Goal: Information Seeking & Learning: Learn about a topic

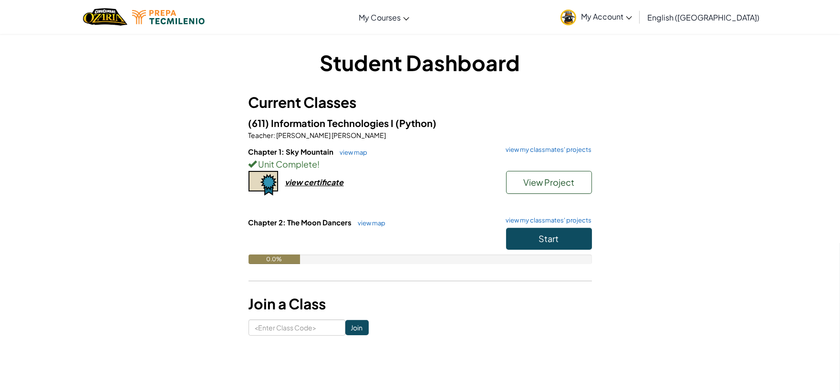
click at [561, 31] on div "Toggle navigation My Courses Ozaria Classroom CodeCombat Classroom AI League Es…" at bounding box center [420, 17] width 845 height 34
click at [539, 244] on span "Start" at bounding box center [549, 238] width 20 height 11
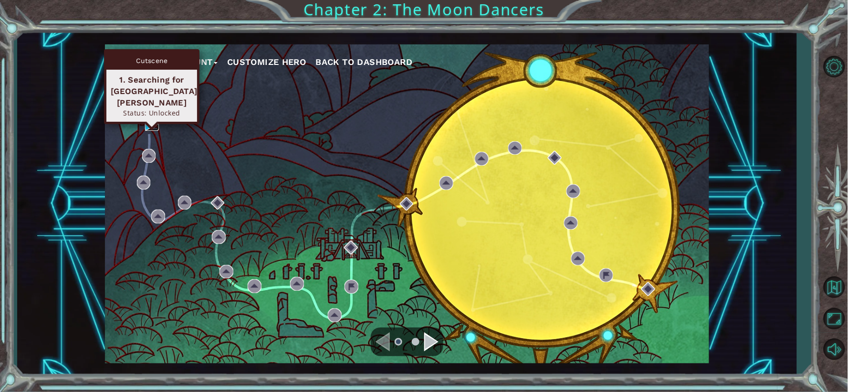
click at [147, 120] on img at bounding box center [152, 124] width 14 height 14
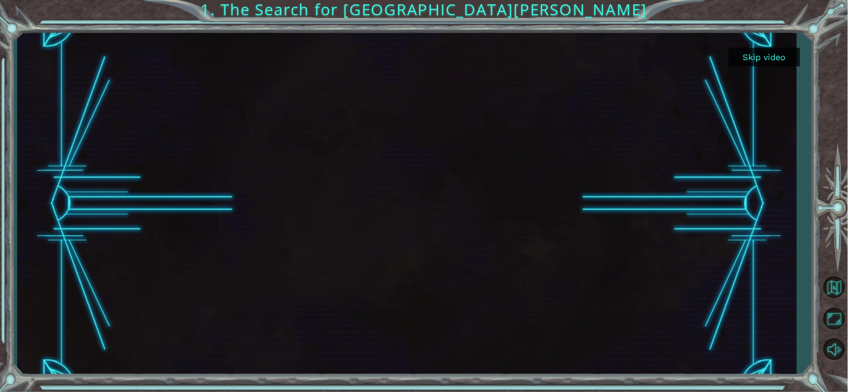
click at [748, 56] on button "Skip video" at bounding box center [765, 57] width 72 height 19
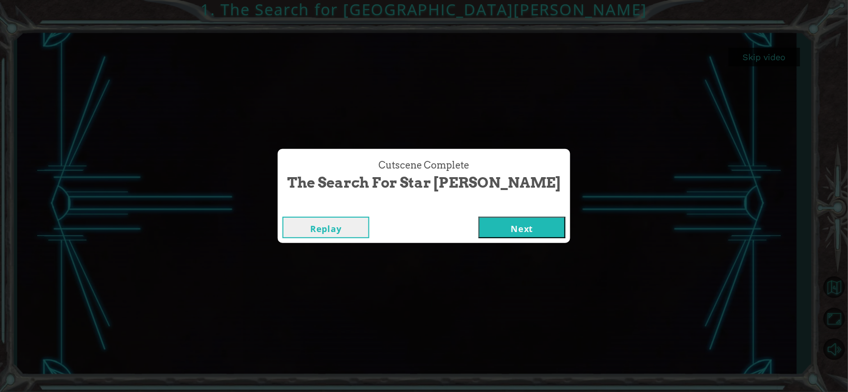
click at [480, 230] on button "Next" at bounding box center [522, 227] width 87 height 21
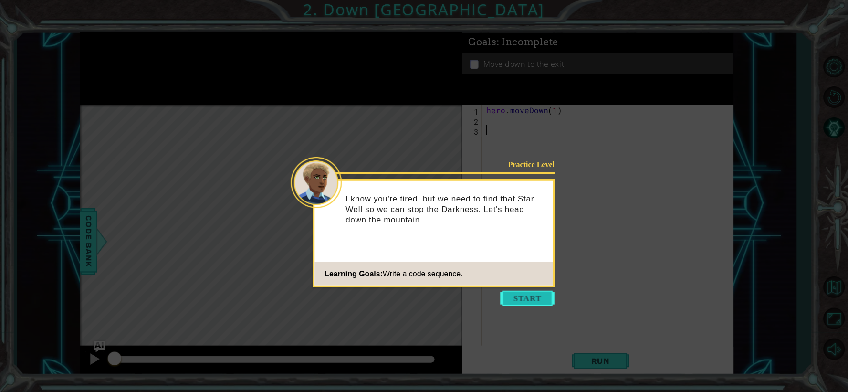
click at [533, 301] on button "Start" at bounding box center [528, 298] width 54 height 15
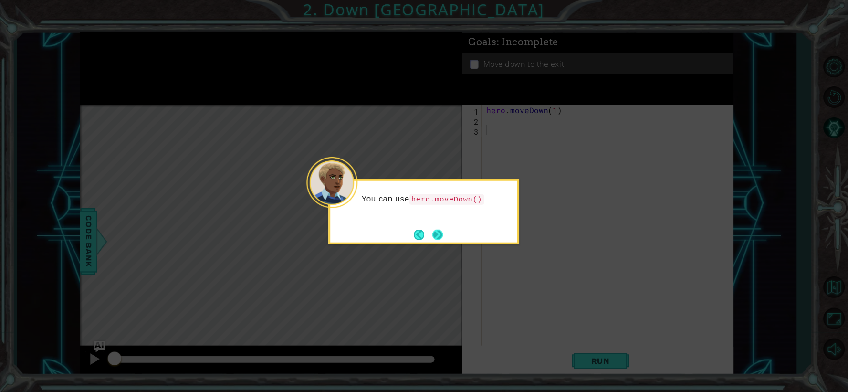
click at [432, 230] on button "Next" at bounding box center [437, 235] width 10 height 10
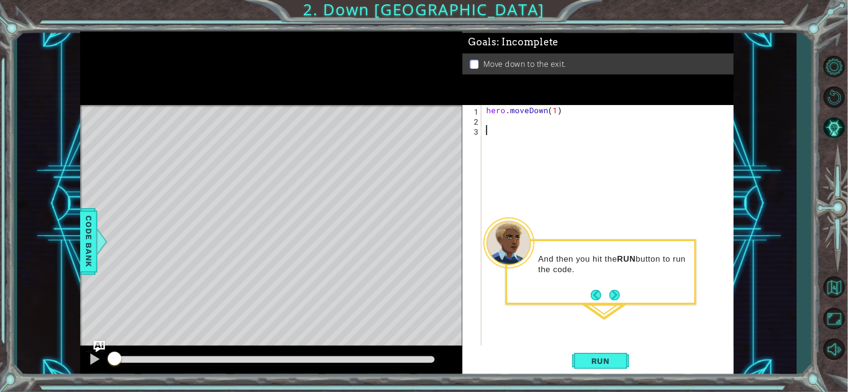
click at [555, 112] on div "hero . moveDown ( 1 )" at bounding box center [610, 235] width 252 height 261
type textarea "hero.moveDown(2)"
click at [597, 367] on button "Run" at bounding box center [600, 360] width 57 height 27
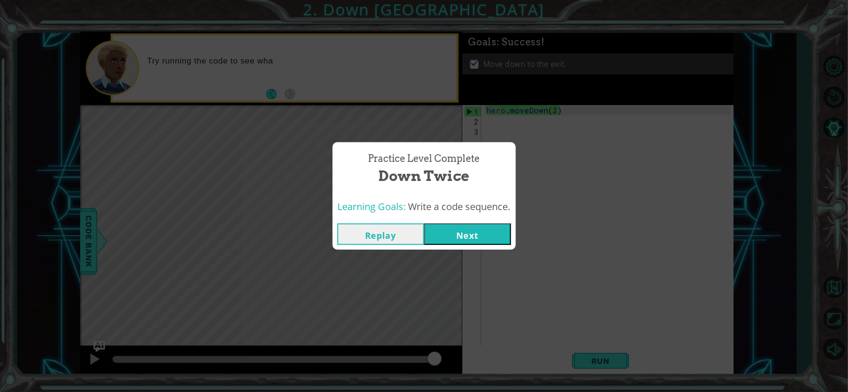
click at [456, 229] on button "Next" at bounding box center [467, 233] width 87 height 21
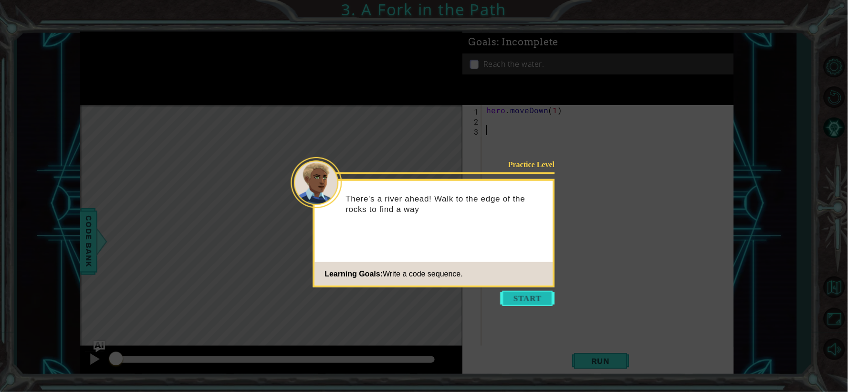
click at [526, 300] on button "Start" at bounding box center [528, 298] width 54 height 15
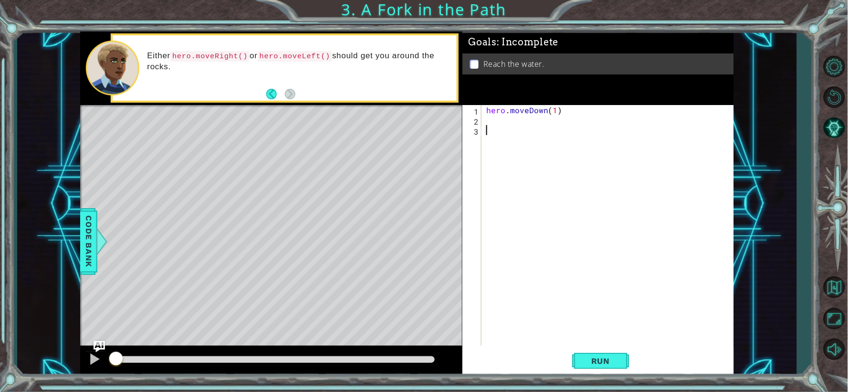
click at [489, 119] on div "hero . moveDown ( 1 )" at bounding box center [610, 235] width 252 height 261
type textarea "hero.moveLeft()"
type textarea "hero.moveDown()"
click at [610, 364] on span "Run" at bounding box center [601, 361] width 38 height 10
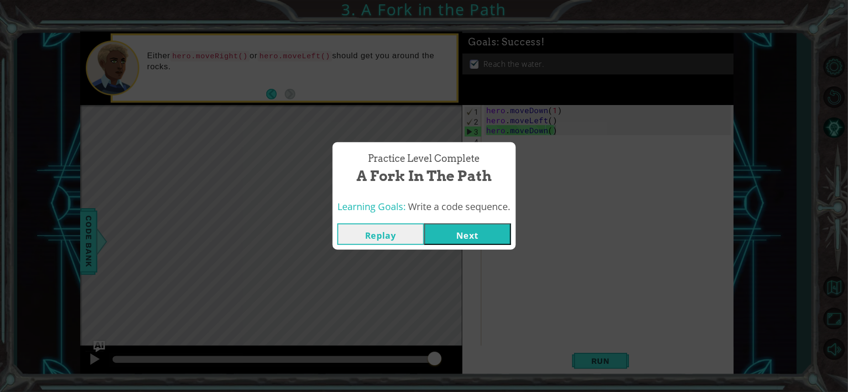
click at [484, 235] on button "Next" at bounding box center [467, 233] width 87 height 21
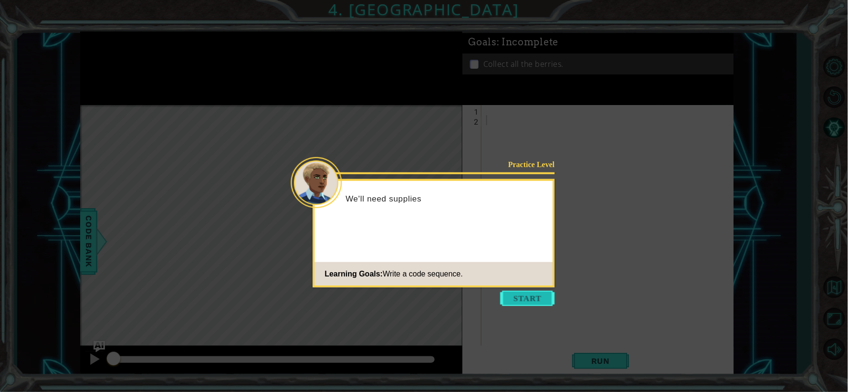
click at [530, 304] on button "Start" at bounding box center [528, 298] width 54 height 15
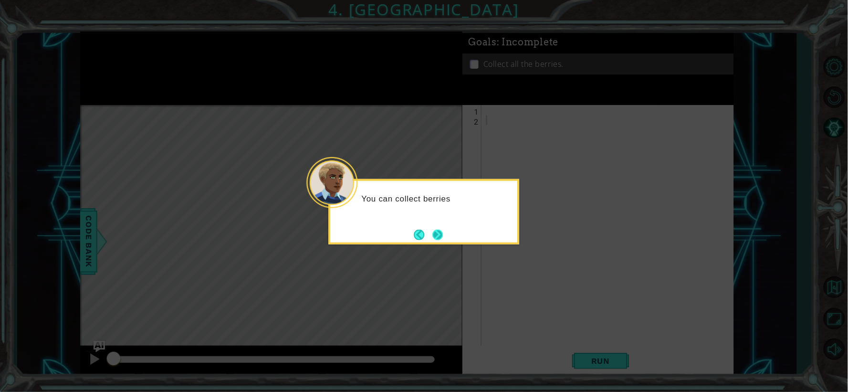
click at [436, 231] on button "Next" at bounding box center [437, 235] width 10 height 10
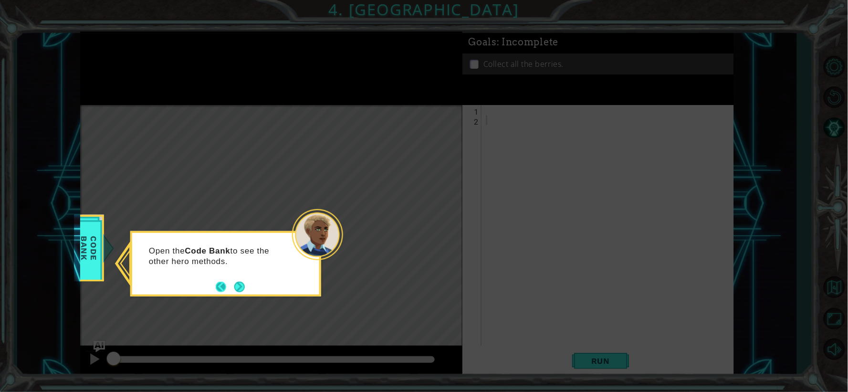
click at [220, 285] on button "Back" at bounding box center [225, 287] width 19 height 10
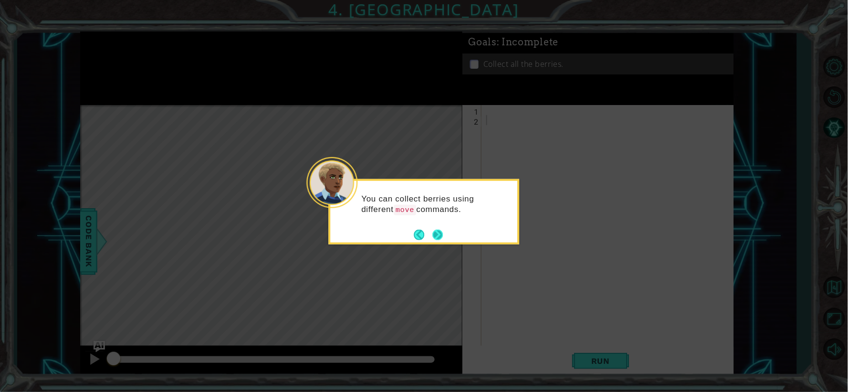
click at [432, 230] on button "Next" at bounding box center [437, 234] width 10 height 10
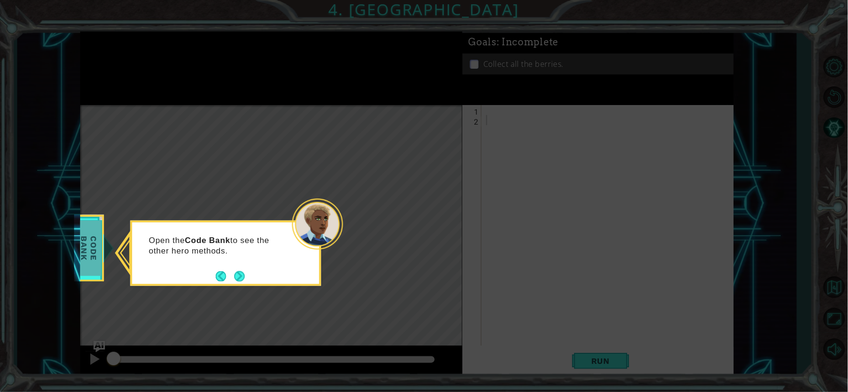
click at [95, 251] on span "Code Bank" at bounding box center [88, 248] width 25 height 55
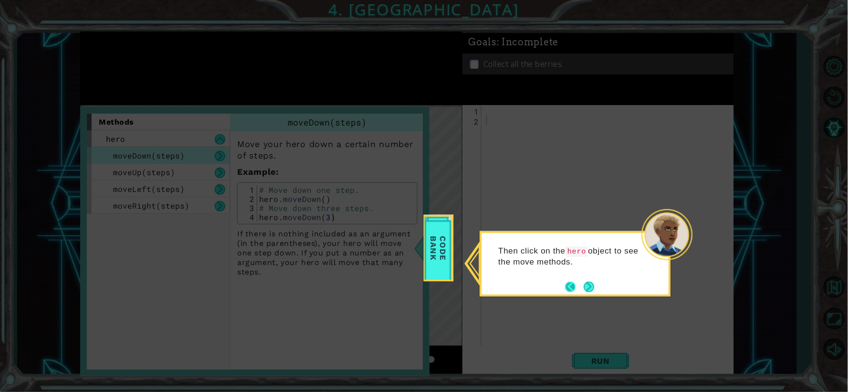
click at [584, 284] on button "Next" at bounding box center [589, 287] width 10 height 10
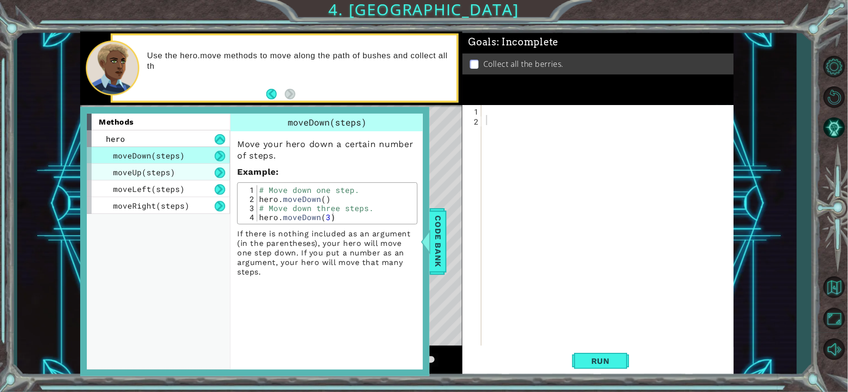
click at [162, 176] on span "moveUp(steps)" at bounding box center [144, 172] width 62 height 10
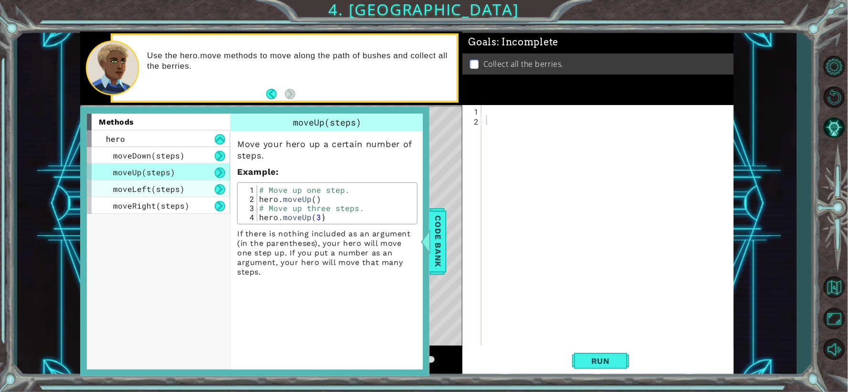
click at [170, 192] on span "moveLeft(steps)" at bounding box center [149, 189] width 72 height 10
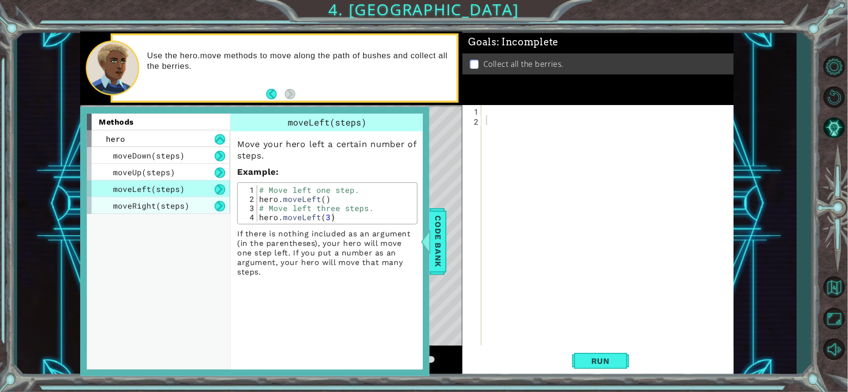
click at [174, 207] on span "moveRight(steps)" at bounding box center [151, 205] width 76 height 10
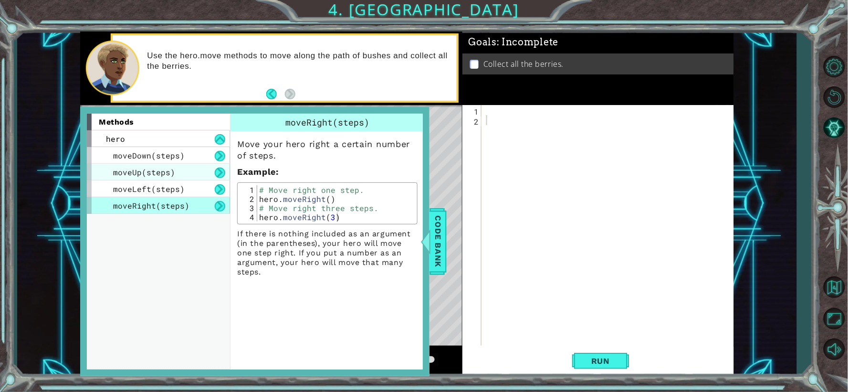
click at [166, 166] on div "moveUp(steps)" at bounding box center [158, 172] width 143 height 17
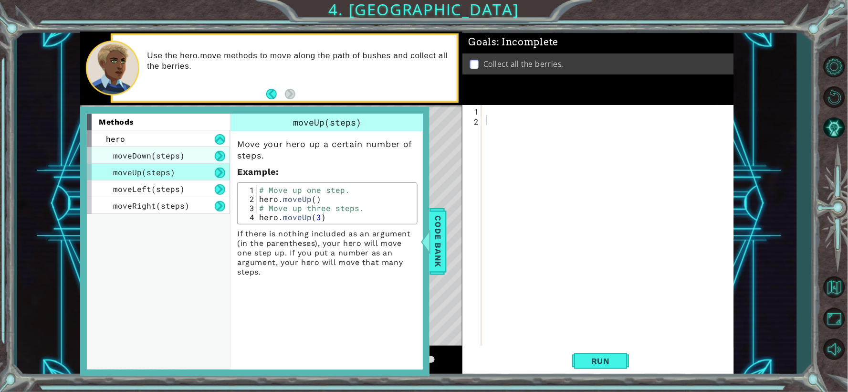
click at [162, 159] on span "moveDown(steps)" at bounding box center [149, 155] width 72 height 10
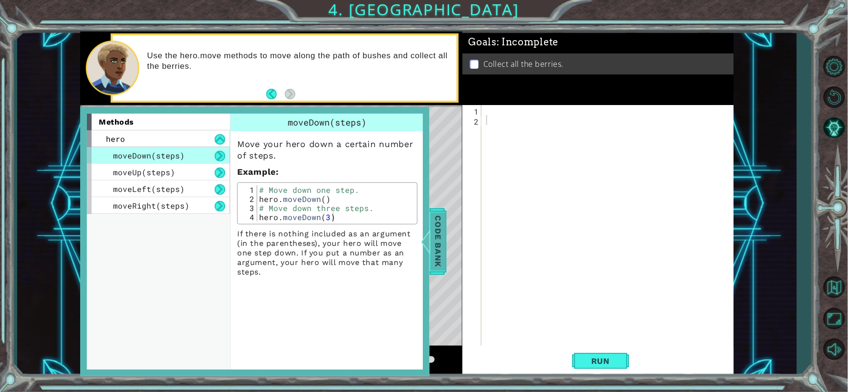
click at [438, 218] on span "Code Bank" at bounding box center [437, 241] width 15 height 58
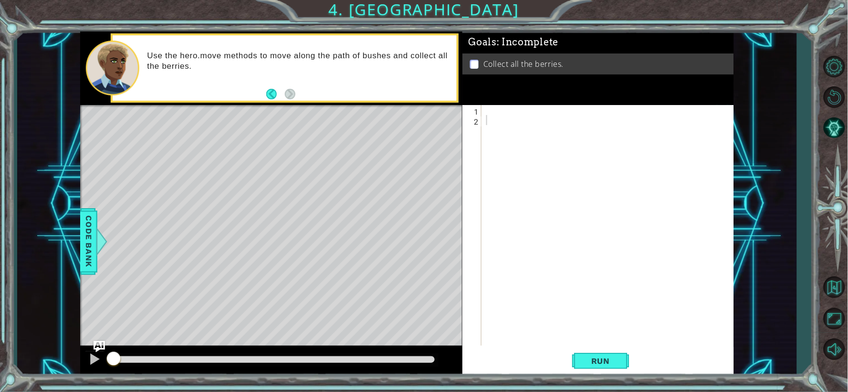
click at [494, 111] on div at bounding box center [610, 235] width 252 height 261
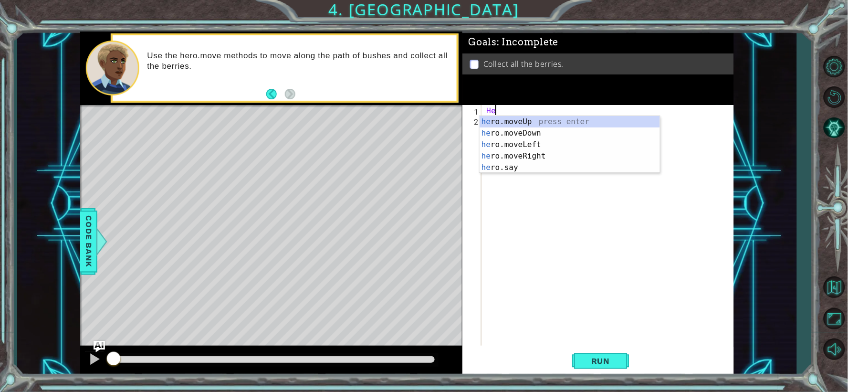
type textarea "H"
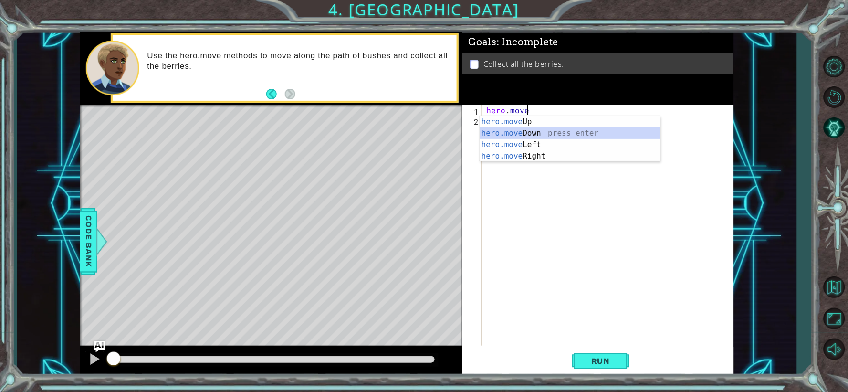
type textarea "hero.moveDown(1)"
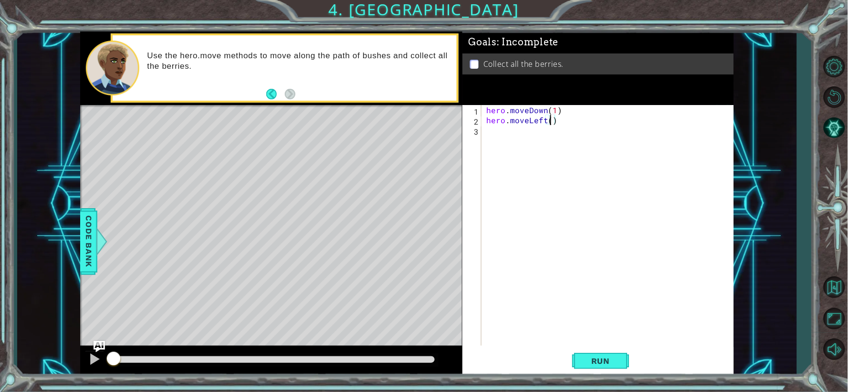
scroll to position [0, 3]
click at [552, 109] on div "hero . moveDown ( 1 ) hero . moveLeft ( 2 )" at bounding box center [610, 235] width 252 height 261
click at [565, 123] on div "hero . moveDown ( 2 ) hero . moveLeft ( 2 )" at bounding box center [610, 235] width 252 height 261
type textarea "hero.moveLeft(2)"
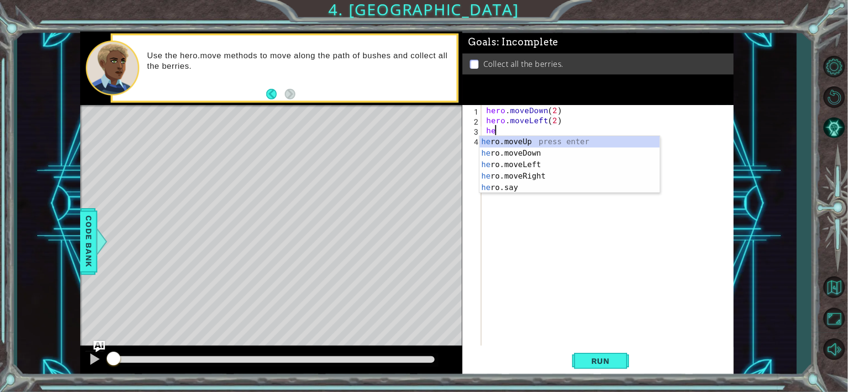
scroll to position [0, 0]
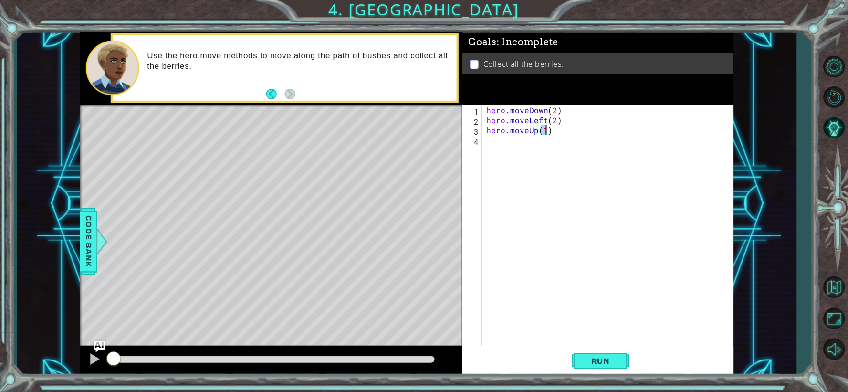
type textarea "hero.moveUp(2)"
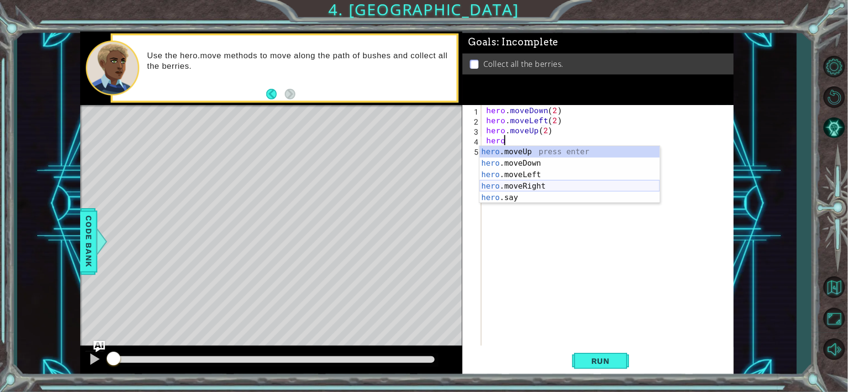
click at [535, 183] on div "hero .moveUp press enter hero .moveDown press enter hero .moveLeft press enter …" at bounding box center [570, 186] width 180 height 80
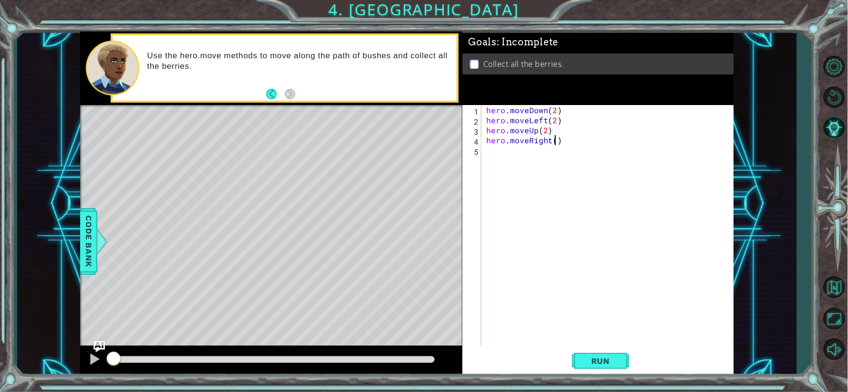
scroll to position [0, 4]
type textarea "hero.moveRight(3)"
click at [598, 358] on span "Run" at bounding box center [601, 361] width 38 height 10
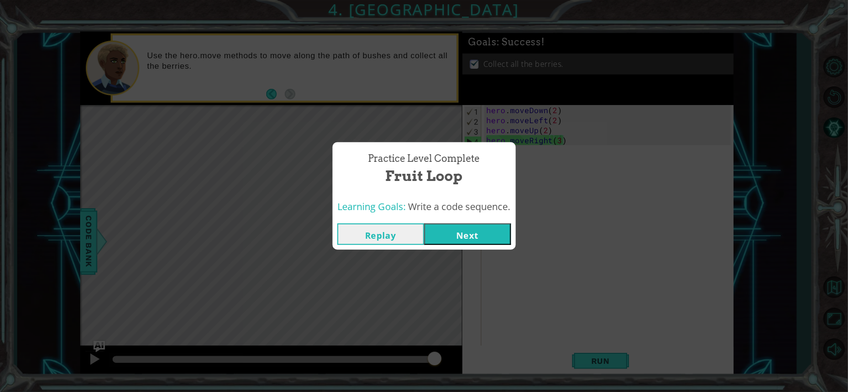
click at [466, 228] on button "Next" at bounding box center [467, 233] width 87 height 21
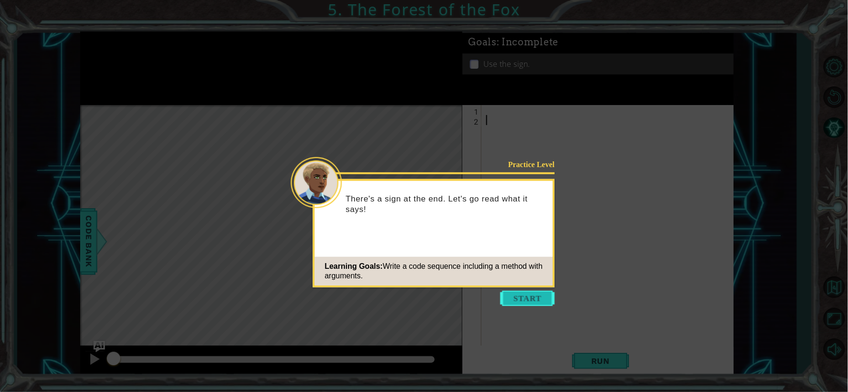
click at [524, 296] on button "Start" at bounding box center [528, 298] width 54 height 15
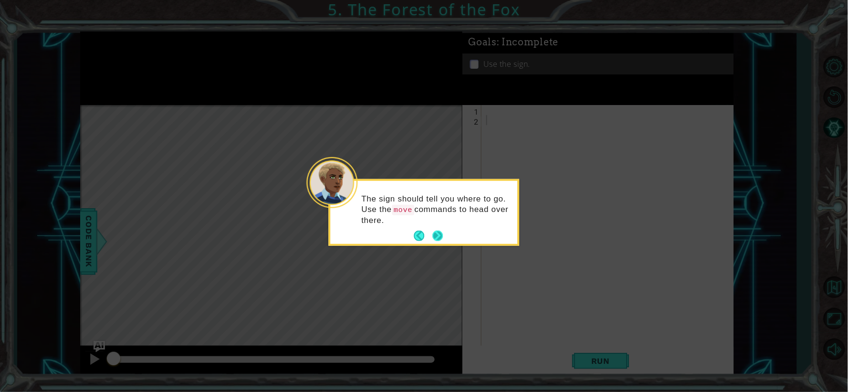
click at [440, 231] on button "Next" at bounding box center [437, 236] width 10 height 10
click at [440, 230] on button "Next" at bounding box center [437, 235] width 10 height 10
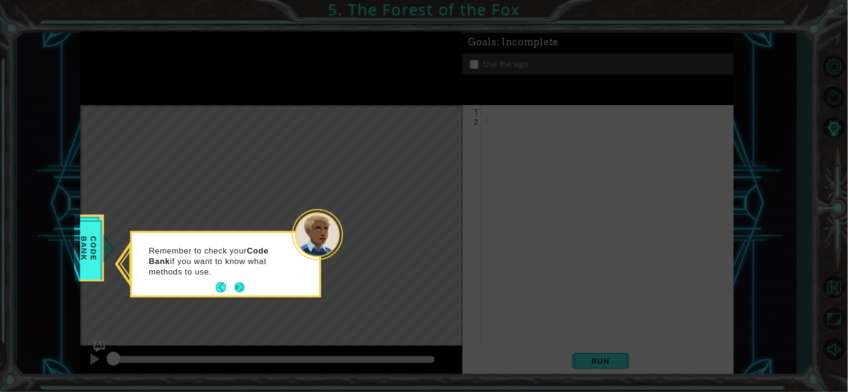
click at [239, 285] on button "Next" at bounding box center [239, 287] width 10 height 10
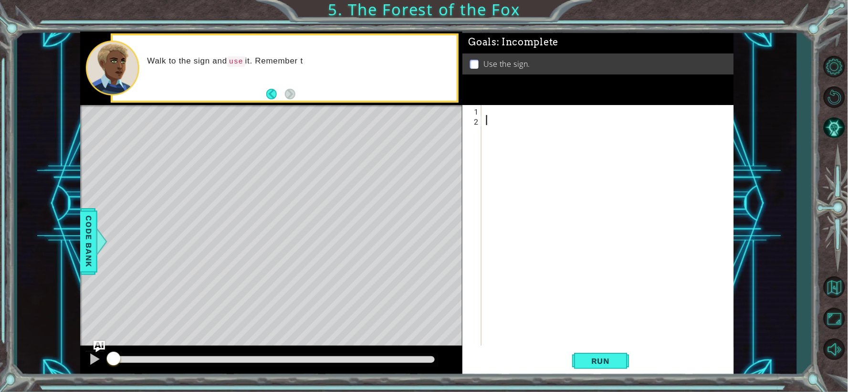
click at [511, 105] on div at bounding box center [610, 235] width 252 height 261
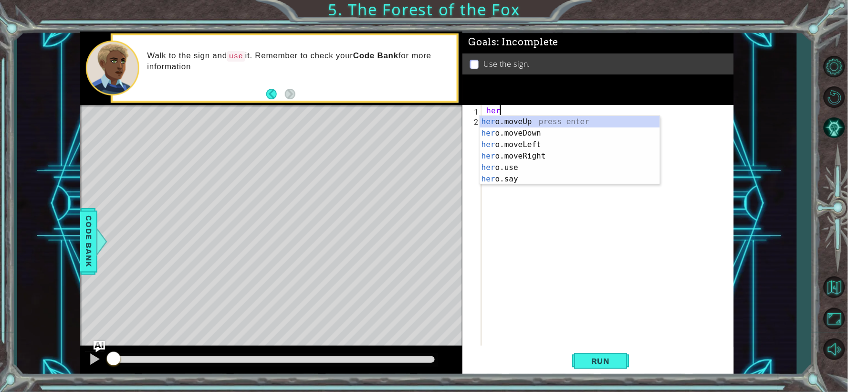
scroll to position [0, 0]
click at [535, 155] on div "hero .moveUp press enter hero .moveDown press enter hero .moveLeft press enter …" at bounding box center [570, 162] width 180 height 92
type textarea "hero.moveRight(1)"
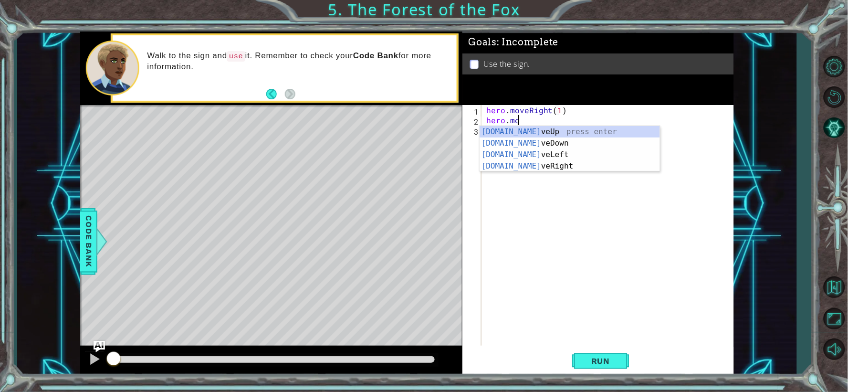
scroll to position [0, 1]
type textarea "hero.moveUp(1)"
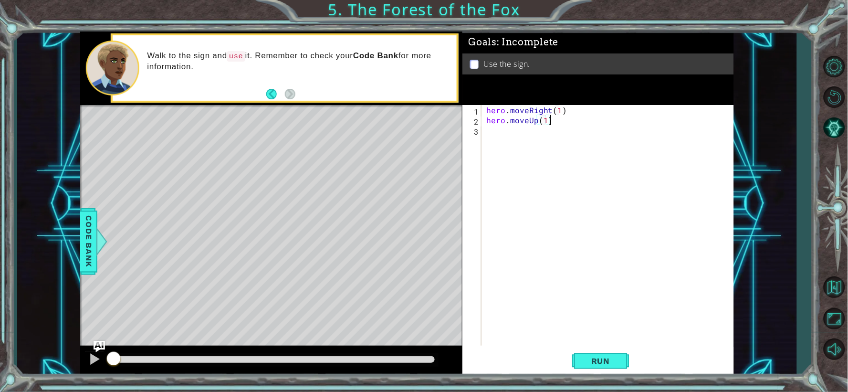
click at [564, 118] on div "hero . moveRight ( 1 ) hero . moveUp ( 1 )" at bounding box center [610, 235] width 252 height 261
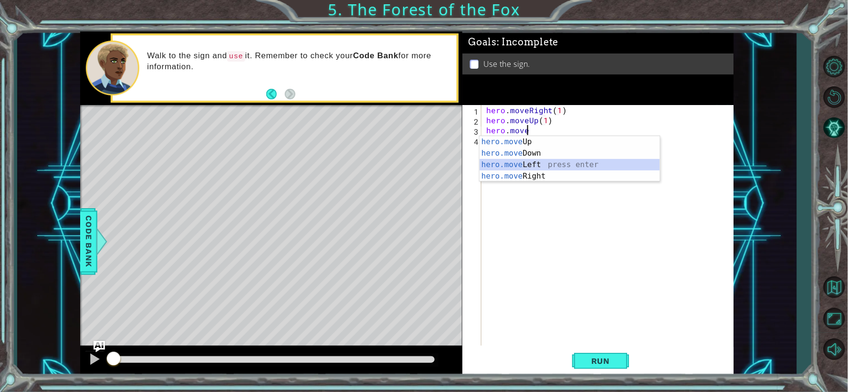
type textarea "hero.moveLeft(1)"
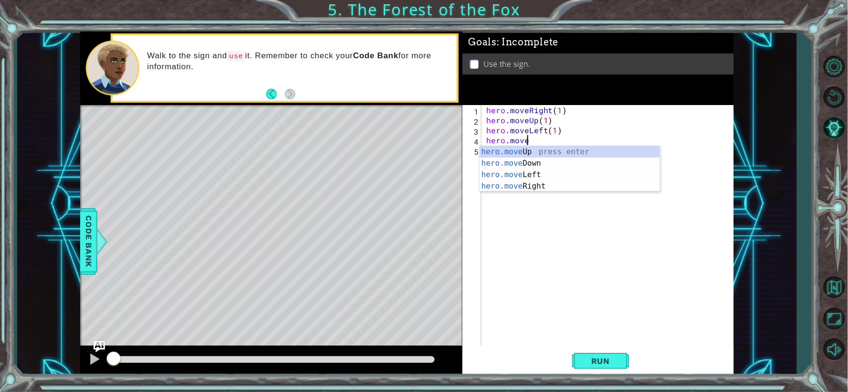
type textarea "hero.moveUp(1)"
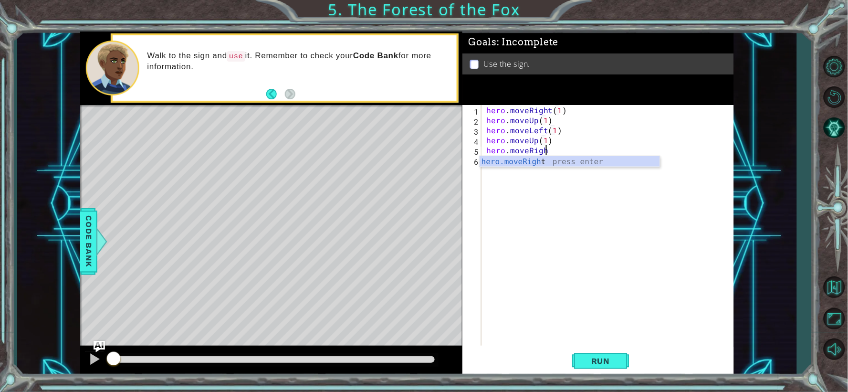
scroll to position [0, 3]
type textarea "hero.moveRight(2)"
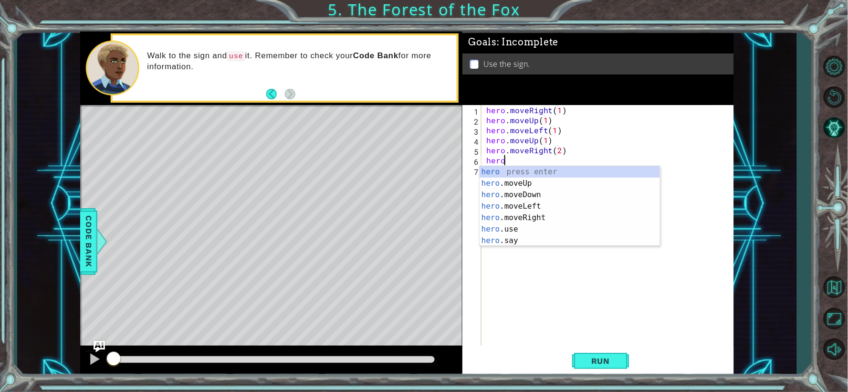
scroll to position [0, 0]
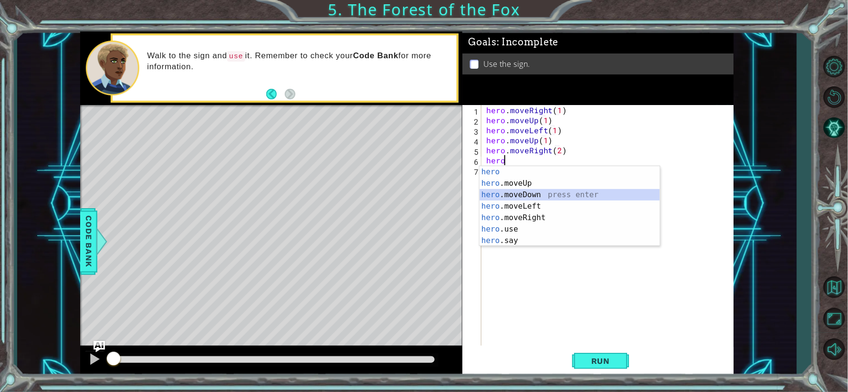
type textarea "hero.moveDown(1)"
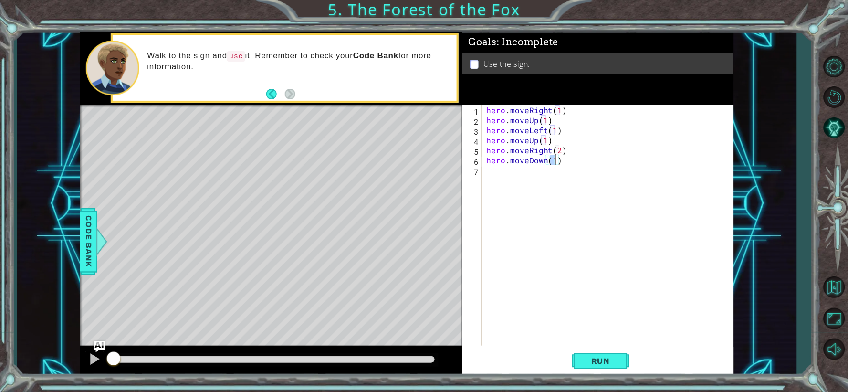
click at [569, 165] on div "hero . moveRight ( 1 ) hero . moveUp ( 1 ) hero . moveLeft ( 1 ) hero . moveUp …" at bounding box center [610, 235] width 252 height 261
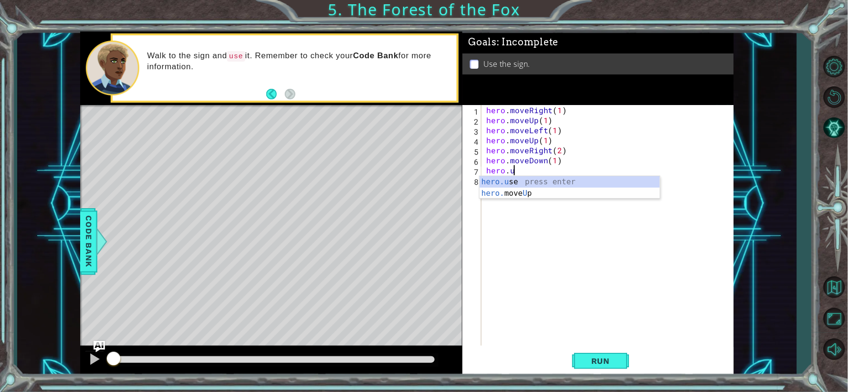
scroll to position [0, 1]
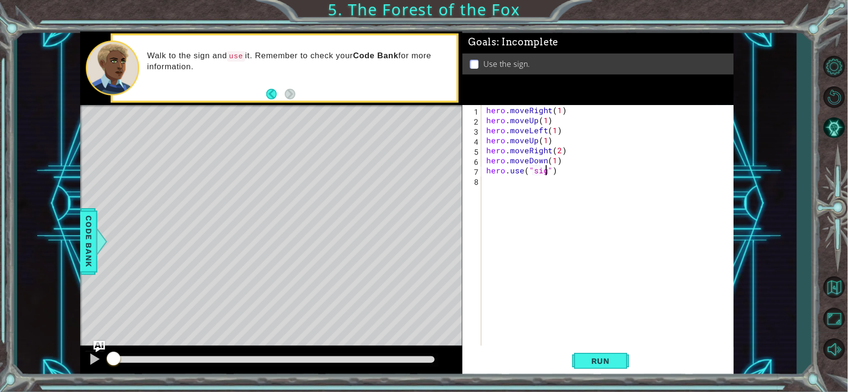
type textarea "hero.use("sign")"
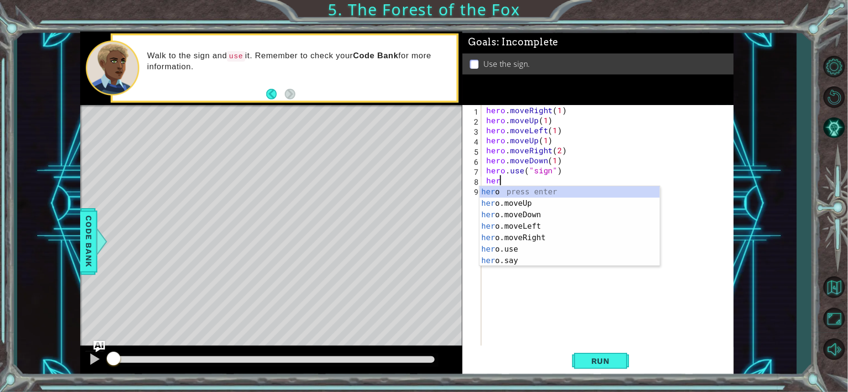
scroll to position [0, 0]
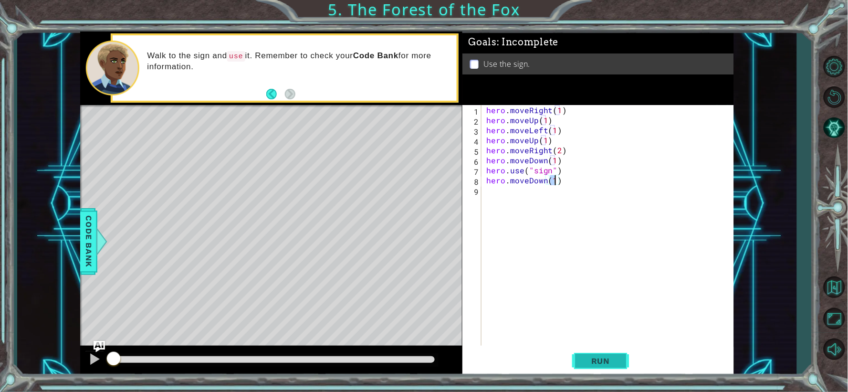
type textarea "hero.moveDown(1)"
click at [600, 363] on span "Run" at bounding box center [601, 361] width 38 height 10
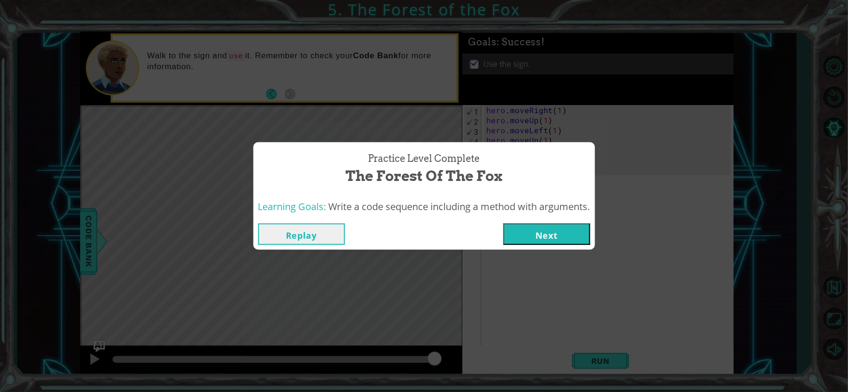
click at [536, 236] on button "Next" at bounding box center [547, 233] width 87 height 21
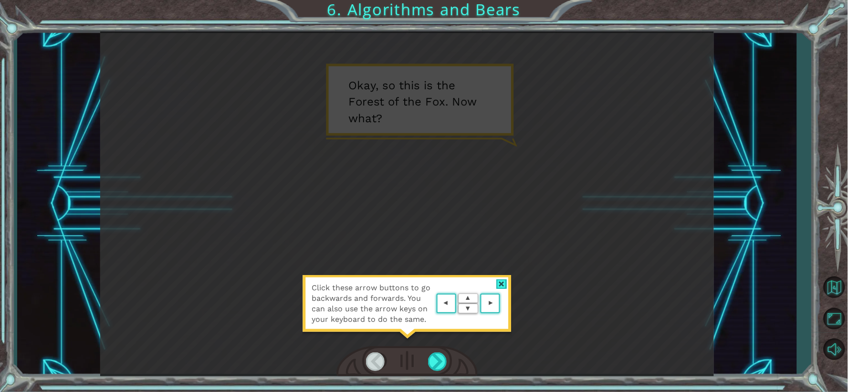
click at [500, 282] on div at bounding box center [501, 284] width 11 height 10
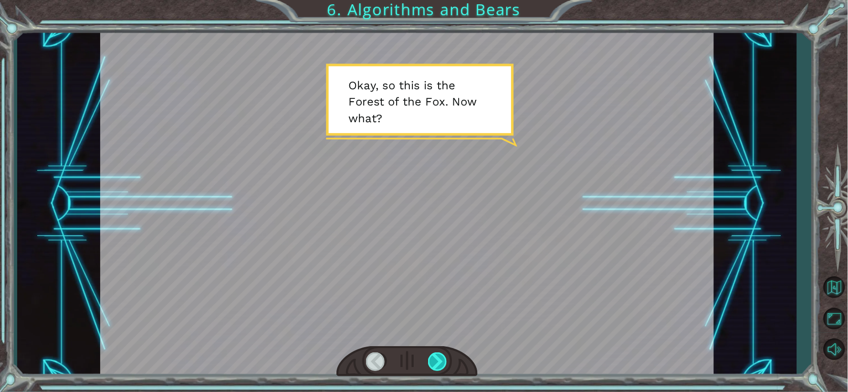
click at [444, 361] on div at bounding box center [438, 361] width 20 height 19
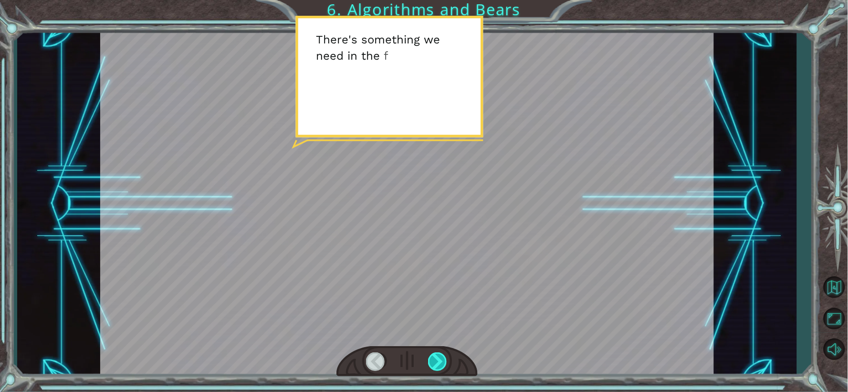
click at [444, 361] on div at bounding box center [438, 361] width 20 height 19
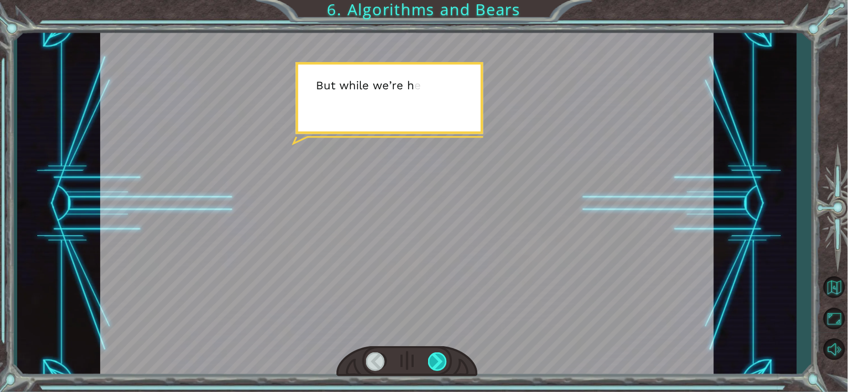
click at [444, 361] on div at bounding box center [438, 361] width 20 height 19
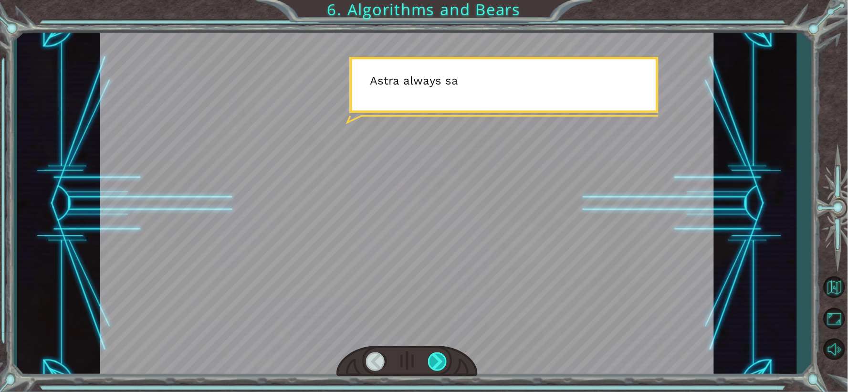
click at [444, 361] on div at bounding box center [438, 361] width 20 height 19
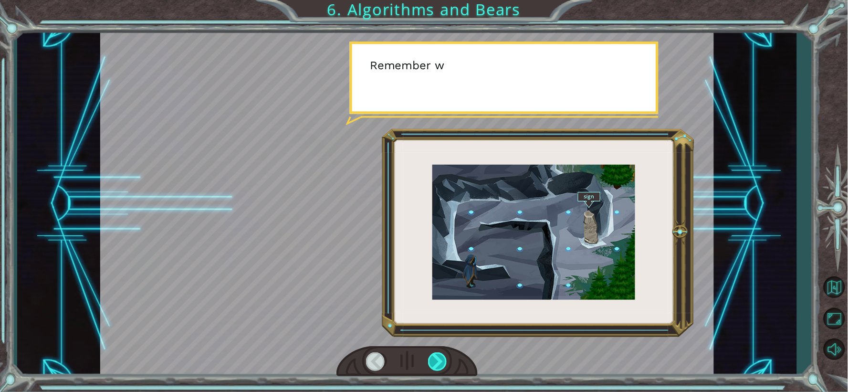
click at [444, 361] on div at bounding box center [438, 361] width 20 height 19
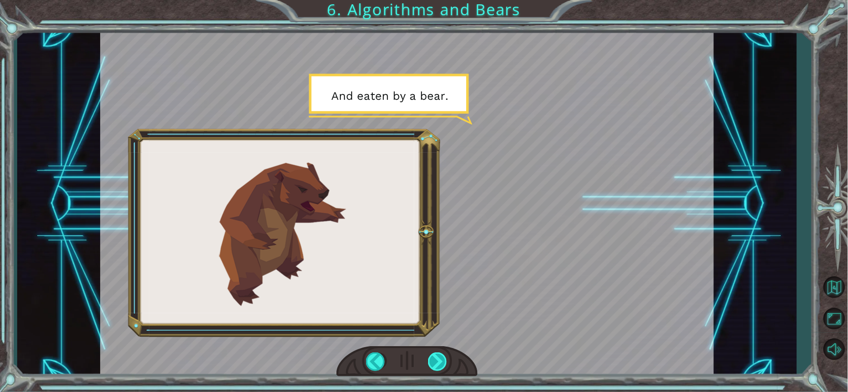
click at [444, 361] on div at bounding box center [438, 361] width 20 height 19
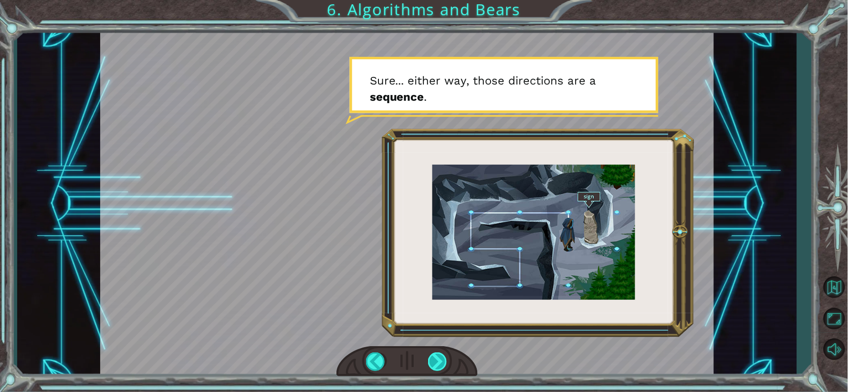
click at [444, 361] on div at bounding box center [438, 361] width 20 height 19
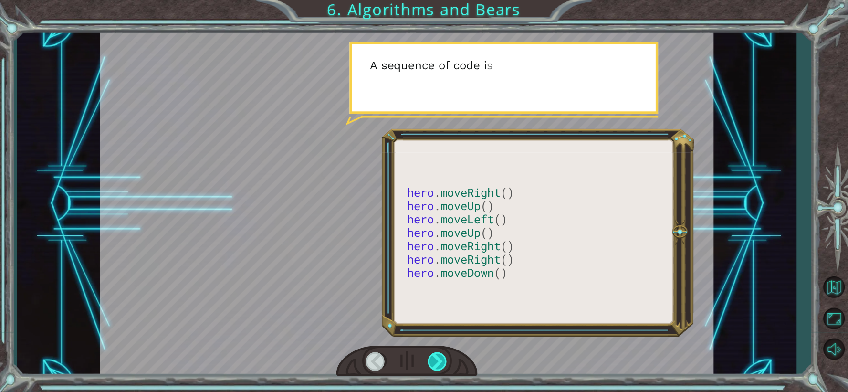
click at [444, 361] on div at bounding box center [438, 361] width 20 height 19
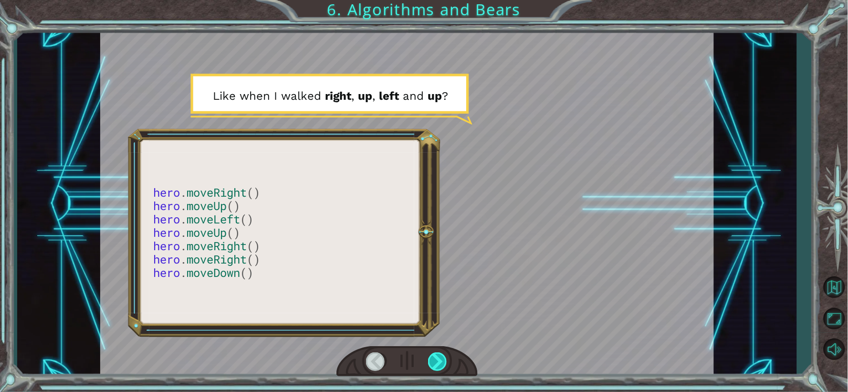
click at [444, 361] on div at bounding box center [438, 361] width 20 height 19
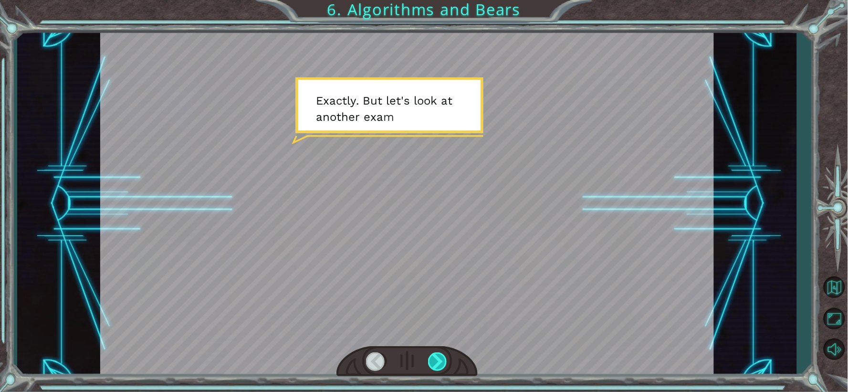
click at [444, 361] on div at bounding box center [438, 361] width 20 height 19
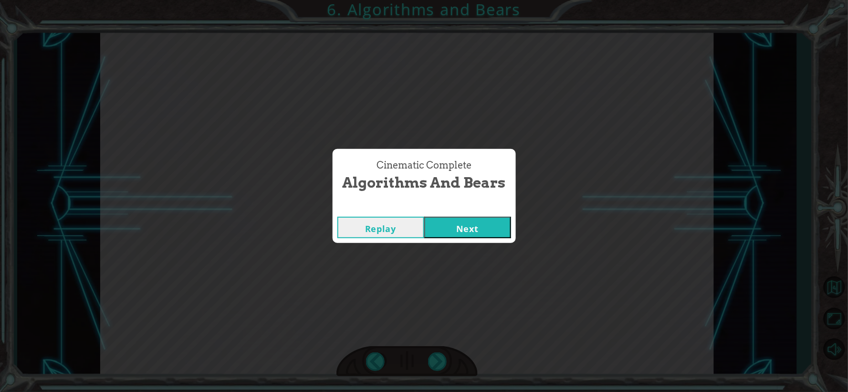
click at [453, 236] on button "Next" at bounding box center [467, 227] width 87 height 21
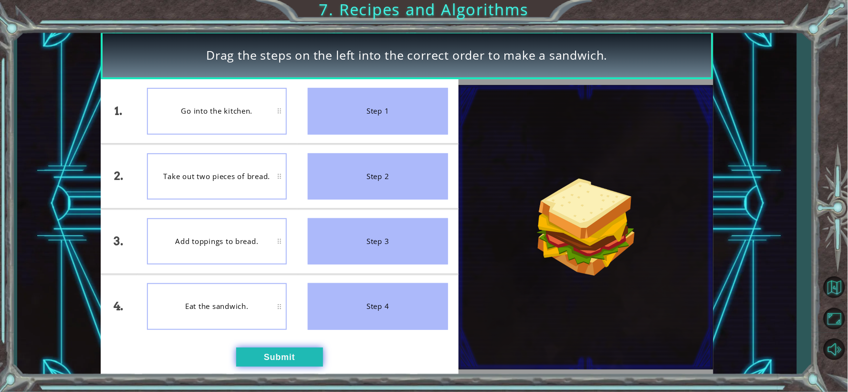
click at [288, 357] on button "Submit" at bounding box center [279, 356] width 87 height 19
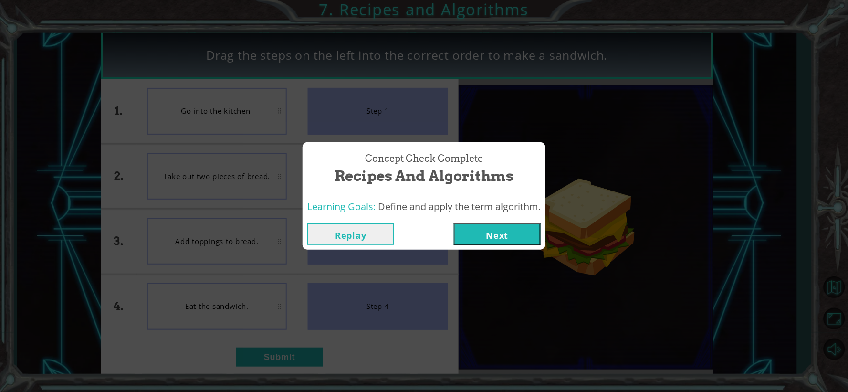
click at [483, 235] on button "Next" at bounding box center [497, 233] width 87 height 21
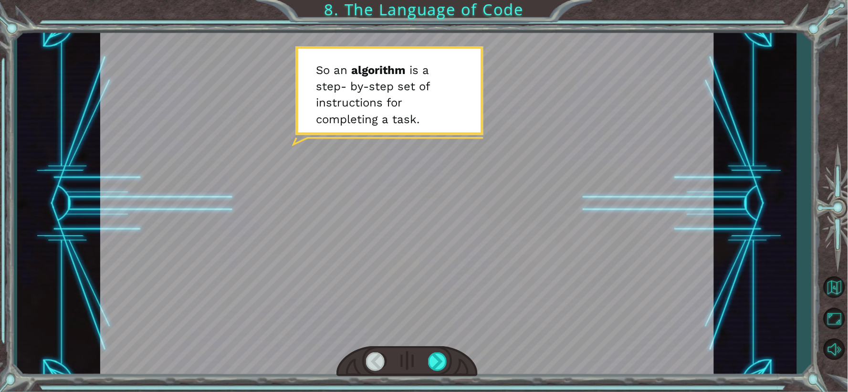
click at [421, 373] on div at bounding box center [406, 361] width 141 height 31
click at [435, 364] on div at bounding box center [438, 361] width 20 height 19
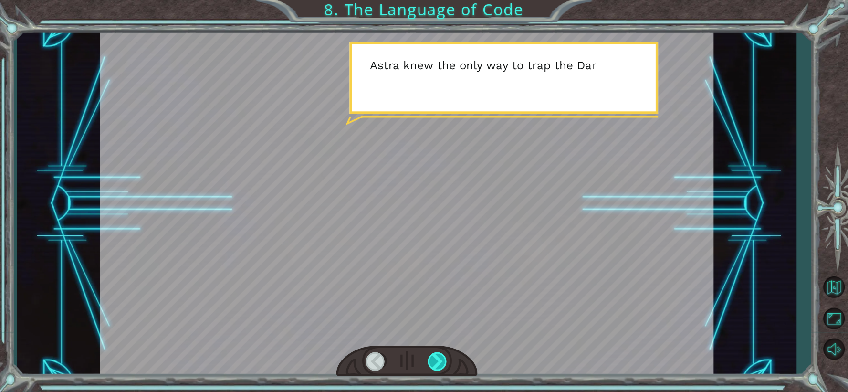
click at [435, 364] on div at bounding box center [438, 361] width 20 height 19
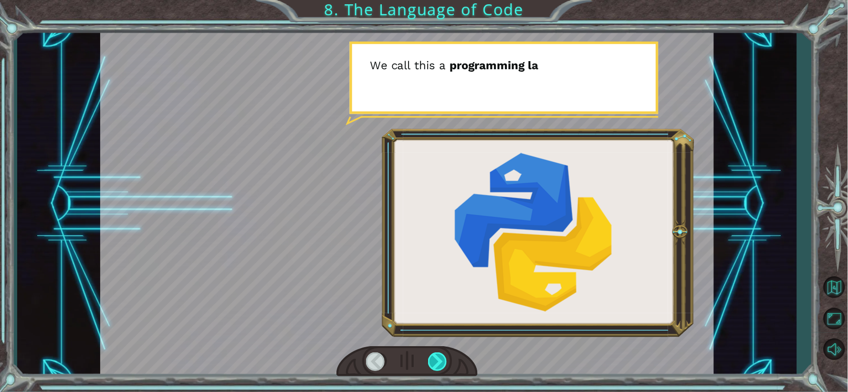
click at [435, 364] on div at bounding box center [438, 361] width 20 height 19
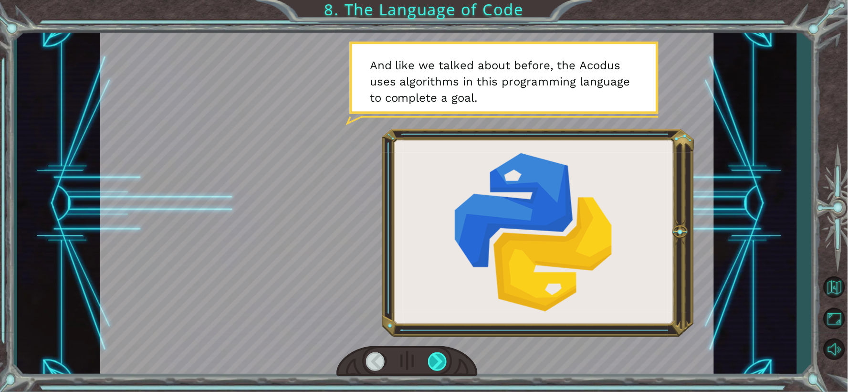
click at [435, 364] on div at bounding box center [438, 361] width 20 height 19
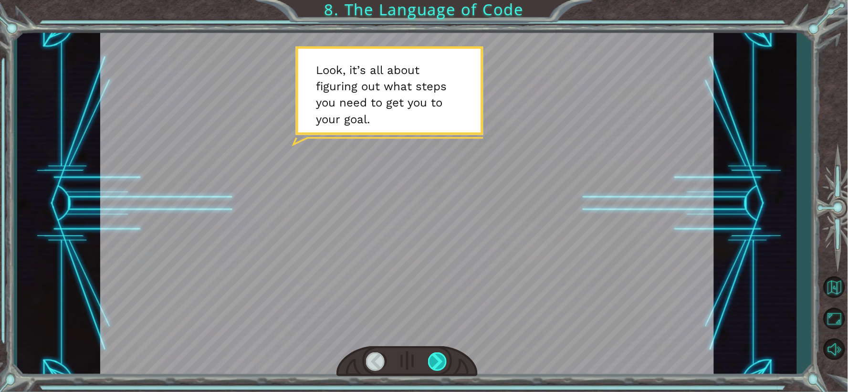
click at [435, 364] on div at bounding box center [438, 361] width 20 height 19
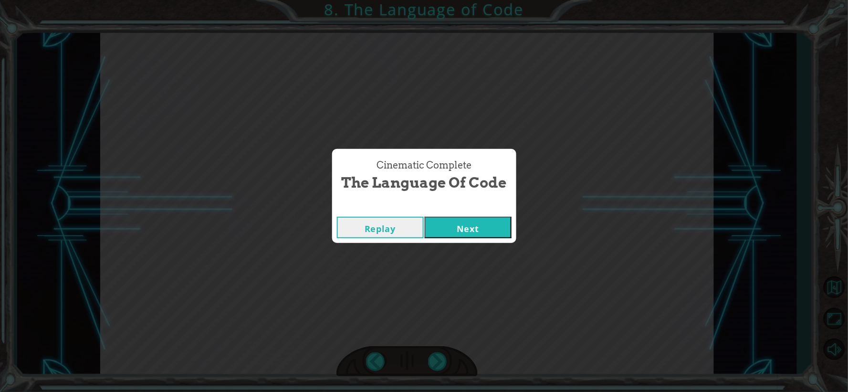
click at [447, 234] on button "Next" at bounding box center [468, 227] width 87 height 21
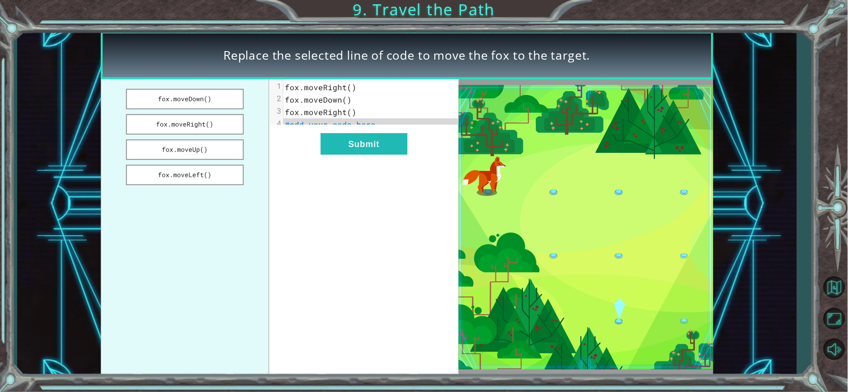
click at [350, 88] on span "fox.moveRight()" at bounding box center [321, 87] width 72 height 10
click at [347, 86] on span "fox.moveRight()" at bounding box center [321, 87] width 72 height 10
click at [344, 98] on span "fox.moveDown()" at bounding box center [318, 99] width 67 height 10
click at [377, 122] on pre "#add your code here" at bounding box center [374, 124] width 183 height 12
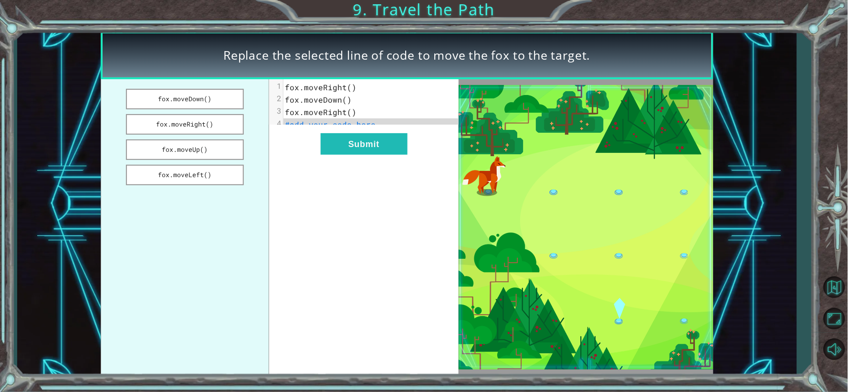
drag, startPoint x: 199, startPoint y: 97, endPoint x: 297, endPoint y: 121, distance: 100.7
click at [297, 121] on div "fox.moveDown() fox.moveRight() fox.moveUp() fox.moveLeft() xxxxxxxxxx 4 1 fox.m…" at bounding box center [280, 227] width 358 height 296
click at [180, 94] on button "fox.moveDown()" at bounding box center [184, 99] width 117 height 21
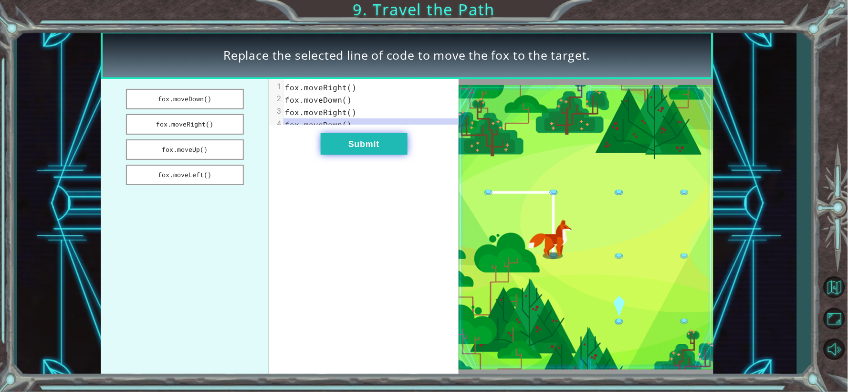
click at [361, 150] on button "Submit" at bounding box center [364, 143] width 87 height 21
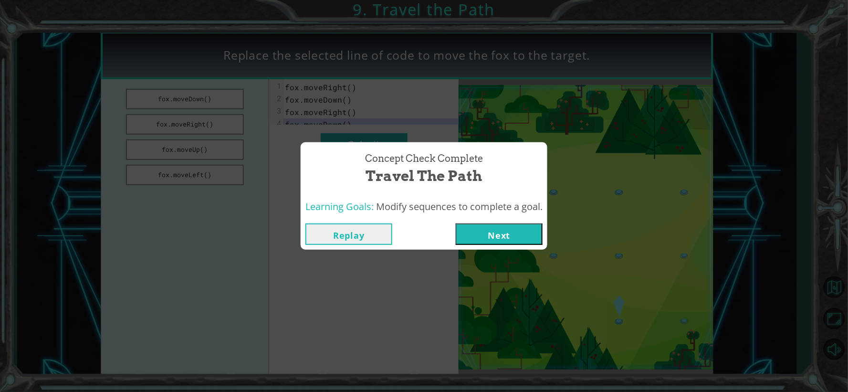
click at [489, 223] on button "Next" at bounding box center [499, 233] width 87 height 21
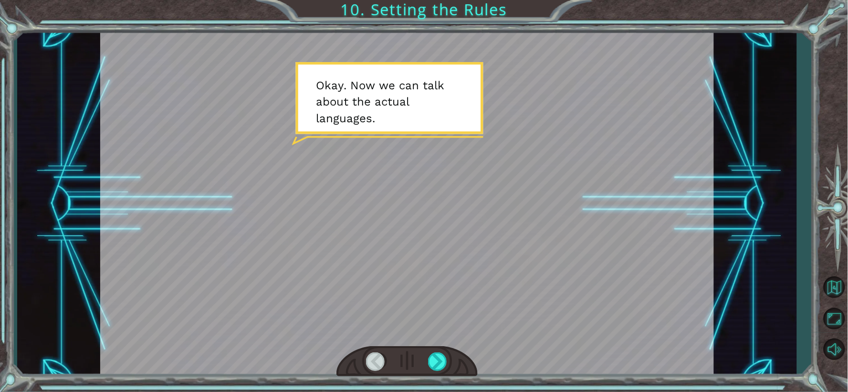
click at [427, 355] on div at bounding box center [406, 361] width 141 height 31
click at [432, 360] on div at bounding box center [438, 361] width 20 height 19
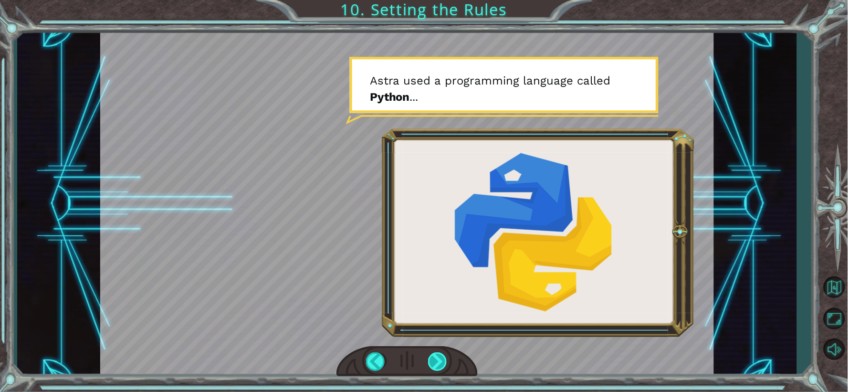
click at [432, 360] on div at bounding box center [438, 361] width 20 height 19
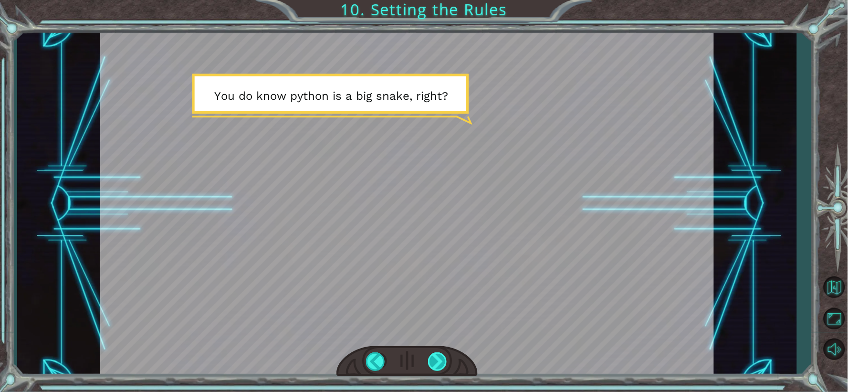
click at [431, 360] on div at bounding box center [438, 361] width 20 height 19
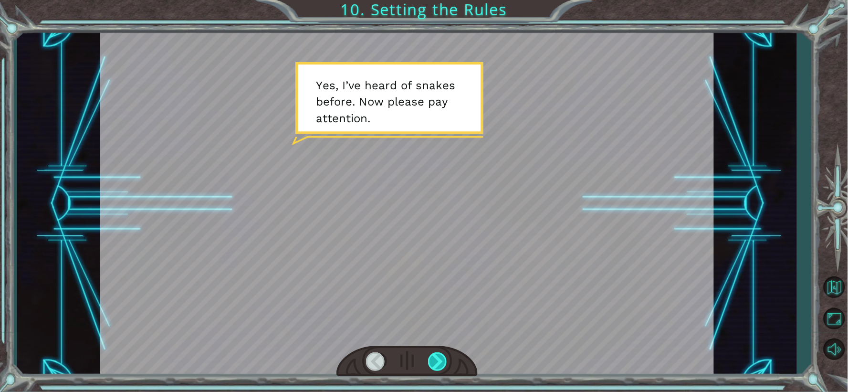
click at [431, 360] on div at bounding box center [438, 361] width 20 height 19
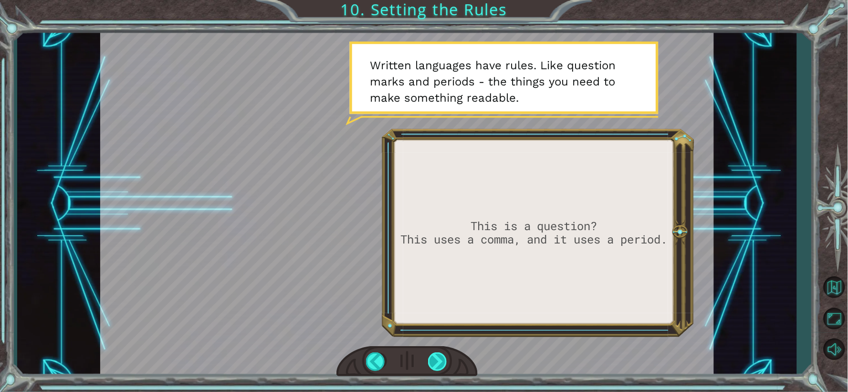
click at [431, 360] on div at bounding box center [438, 361] width 20 height 19
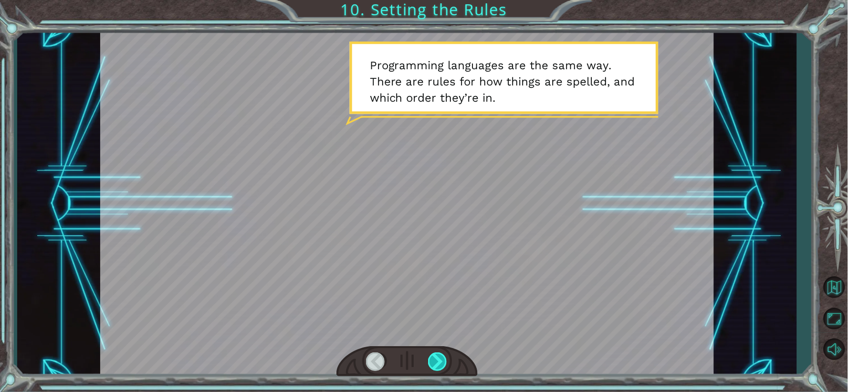
click at [431, 360] on div at bounding box center [438, 361] width 20 height 19
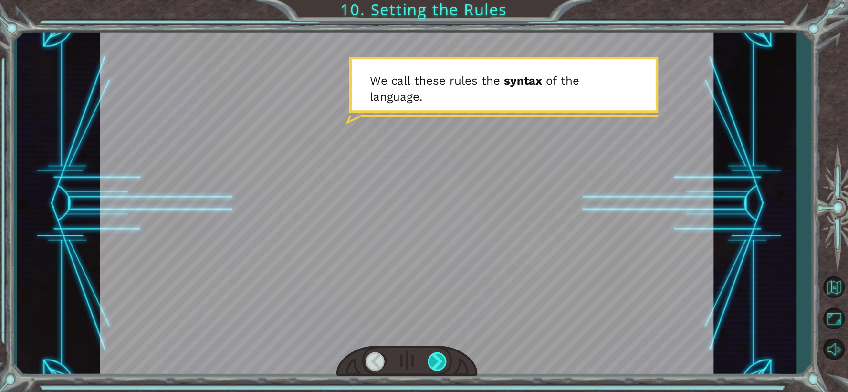
click at [431, 360] on div at bounding box center [438, 361] width 20 height 19
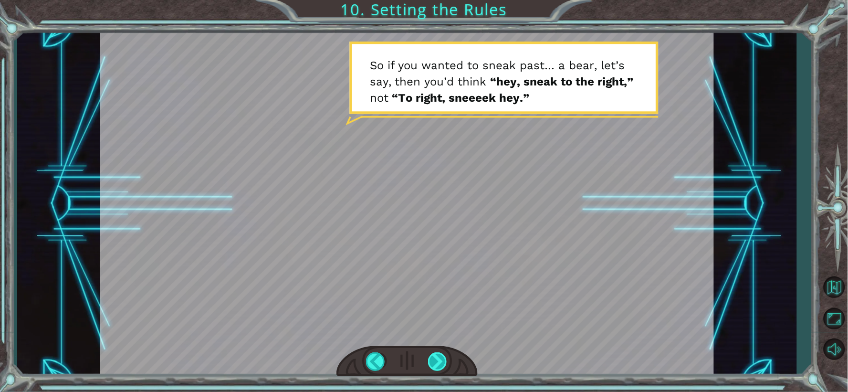
click at [431, 360] on div at bounding box center [438, 361] width 20 height 19
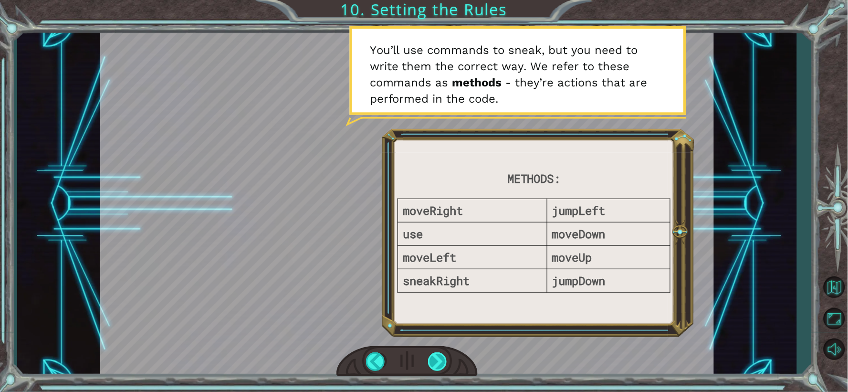
click at [431, 360] on div at bounding box center [438, 361] width 20 height 19
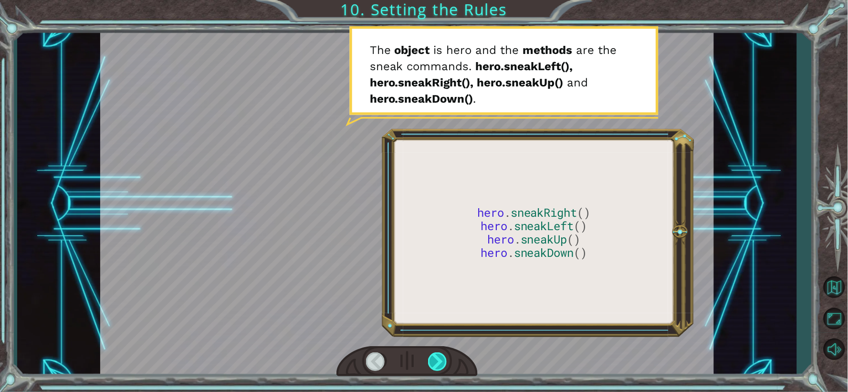
click at [431, 360] on div at bounding box center [438, 361] width 20 height 19
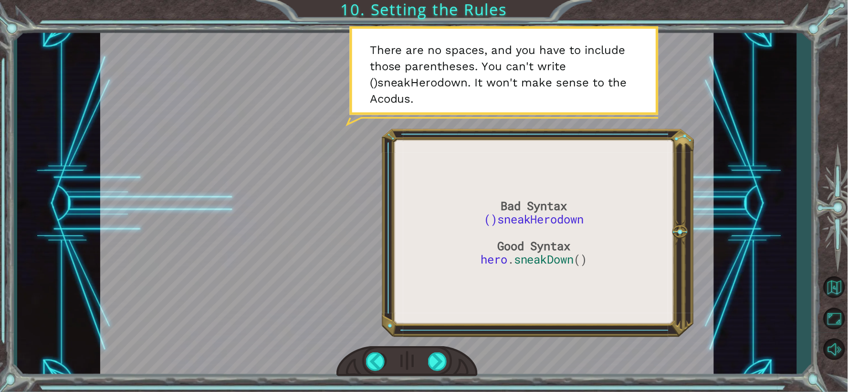
click at [392, 352] on div at bounding box center [406, 361] width 141 height 31
click at [423, 361] on div at bounding box center [406, 361] width 141 height 31
click at [423, 360] on div at bounding box center [406, 361] width 141 height 31
click at [429, 360] on div at bounding box center [438, 361] width 20 height 19
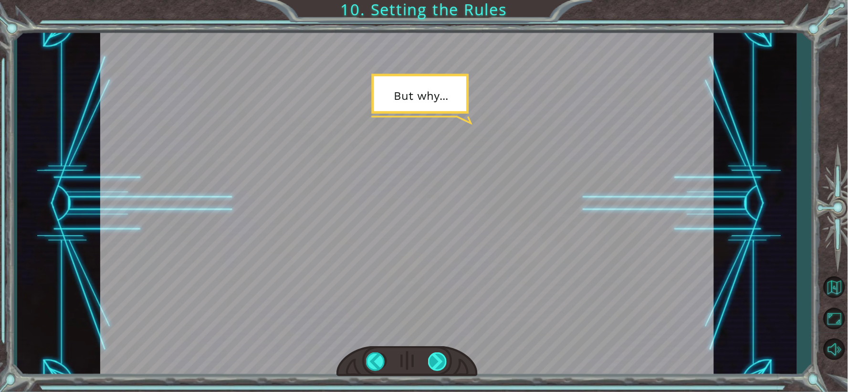
click at [438, 361] on div at bounding box center [438, 361] width 20 height 19
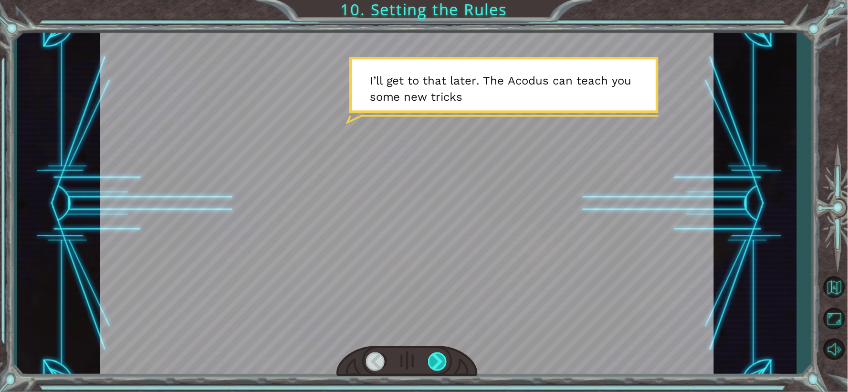
click at [437, 361] on div at bounding box center [438, 361] width 20 height 19
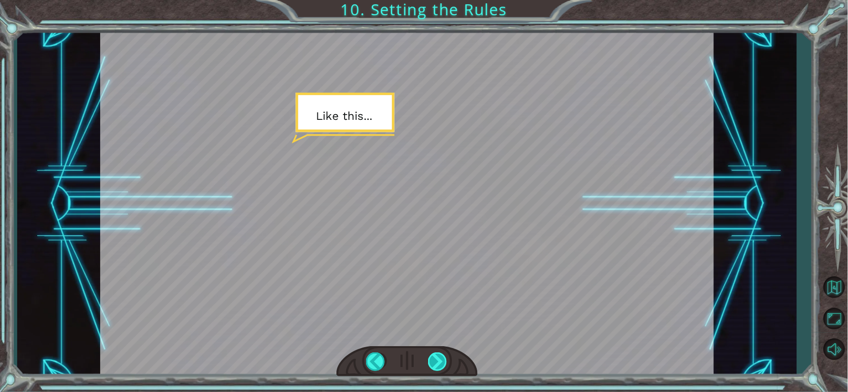
click at [437, 361] on div at bounding box center [438, 361] width 20 height 19
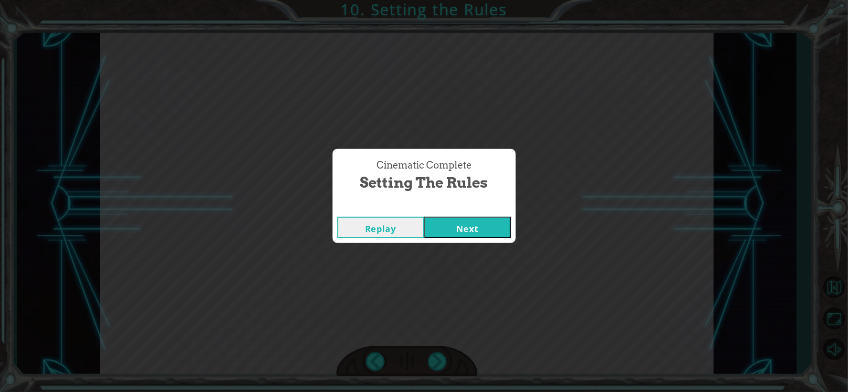
click at [460, 226] on button "Next" at bounding box center [467, 227] width 87 height 21
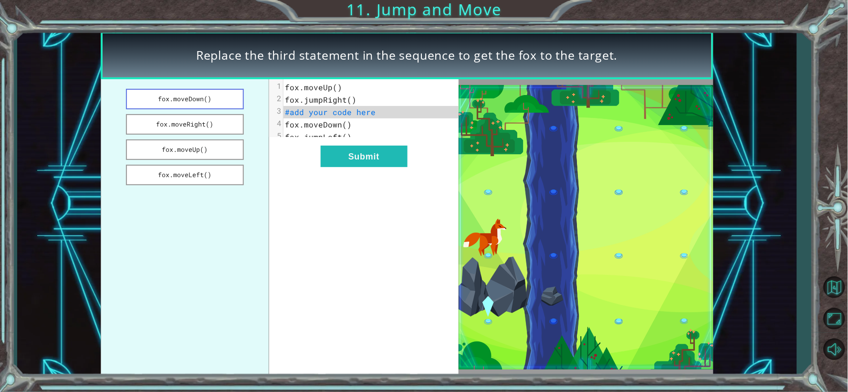
click at [209, 92] on button "fox.moveDown()" at bounding box center [184, 99] width 117 height 21
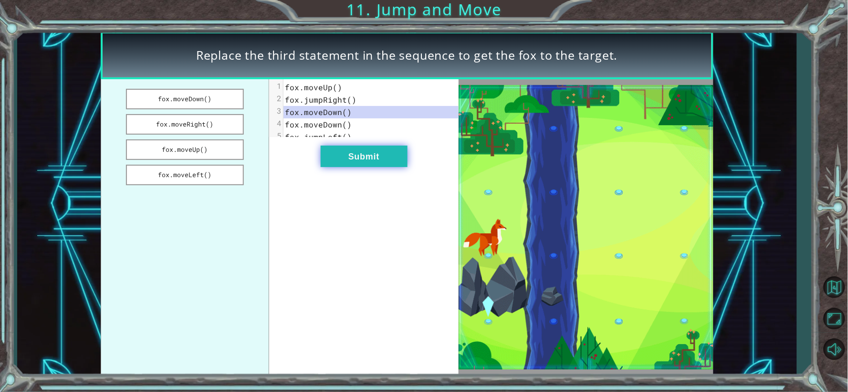
click at [347, 167] on button "Submit" at bounding box center [364, 156] width 87 height 21
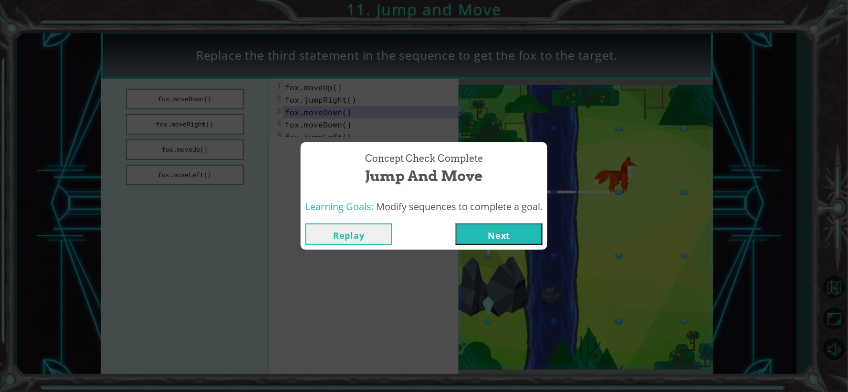
click at [516, 233] on button "Next" at bounding box center [499, 233] width 87 height 21
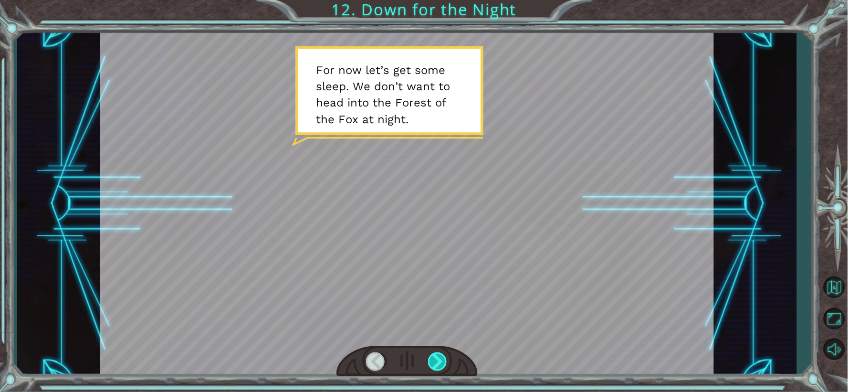
click at [446, 361] on div at bounding box center [438, 361] width 20 height 19
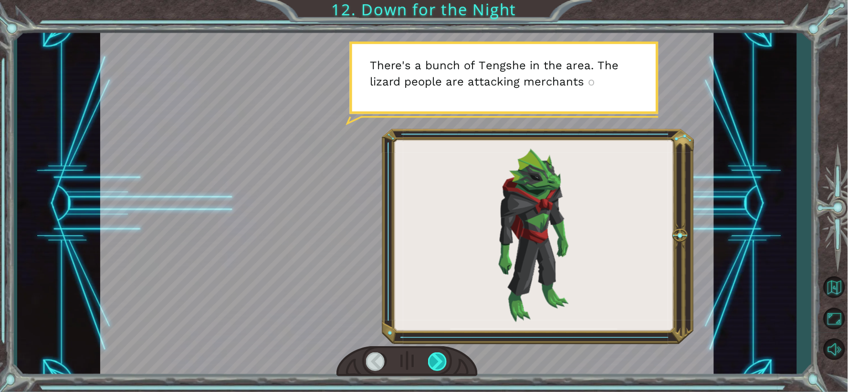
click at [446, 361] on div at bounding box center [438, 361] width 20 height 19
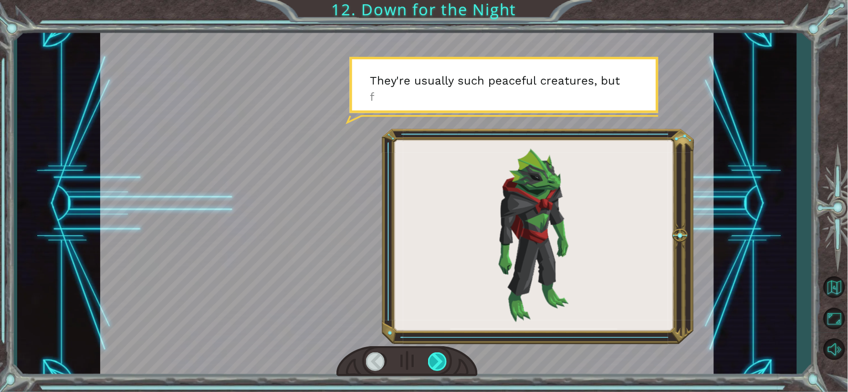
click at [446, 361] on div at bounding box center [438, 361] width 20 height 19
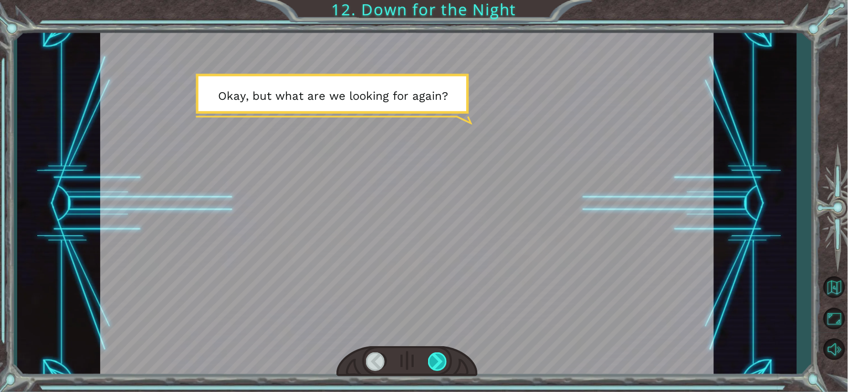
click at [446, 361] on div at bounding box center [438, 361] width 20 height 19
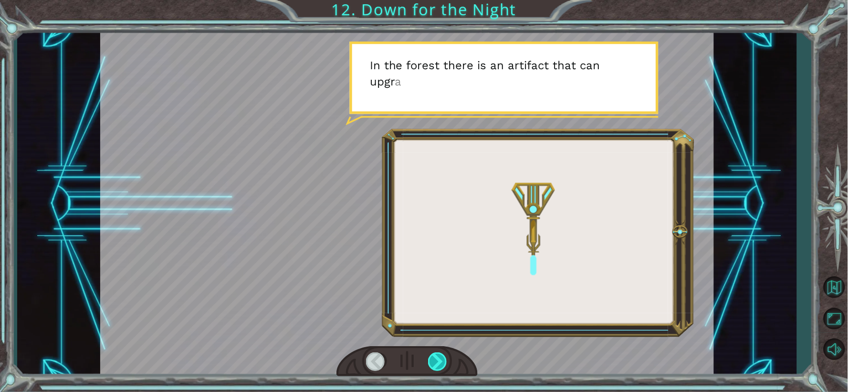
click at [446, 361] on div at bounding box center [438, 361] width 20 height 19
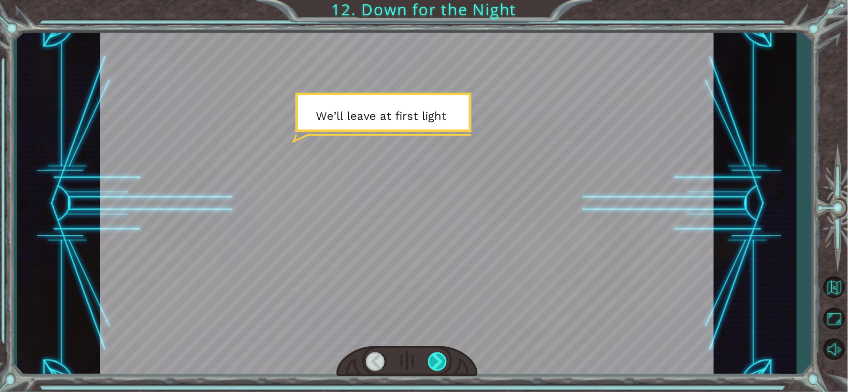
click at [446, 361] on div at bounding box center [438, 361] width 20 height 19
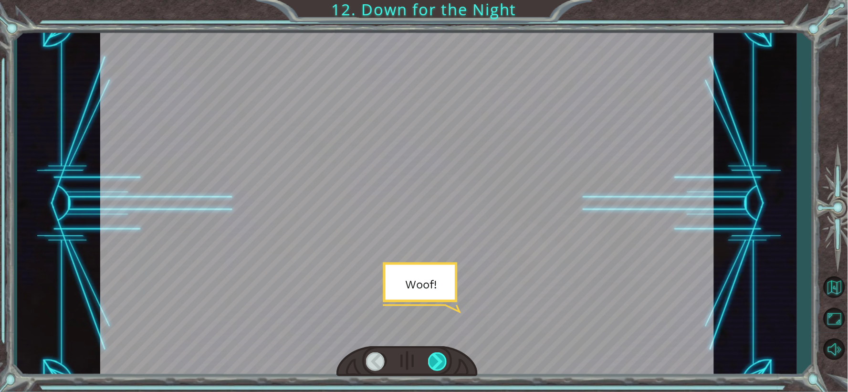
click at [446, 361] on div at bounding box center [438, 361] width 20 height 19
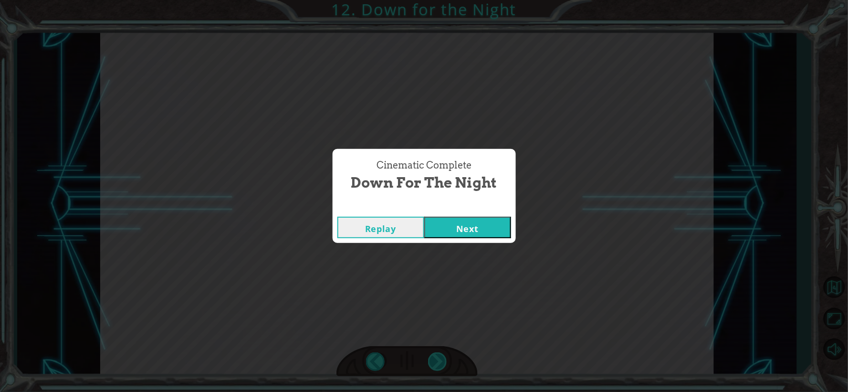
click at [446, 361] on div "Cinematic Complete Down for the Night Replay Next" at bounding box center [424, 196] width 848 height 392
click at [468, 233] on button "Next" at bounding box center [467, 227] width 87 height 21
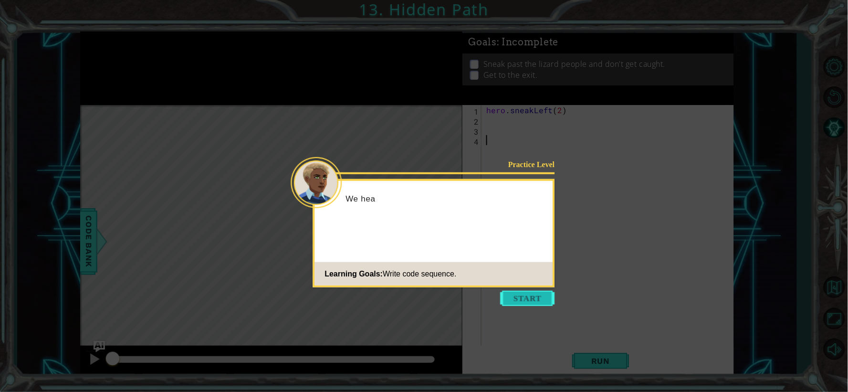
click at [540, 292] on button "Start" at bounding box center [528, 298] width 54 height 15
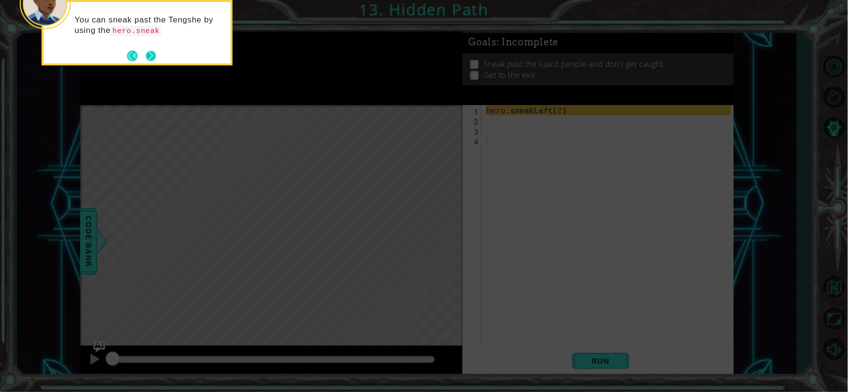
click at [154, 58] on button "Next" at bounding box center [151, 56] width 10 height 10
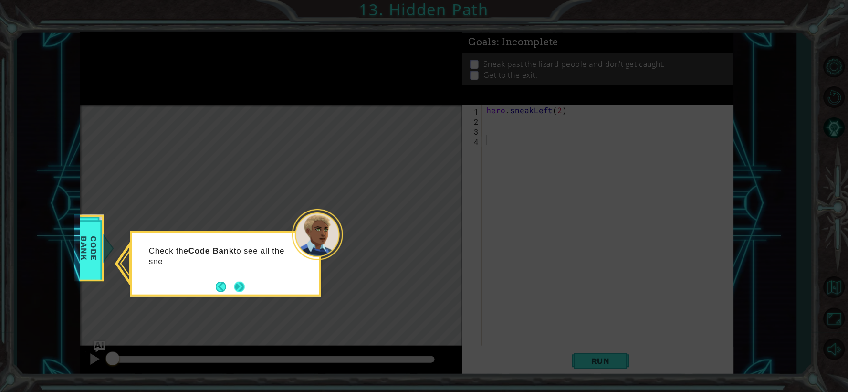
click at [244, 286] on button "Next" at bounding box center [239, 287] width 10 height 10
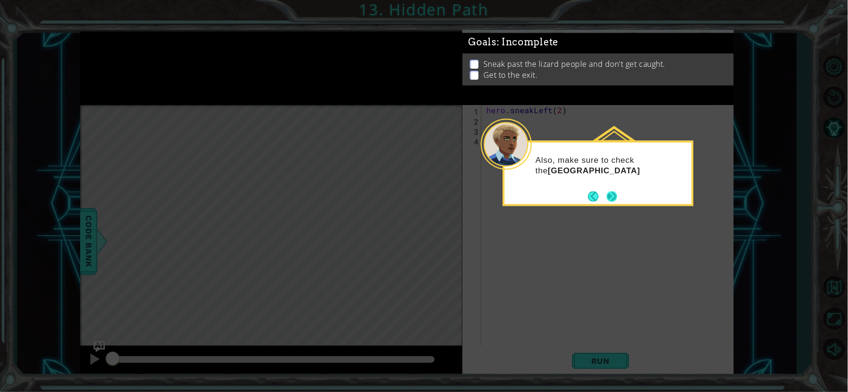
click at [618, 197] on button "Next" at bounding box center [612, 196] width 10 height 10
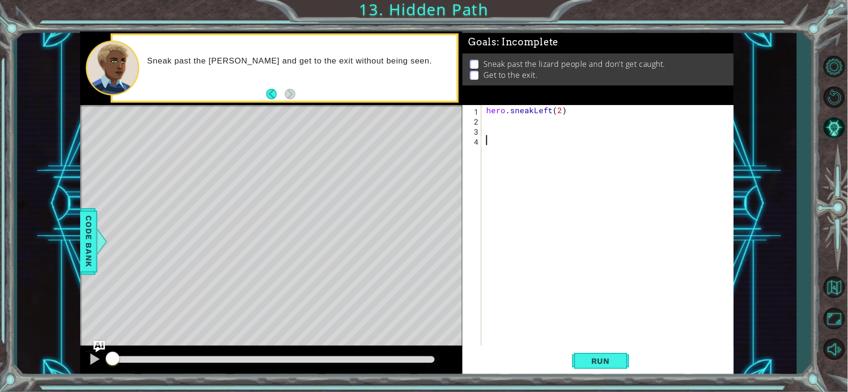
click at [489, 121] on div "hero . sneakLeft ( 2 )" at bounding box center [610, 235] width 252 height 261
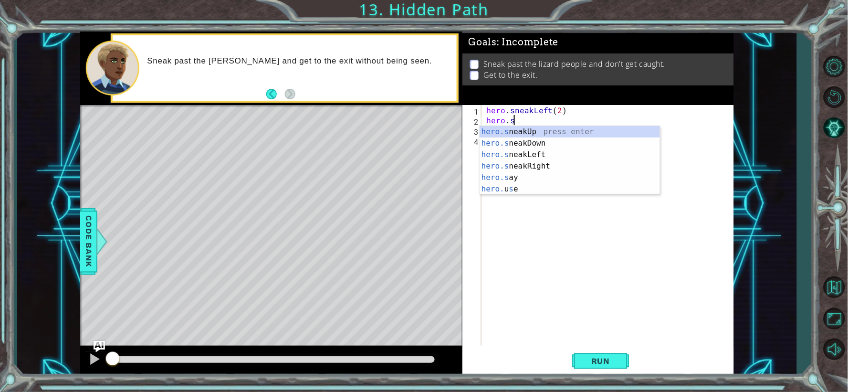
scroll to position [0, 1]
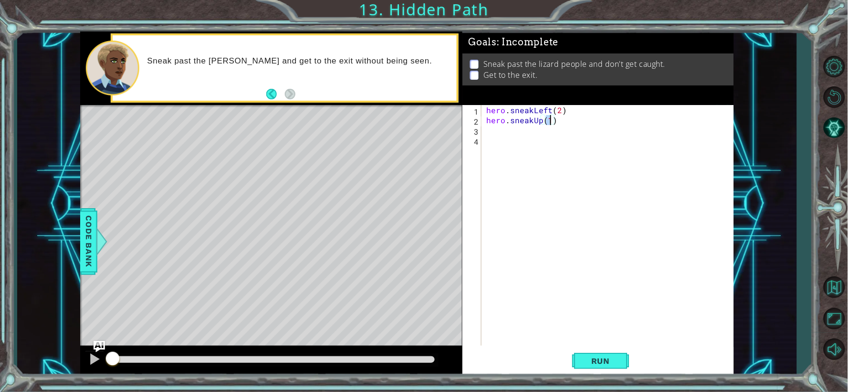
type textarea "hero.sneakUp(2)"
type textarea "hero.sneakRight(2)"
click at [622, 360] on button "Run" at bounding box center [600, 360] width 57 height 27
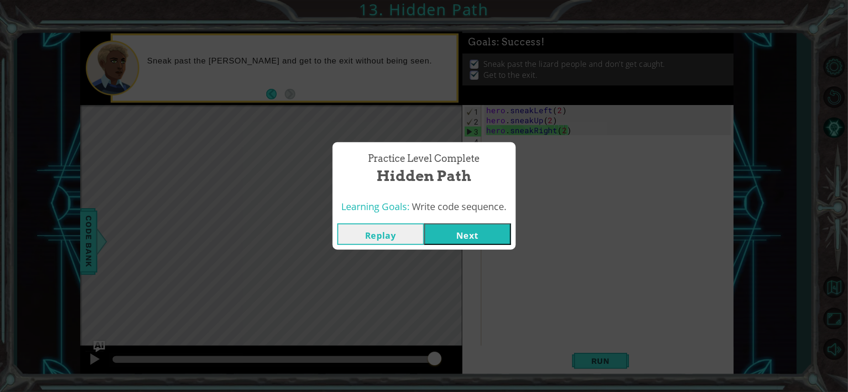
click at [466, 239] on button "Next" at bounding box center [467, 233] width 87 height 21
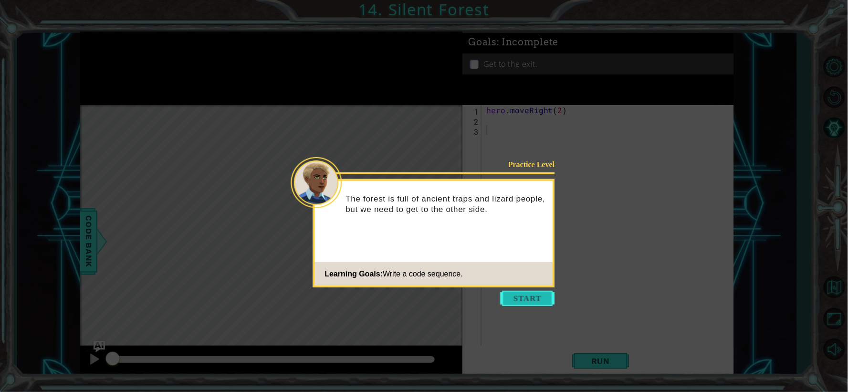
click at [523, 291] on button "Start" at bounding box center [528, 298] width 54 height 15
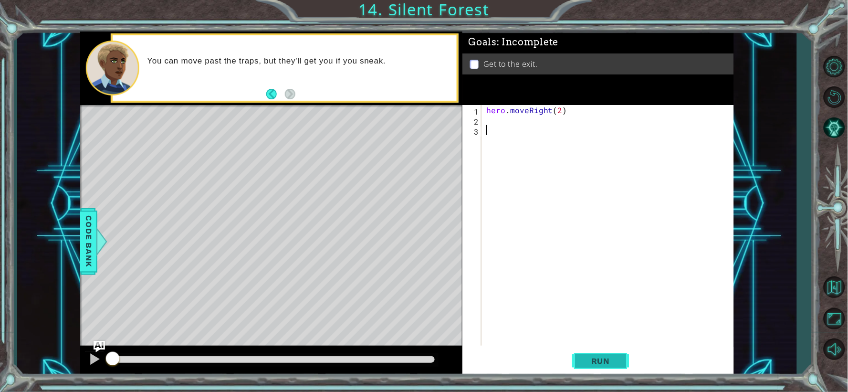
click at [603, 363] on span "Run" at bounding box center [601, 361] width 38 height 10
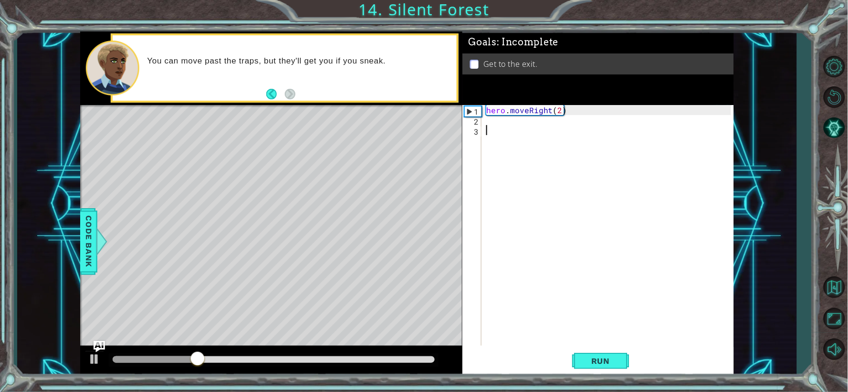
click at [497, 123] on div "hero . moveRight ( 2 )" at bounding box center [610, 235] width 252 height 261
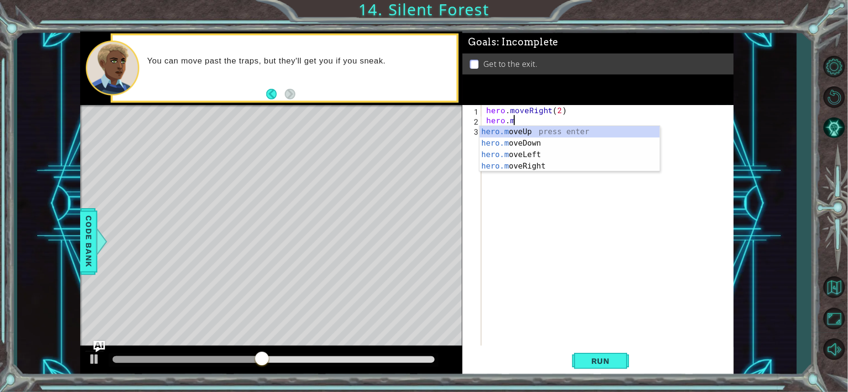
scroll to position [0, 1]
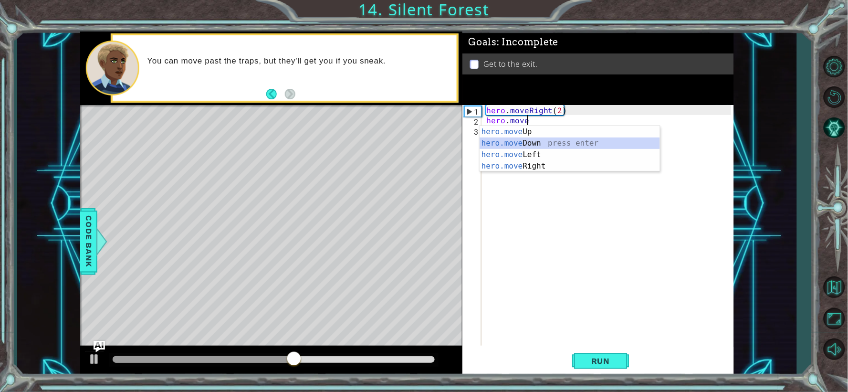
type textarea "hero.moveDown(1)"
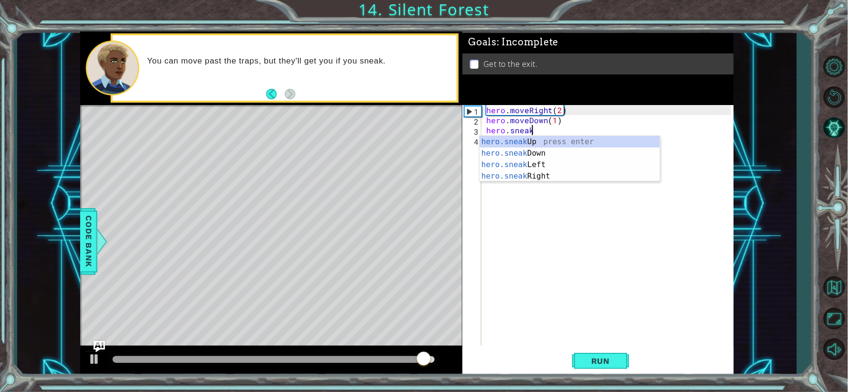
scroll to position [0, 2]
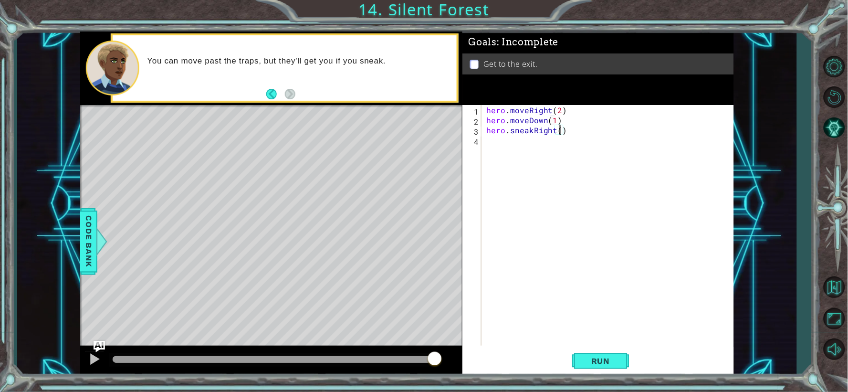
type textarea "hero.sneakRight(2)"
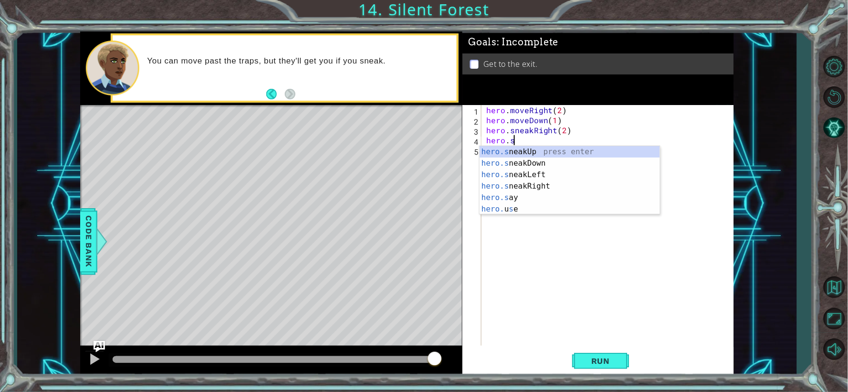
scroll to position [0, 1]
type textarea "hero.sneakUp(1)"
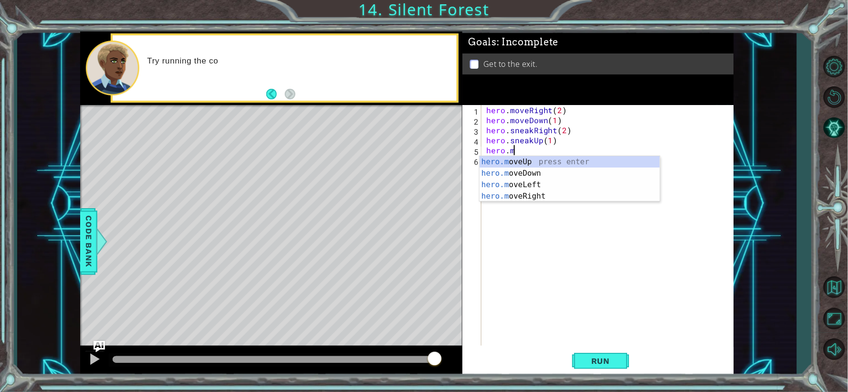
scroll to position [0, 1]
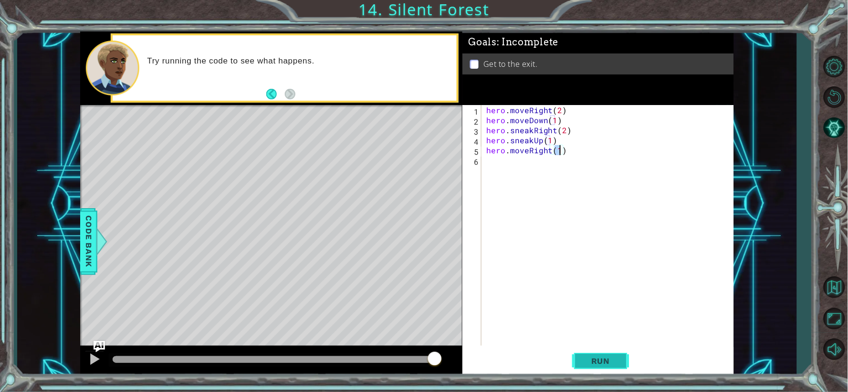
type textarea "hero.moveRight(1)"
click at [605, 357] on span "Run" at bounding box center [601, 361] width 38 height 10
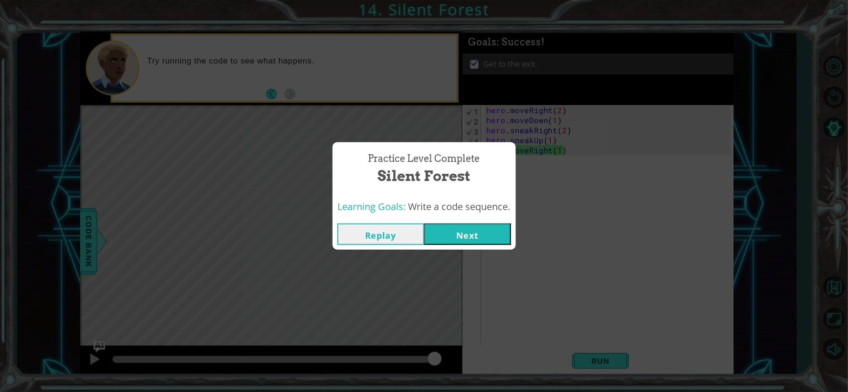
click at [460, 238] on button "Next" at bounding box center [467, 233] width 87 height 21
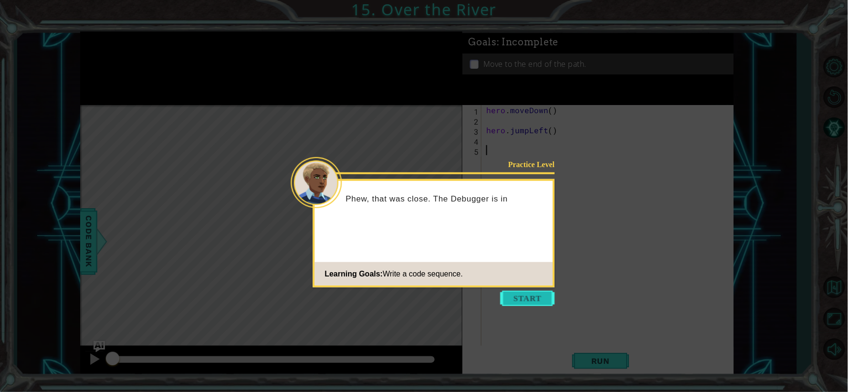
click at [535, 298] on button "Start" at bounding box center [528, 298] width 54 height 15
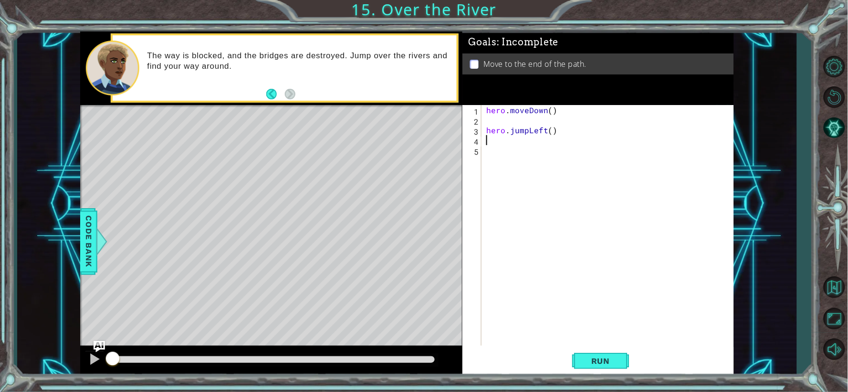
click at [504, 142] on div "hero . moveDown ( ) hero . jumpLeft ( )" at bounding box center [610, 235] width 252 height 261
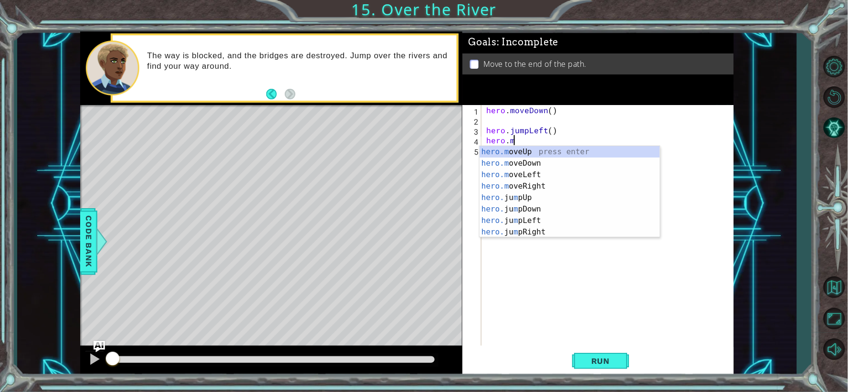
scroll to position [0, 1]
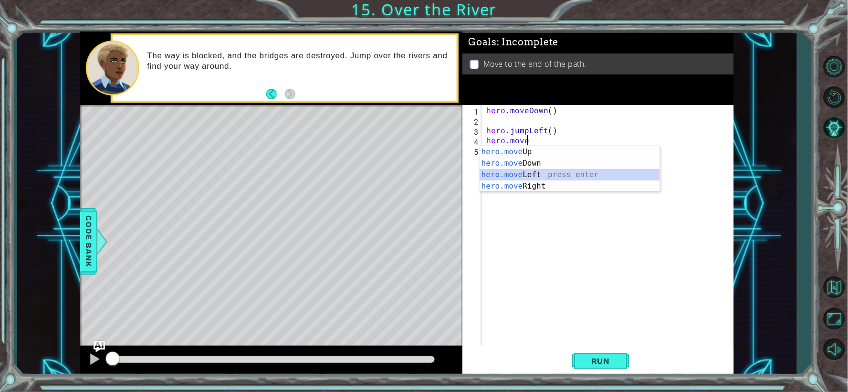
type textarea "hero.moveLeft(1)"
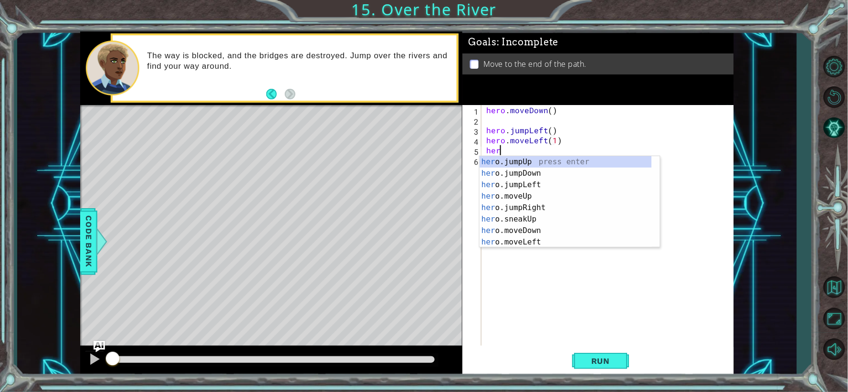
scroll to position [0, 0]
type textarea "hero"
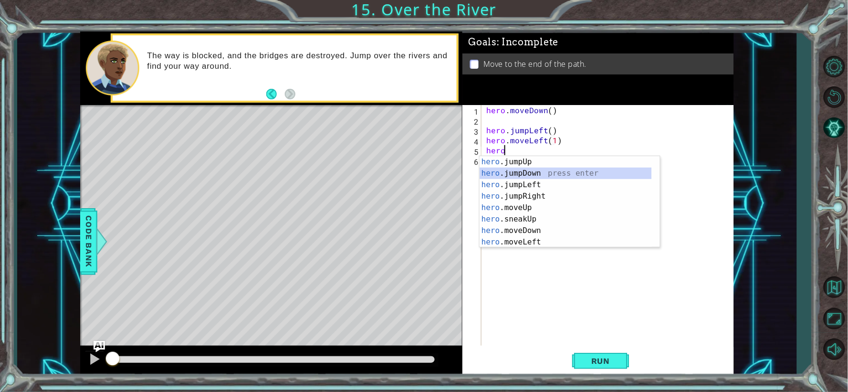
scroll to position [0, 0]
type textarea "hero"
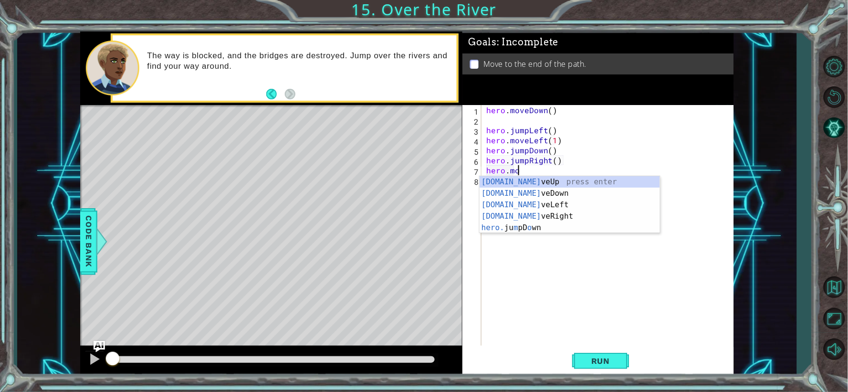
scroll to position [0, 1]
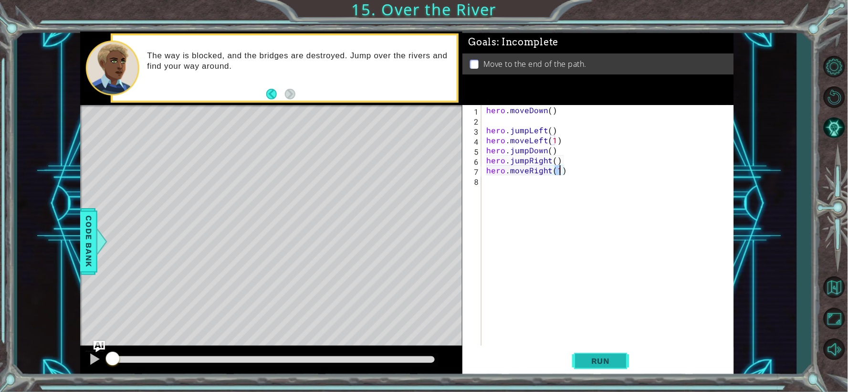
type textarea "hero.moveRight(1)"
click at [604, 359] on span "Run" at bounding box center [601, 361] width 38 height 10
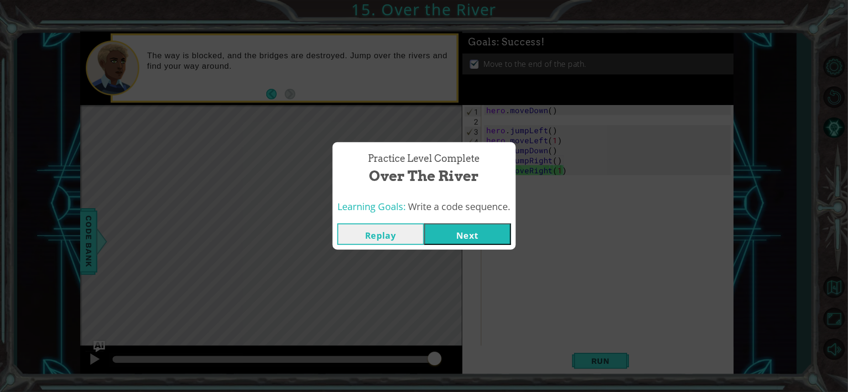
click at [468, 239] on button "Next" at bounding box center [467, 233] width 87 height 21
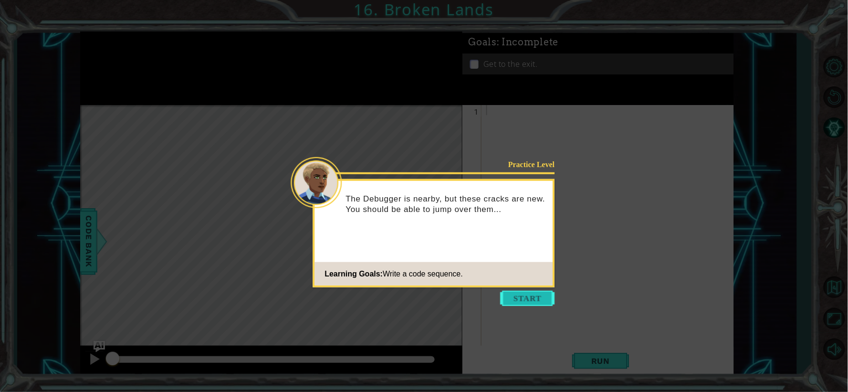
click at [543, 298] on button "Start" at bounding box center [528, 298] width 54 height 15
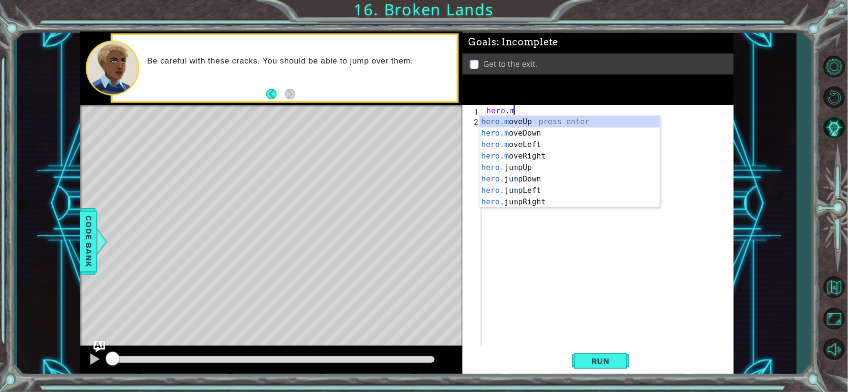
scroll to position [0, 1]
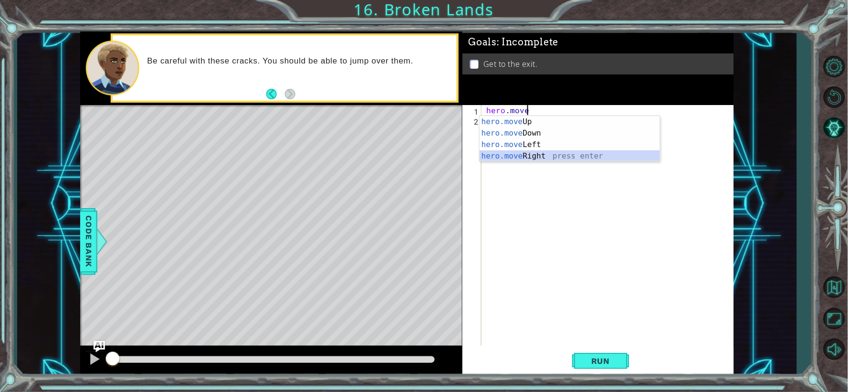
type textarea "hero.moveRight(1)"
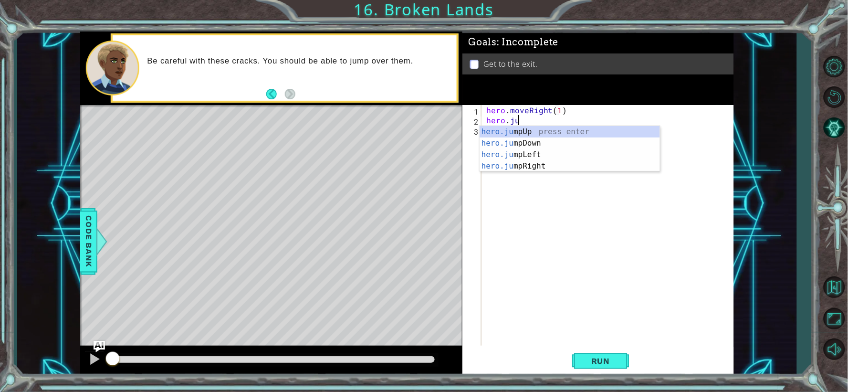
type textarea "hero.jum"
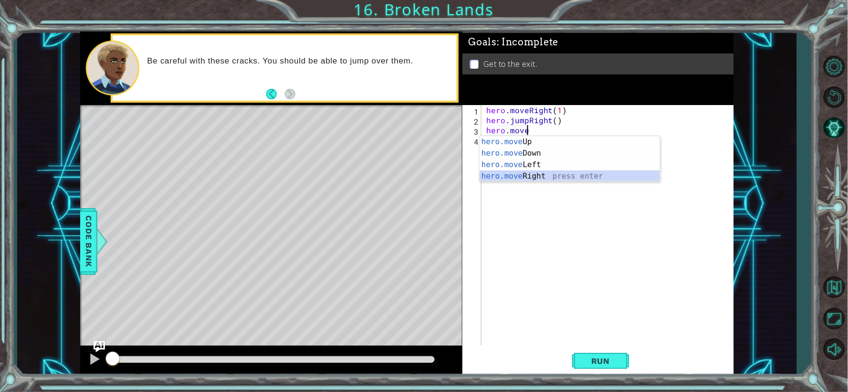
type textarea "hero.moveRight(1)"
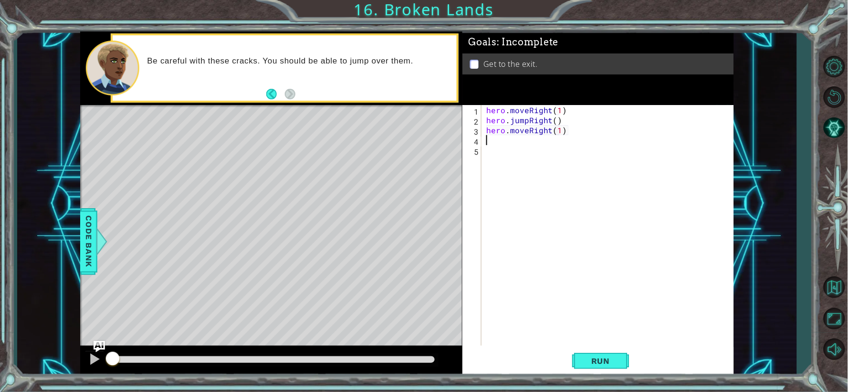
scroll to position [0, 0]
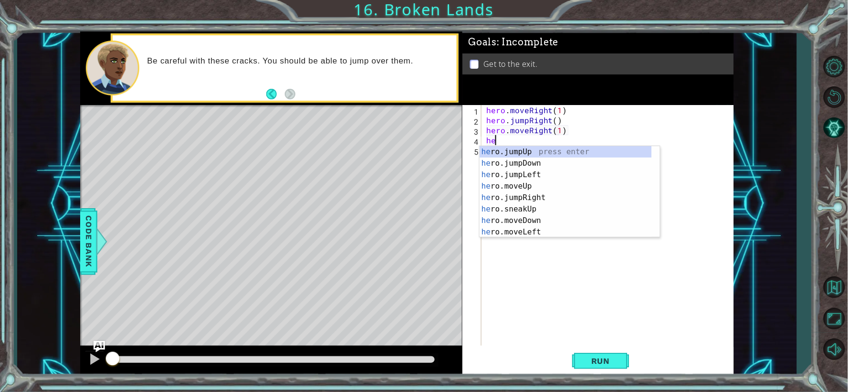
type textarea "h"
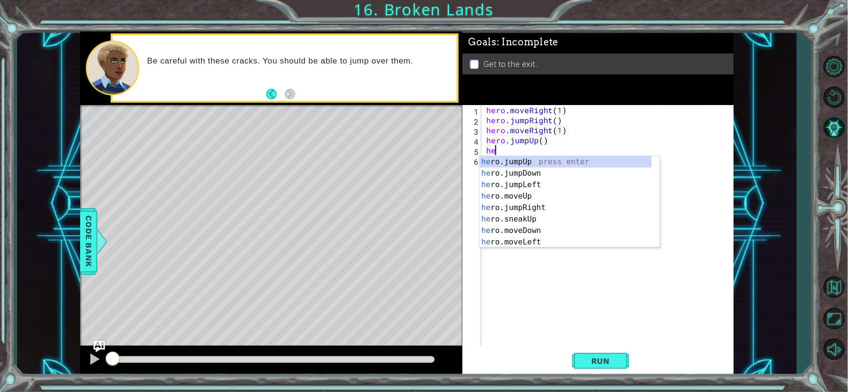
scroll to position [0, 0]
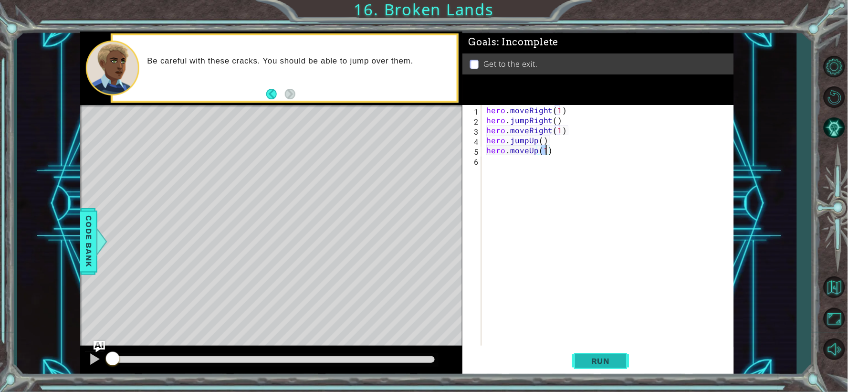
type textarea "hero.moveUp(1)"
click at [613, 357] on span "Run" at bounding box center [601, 361] width 38 height 10
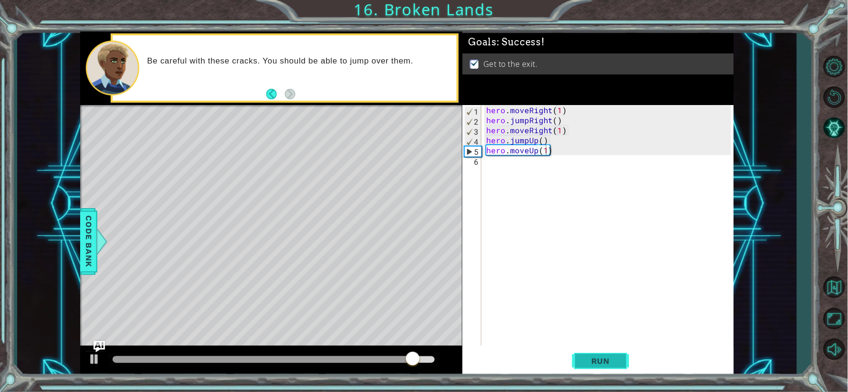
click at [616, 359] on span "Run" at bounding box center [601, 361] width 38 height 10
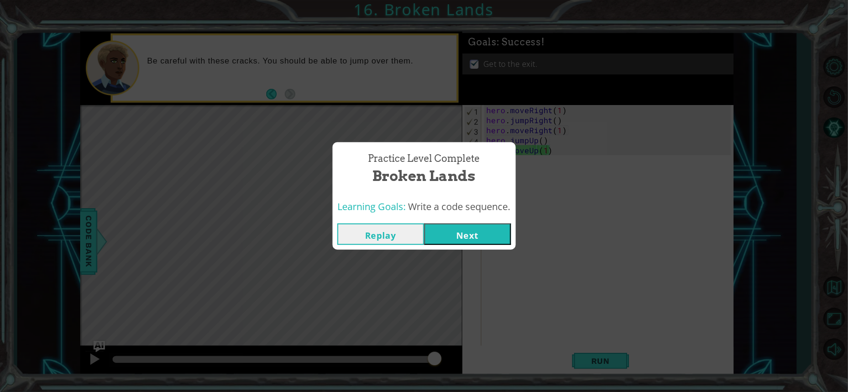
click at [460, 234] on button "Next" at bounding box center [467, 233] width 87 height 21
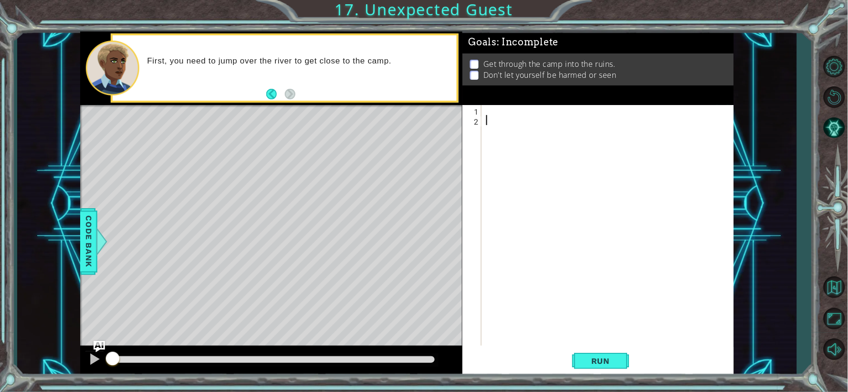
click at [506, 116] on div at bounding box center [610, 235] width 252 height 261
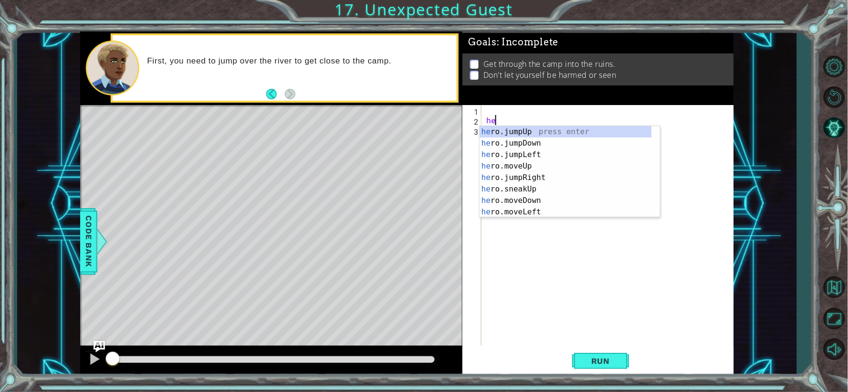
type textarea "hero"
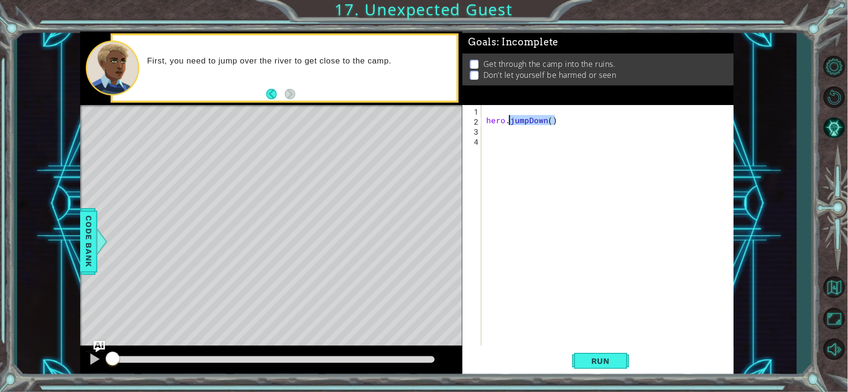
drag, startPoint x: 566, startPoint y: 121, endPoint x: 511, endPoint y: 120, distance: 54.9
click at [511, 120] on div "hero . jumpDown ( )" at bounding box center [610, 235] width 252 height 261
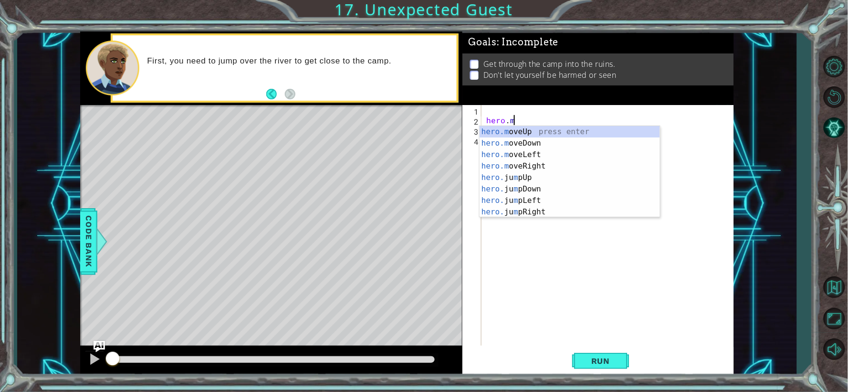
scroll to position [0, 1]
type textarea "hero.moveUp(1)"
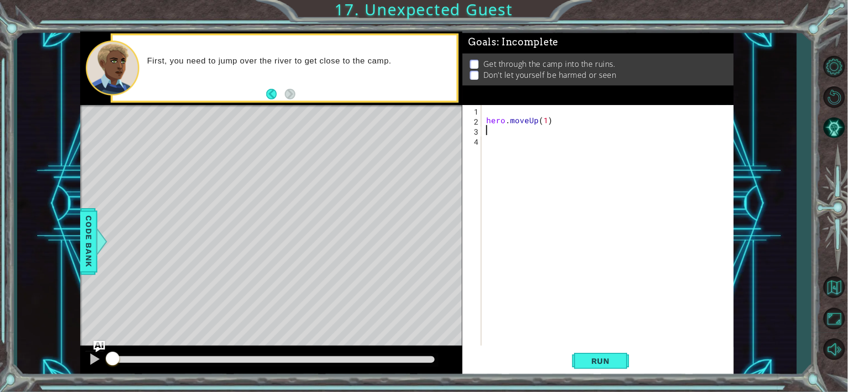
scroll to position [0, 0]
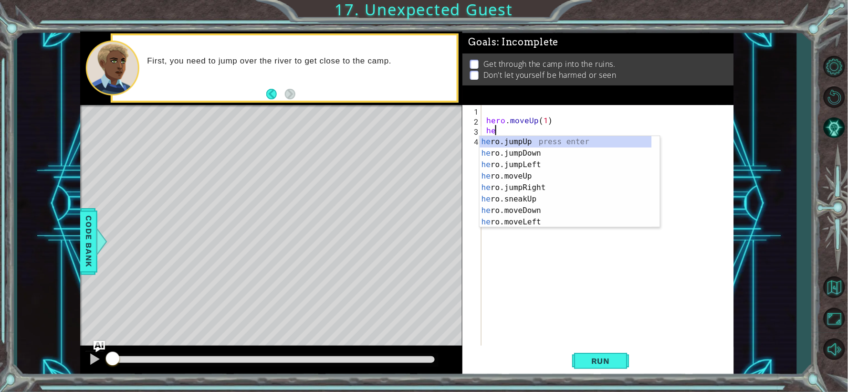
type textarea "hero"
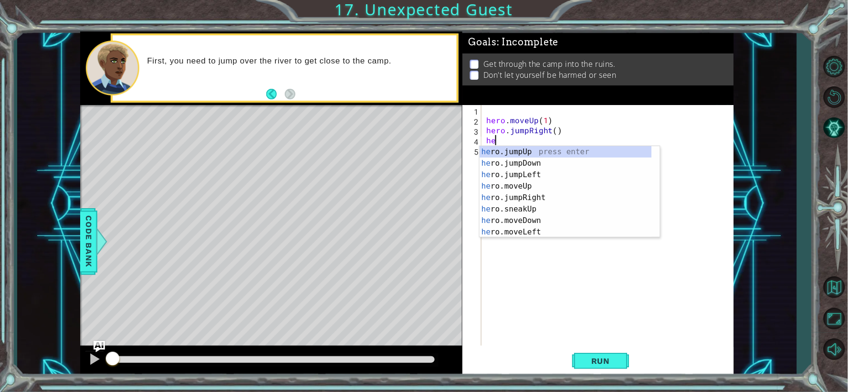
type textarea "hero"
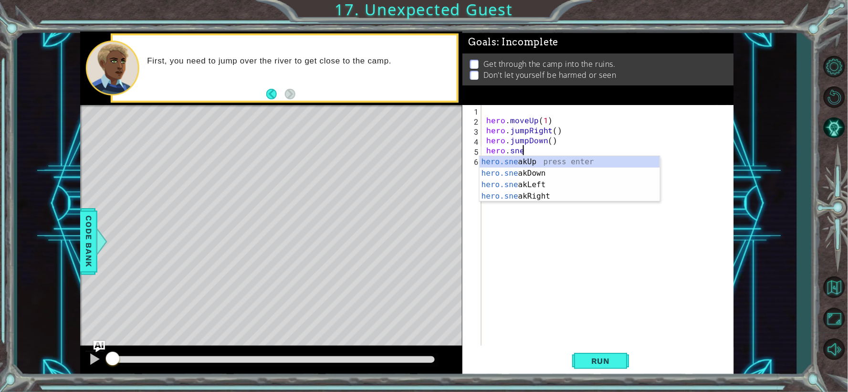
scroll to position [0, 1]
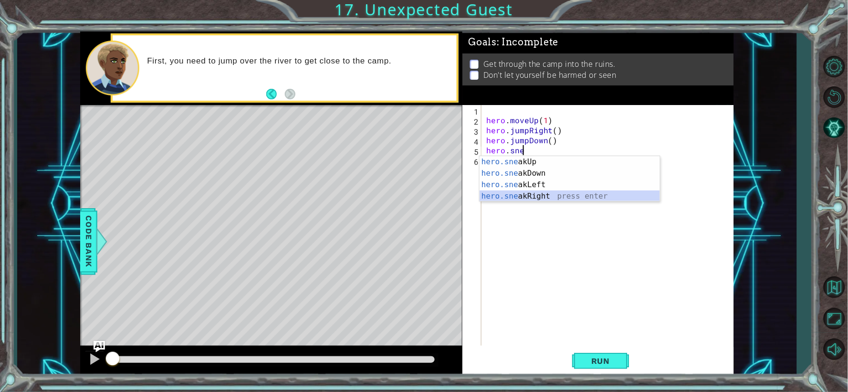
type textarea "hero.sneakRight(1)"
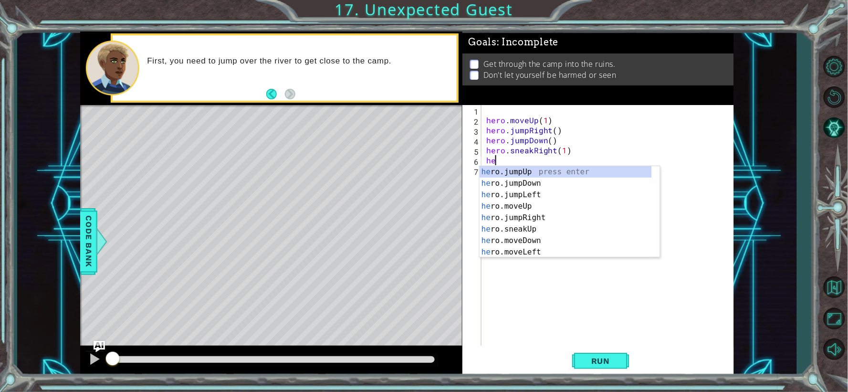
scroll to position [0, 0]
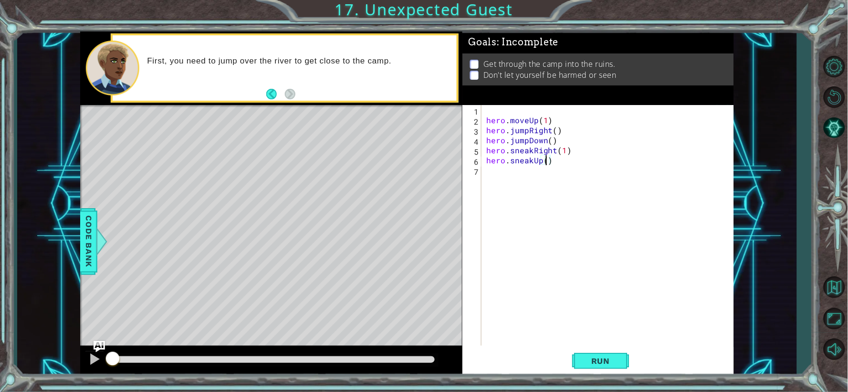
type textarea "hero.sneakUp(2)"
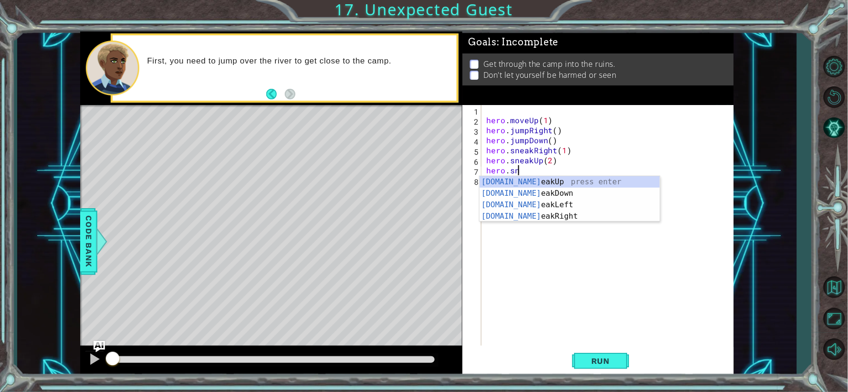
scroll to position [0, 1]
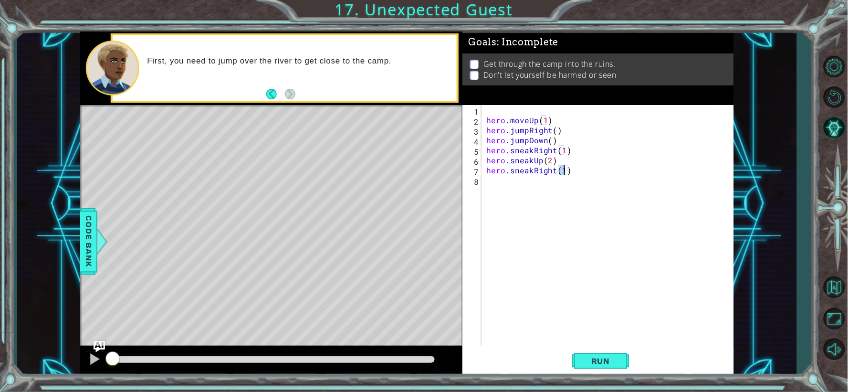
type textarea "hero.sneakRight(2)"
type textarea "hero.sneakDown(2)"
click at [598, 359] on span "Run" at bounding box center [601, 361] width 38 height 10
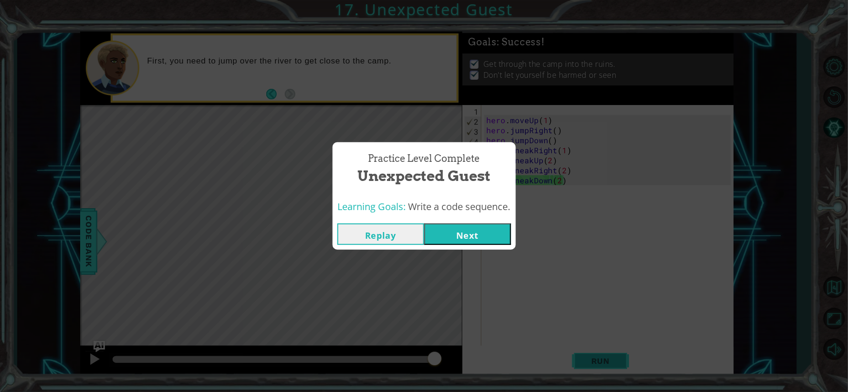
click at [604, 361] on div "Practice Level Complete Unexpected Guest Learning Goals: Write a code sequence.…" at bounding box center [424, 196] width 848 height 392
click at [467, 235] on button "Next" at bounding box center [467, 233] width 87 height 21
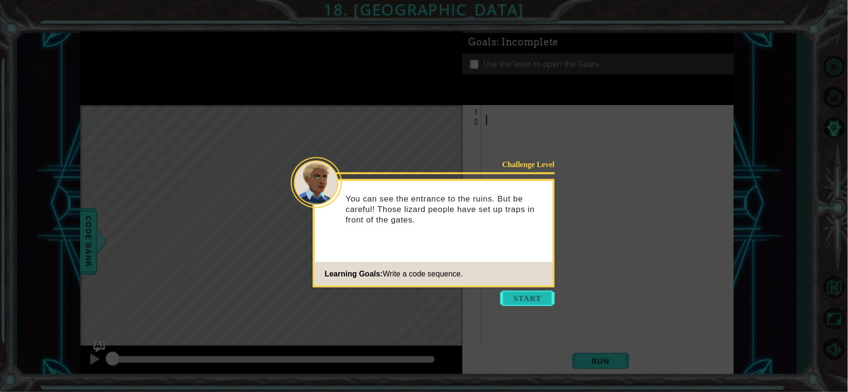
click at [523, 301] on button "Start" at bounding box center [528, 298] width 54 height 15
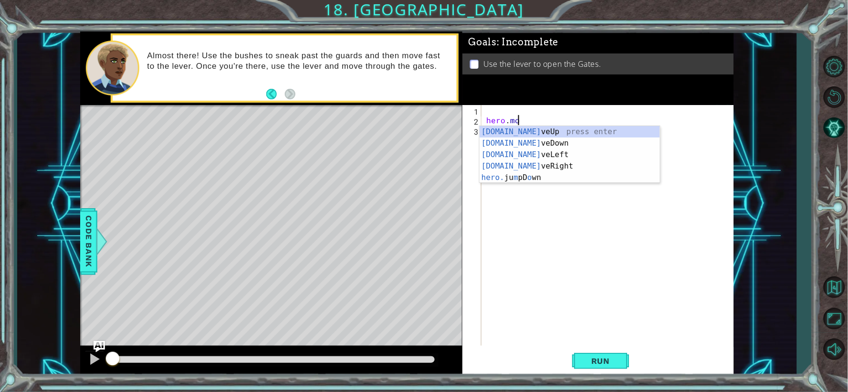
scroll to position [0, 1]
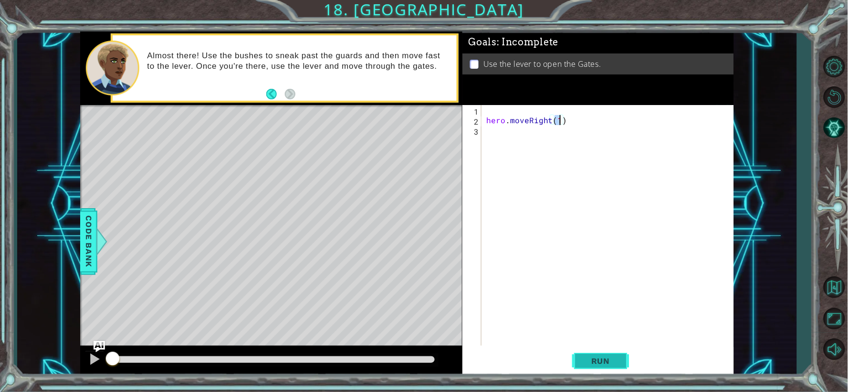
type textarea "hero.moveRight(1)"
click at [616, 362] on span "Run" at bounding box center [601, 361] width 38 height 10
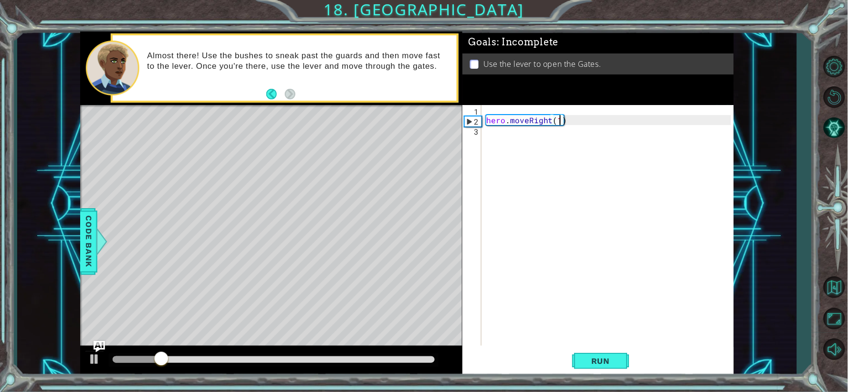
click at [581, 117] on div "hero . moveRight ( 1 )" at bounding box center [610, 235] width 252 height 261
type textarea "}"
click at [581, 353] on button "Run" at bounding box center [600, 360] width 57 height 27
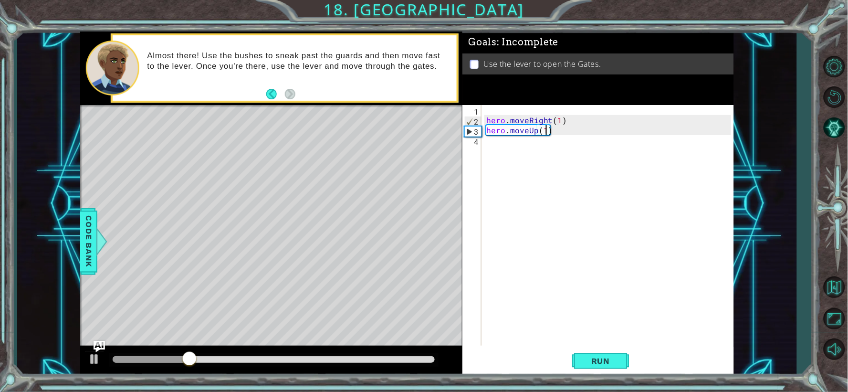
click at [527, 122] on div "hero . moveRight ( 1 ) hero . moveUp ( 1 )" at bounding box center [610, 235] width 252 height 261
click at [577, 120] on div "hero . sneakRight ( 1 ) ( 1 ) hero . moveUp ( 1 )" at bounding box center [610, 235] width 252 height 261
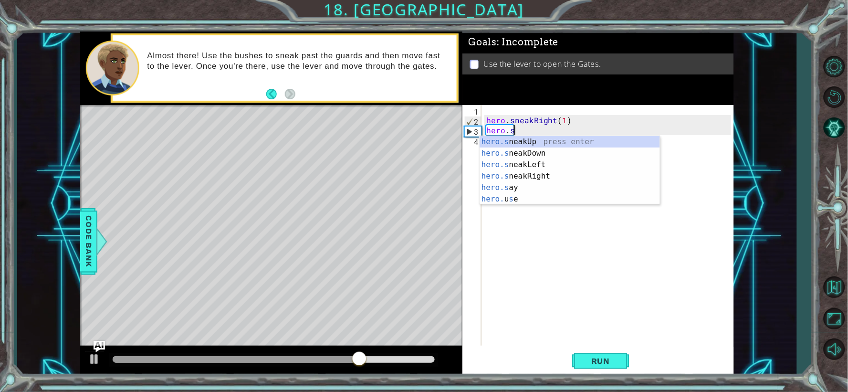
scroll to position [0, 1]
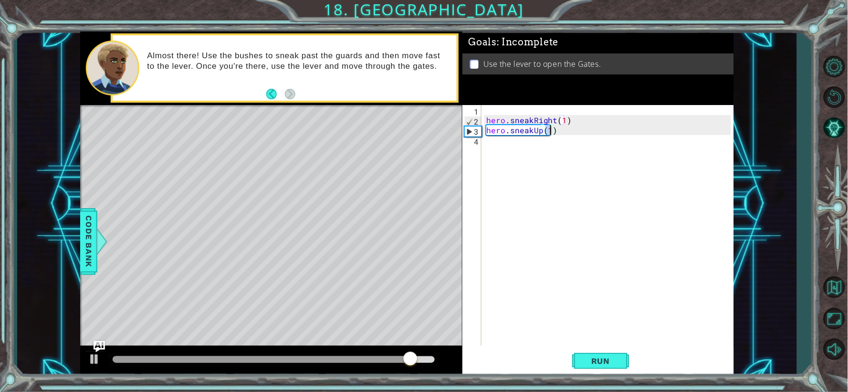
type textarea "hero.sneakUp(2)"
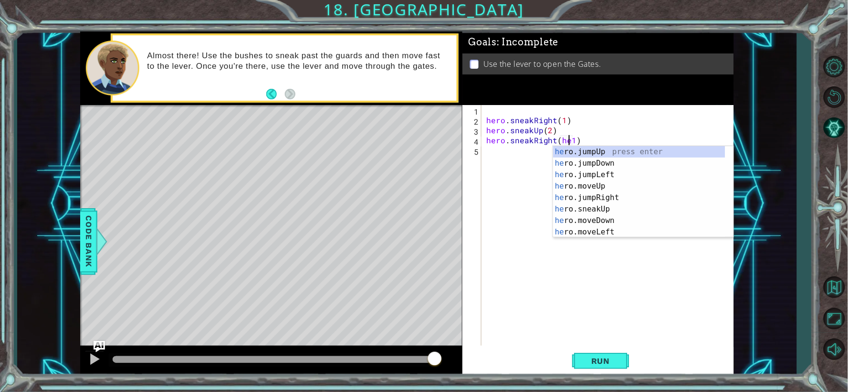
scroll to position [0, 5]
type textarea "hero.sneakRight(1)"
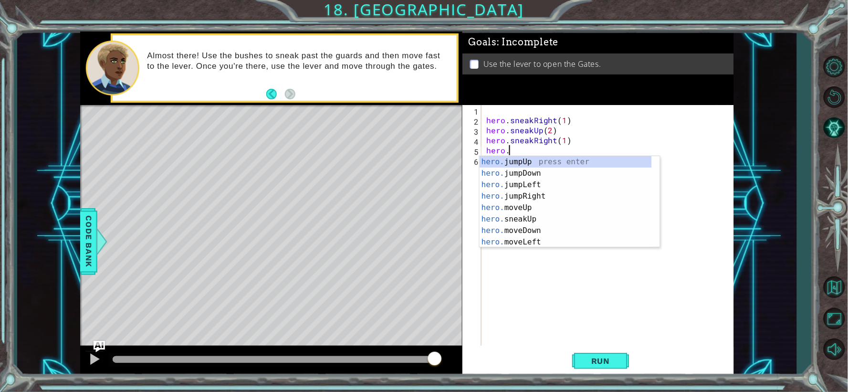
scroll to position [0, 1]
type textarea "hero.sneakUp(1)"
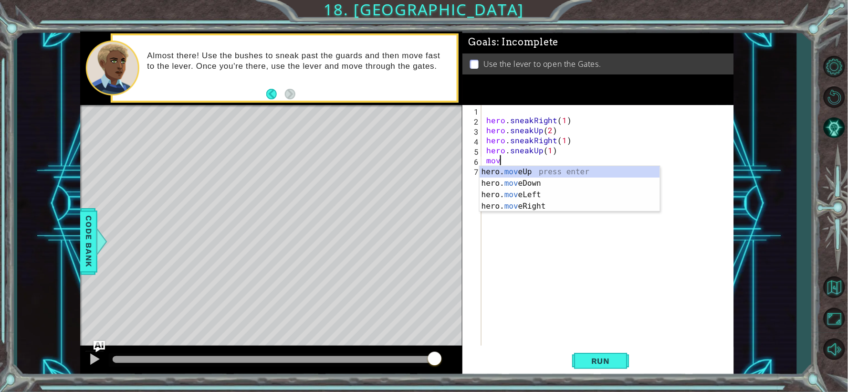
scroll to position [0, 0]
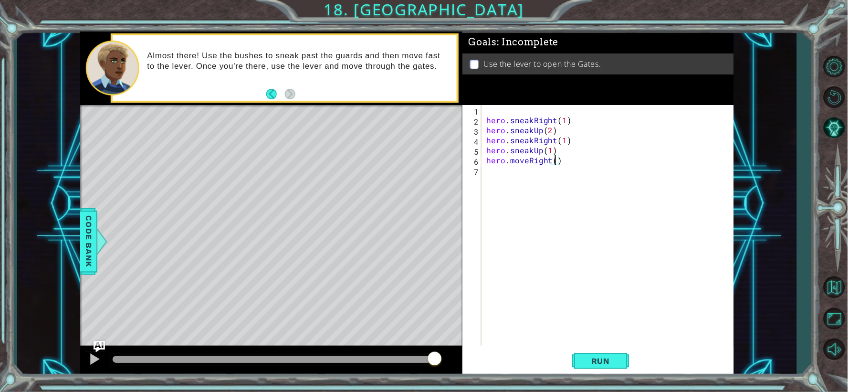
type textarea "hero.moveRight(2)"
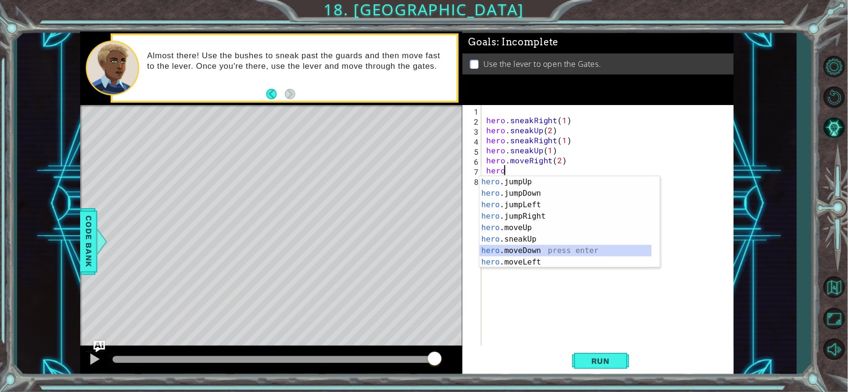
scroll to position [22, 0]
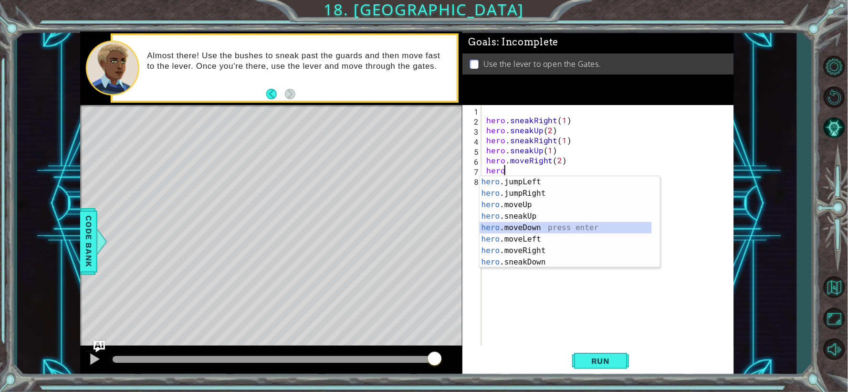
type textarea "hero.moveDown(1)"
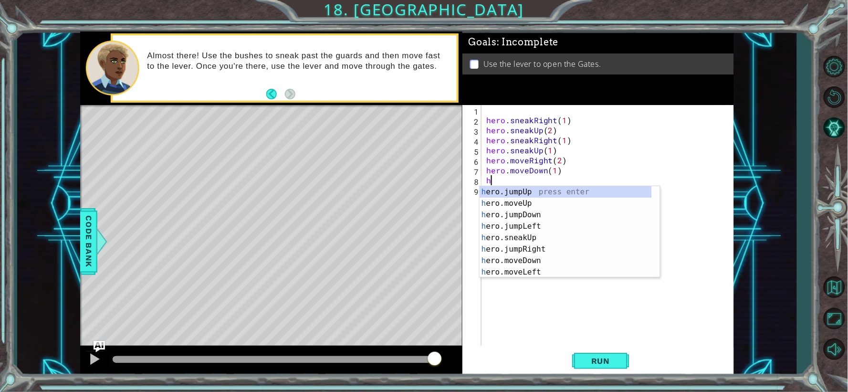
scroll to position [0, 0]
type textarea "hero"
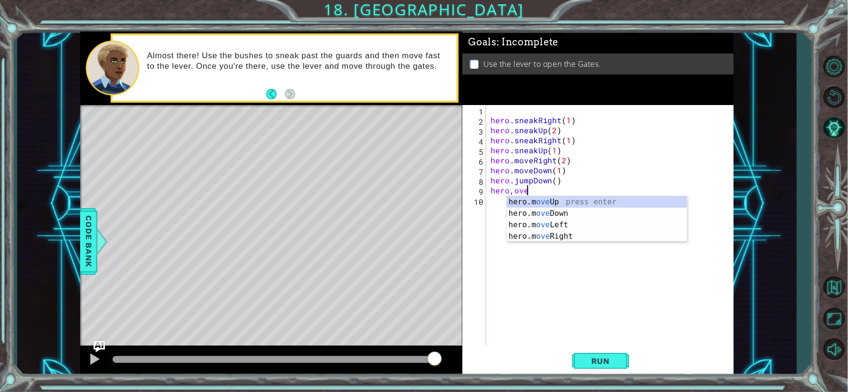
scroll to position [0, 1]
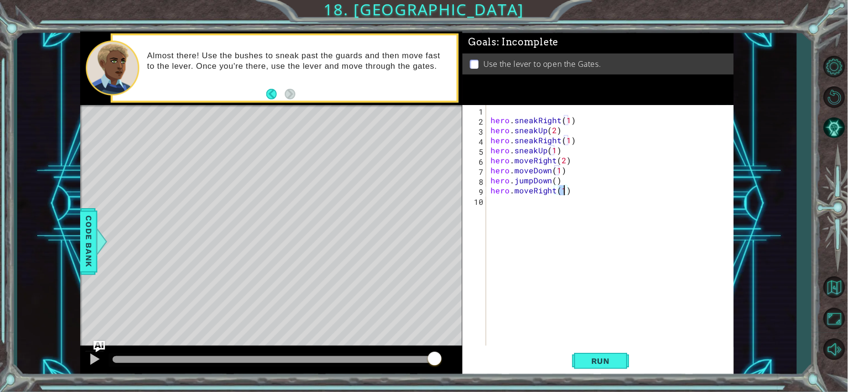
type textarea "hero.moveRight(2)"
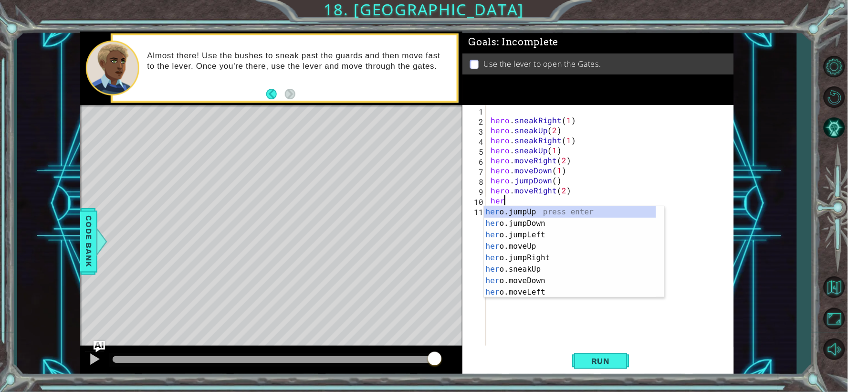
type textarea "hero"
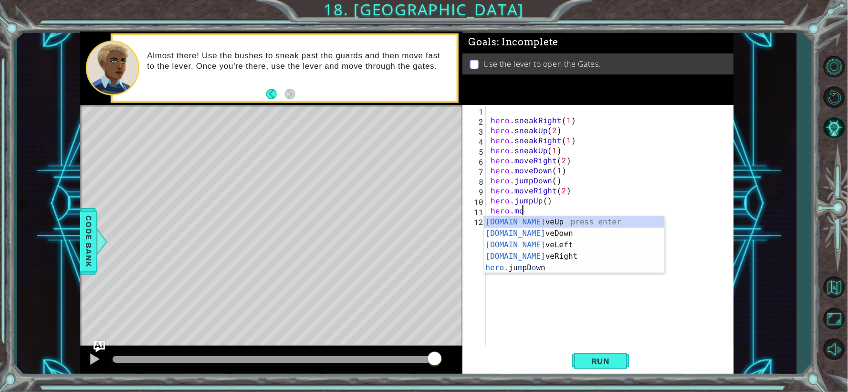
scroll to position [0, 1]
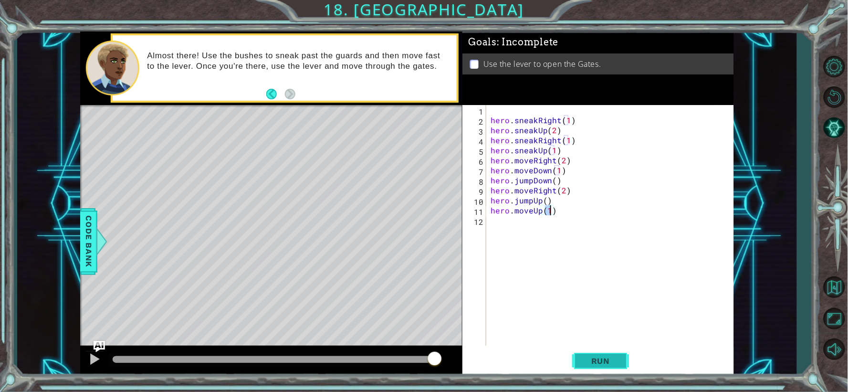
type textarea "hero.moveUp(1)"
click at [605, 364] on span "Run" at bounding box center [601, 361] width 38 height 10
click at [600, 367] on button "Run" at bounding box center [600, 360] width 57 height 27
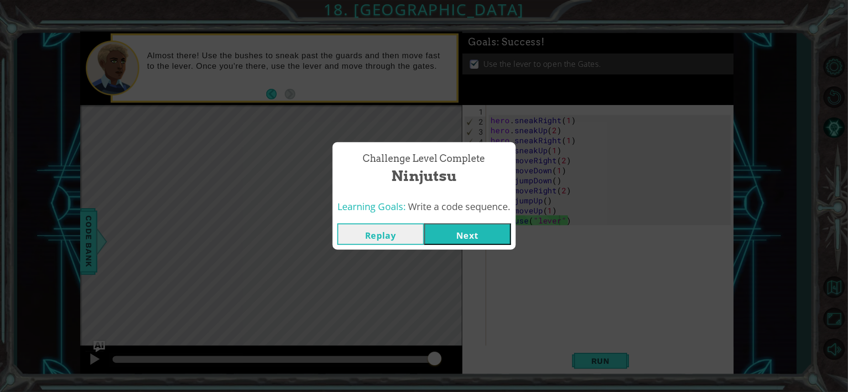
click at [402, 236] on button "Replay" at bounding box center [380, 233] width 87 height 21
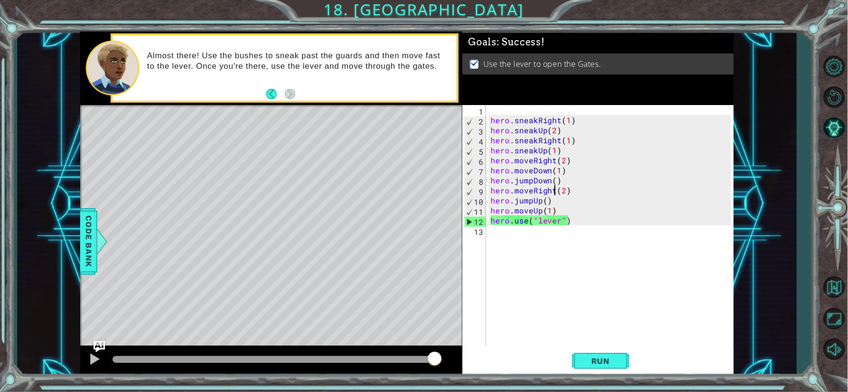
click at [553, 189] on div "hero . sneakRight ( 1 ) hero . sneakUp ( 2 ) hero . sneakRight ( 1 ) hero . sne…" at bounding box center [612, 235] width 247 height 261
click at [562, 179] on div "hero . sneakRight ( 1 ) hero . sneakUp ( 2 ) hero . sneakRight ( 1 ) hero . sne…" at bounding box center [612, 235] width 247 height 261
type textarea "hero.jumpDown()"
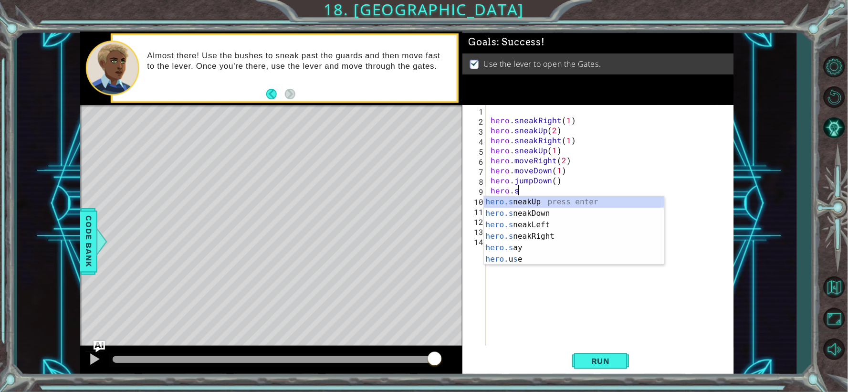
scroll to position [0, 1]
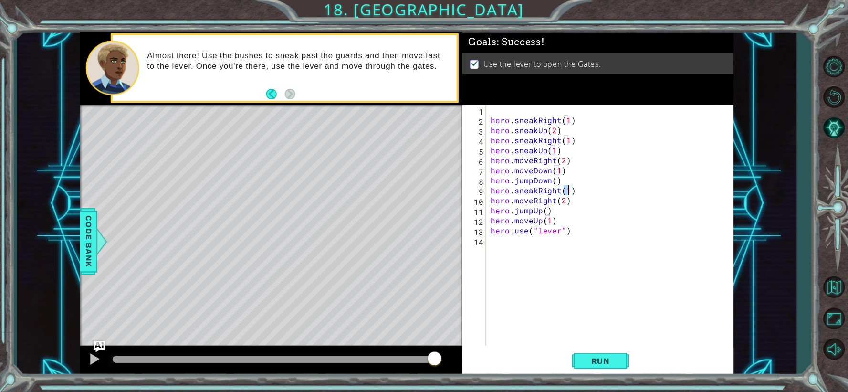
click at [565, 200] on div "hero . sneakRight ( 1 ) hero . sneakUp ( 2 ) hero . sneakRight ( 1 ) hero . sne…" at bounding box center [612, 235] width 247 height 261
click at [589, 356] on span "Run" at bounding box center [601, 361] width 38 height 10
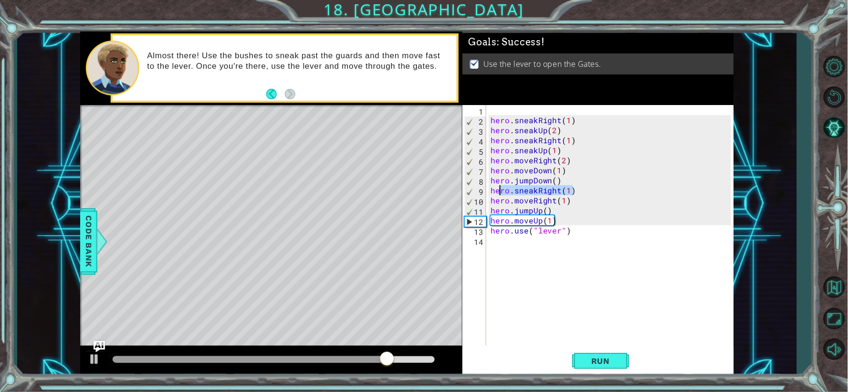
drag, startPoint x: 527, startPoint y: 198, endPoint x: 502, endPoint y: 189, distance: 26.7
click at [502, 189] on div "hero . sneakRight ( 1 ) hero . sneakUp ( 2 ) hero . sneakRight ( 1 ) hero . sne…" at bounding box center [612, 235] width 247 height 261
type textarea "hero.sneakRight(1)"
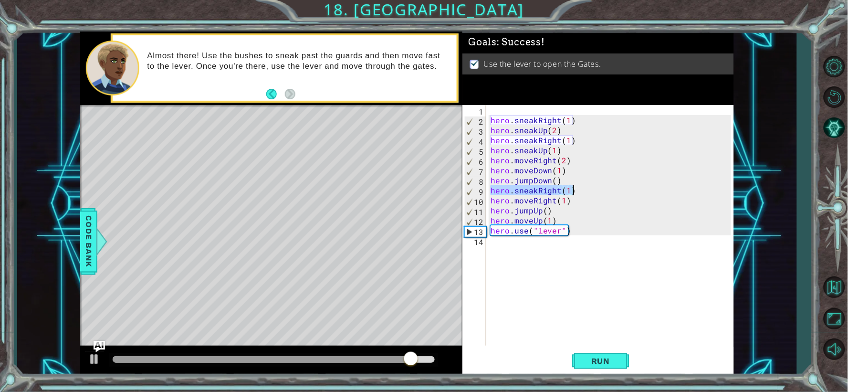
drag, startPoint x: 493, startPoint y: 189, endPoint x: 578, endPoint y: 187, distance: 85.5
click at [578, 187] on div "hero . sneakRight ( 1 ) hero . sneakUp ( 2 ) hero . sneakRight ( 1 ) hero . sne…" at bounding box center [612, 235] width 247 height 261
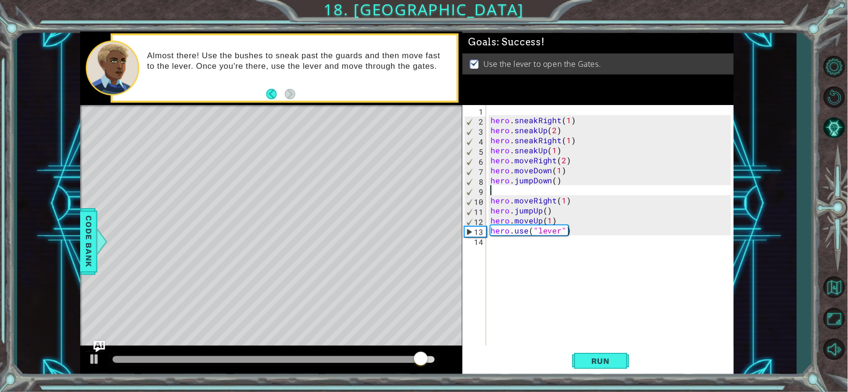
scroll to position [0, 0]
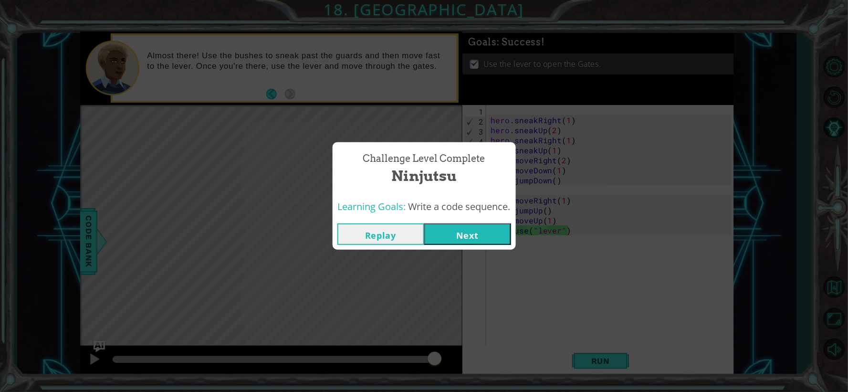
click at [407, 228] on button "Replay" at bounding box center [380, 233] width 87 height 21
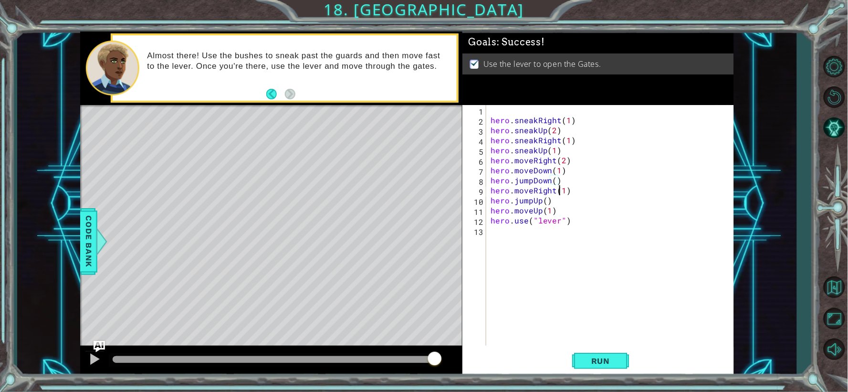
click at [562, 189] on div "hero . sneakRight ( 1 ) hero . sneakUp ( 2 ) hero . sneakRight ( 1 ) hero . sne…" at bounding box center [612, 235] width 247 height 261
click at [564, 151] on div "hero . sneakRight ( 1 ) hero . sneakUp ( 2 ) hero . sneakRight ( 1 ) hero . sne…" at bounding box center [612, 235] width 247 height 261
type textarea "hero.sneakUp(1)"
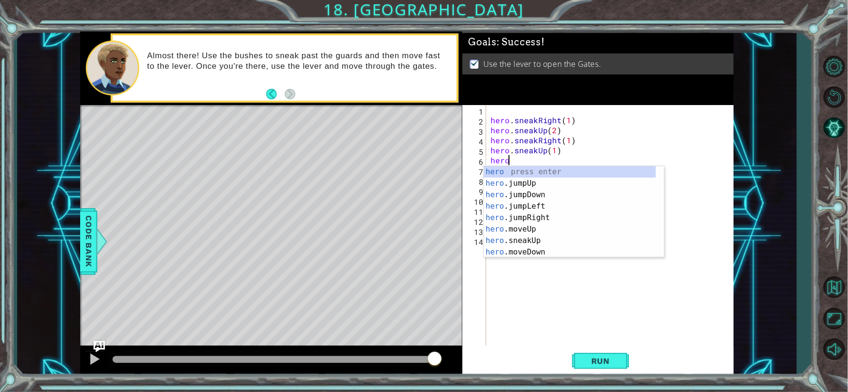
scroll to position [0, 1]
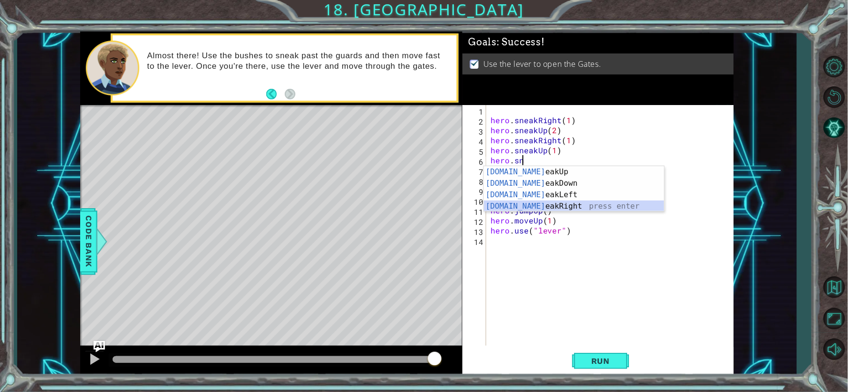
click at [564, 203] on div "[DOMAIN_NAME] eakUp press enter [DOMAIN_NAME] eakDown press enter [DOMAIN_NAME]…" at bounding box center [574, 200] width 180 height 69
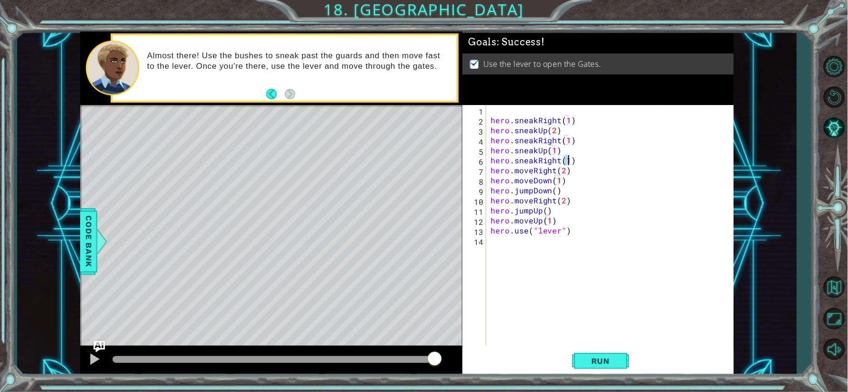
click at [561, 172] on div "hero . sneakRight ( 1 ) hero . sneakUp ( 2 ) hero . sneakRight ( 1 ) hero . sne…" at bounding box center [612, 235] width 247 height 261
type textarea "hero.moveRight(1)"
click at [604, 361] on span "Run" at bounding box center [601, 361] width 38 height 10
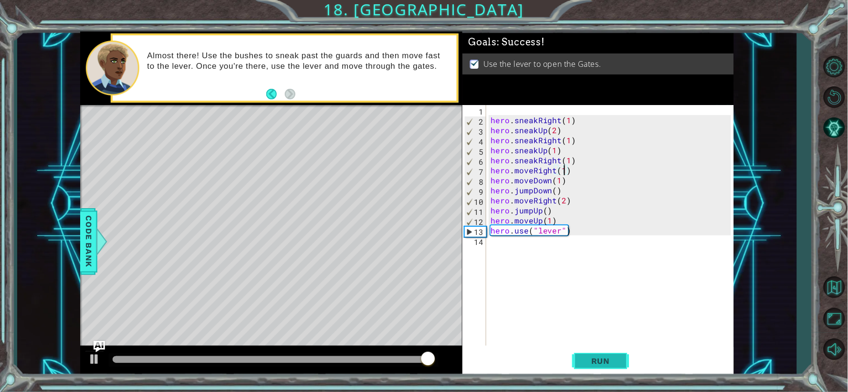
click at [588, 358] on span "Run" at bounding box center [601, 361] width 38 height 10
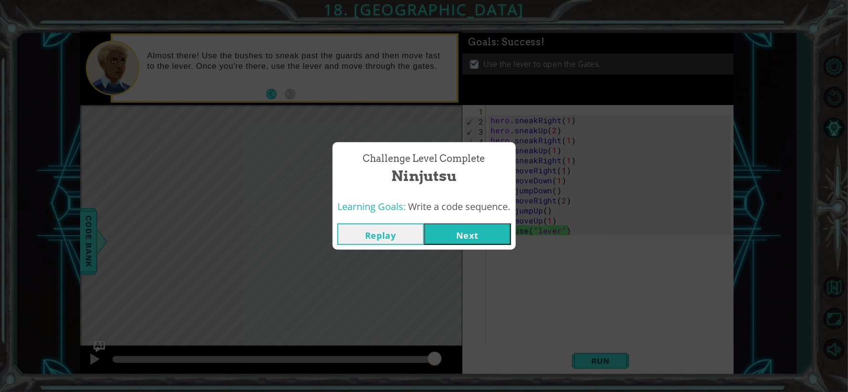
click at [465, 241] on button "Next" at bounding box center [467, 233] width 87 height 21
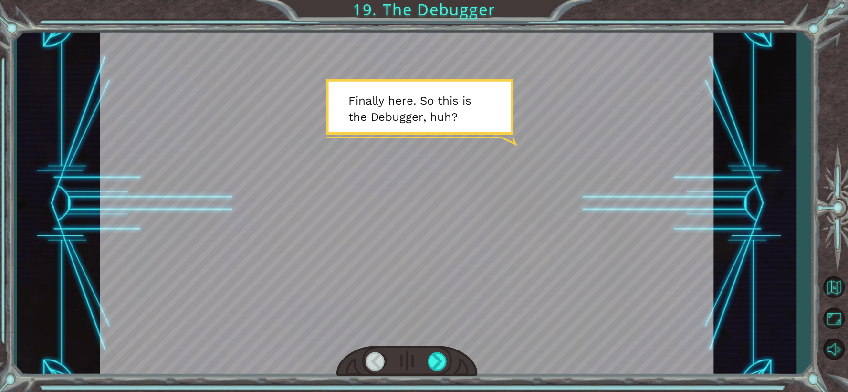
click at [426, 357] on div at bounding box center [406, 361] width 141 height 31
click at [435, 365] on div at bounding box center [438, 361] width 20 height 19
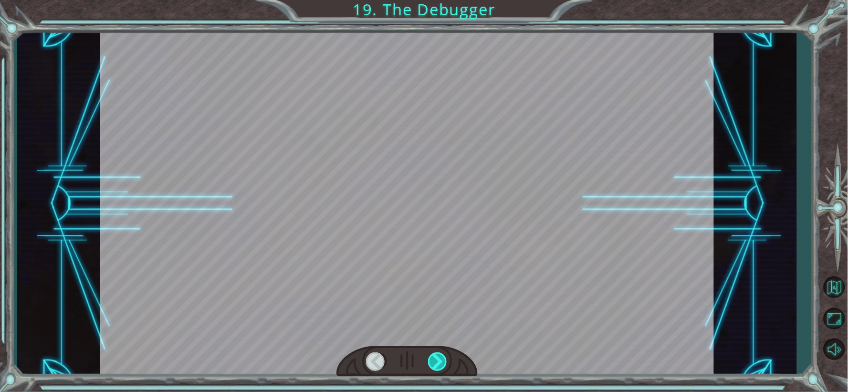
click at [435, 365] on div at bounding box center [438, 361] width 20 height 19
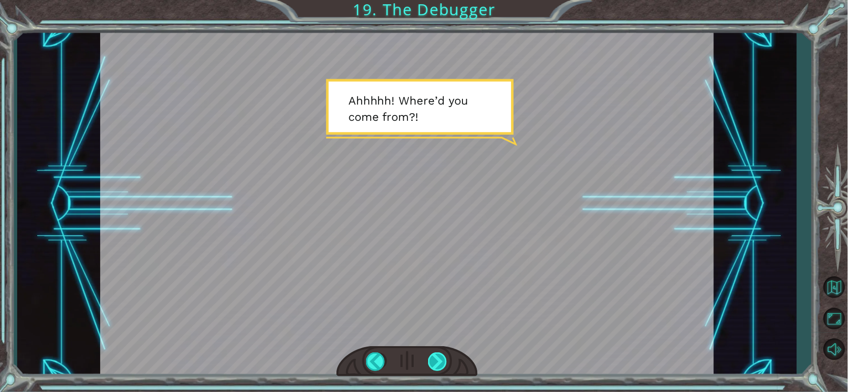
click at [435, 365] on div at bounding box center [438, 361] width 20 height 19
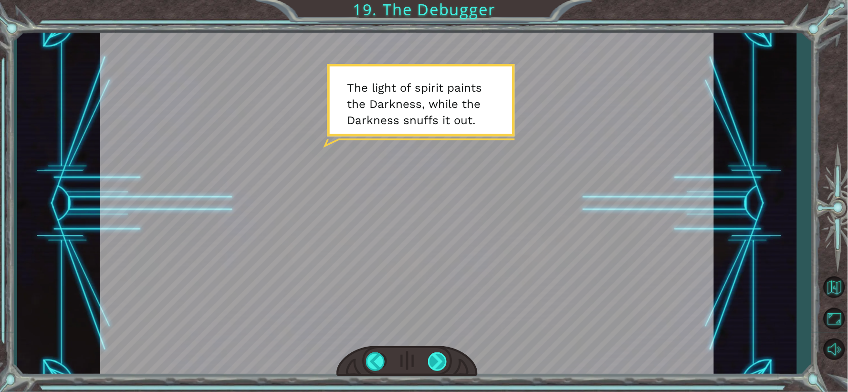
click at [434, 366] on div at bounding box center [438, 361] width 20 height 19
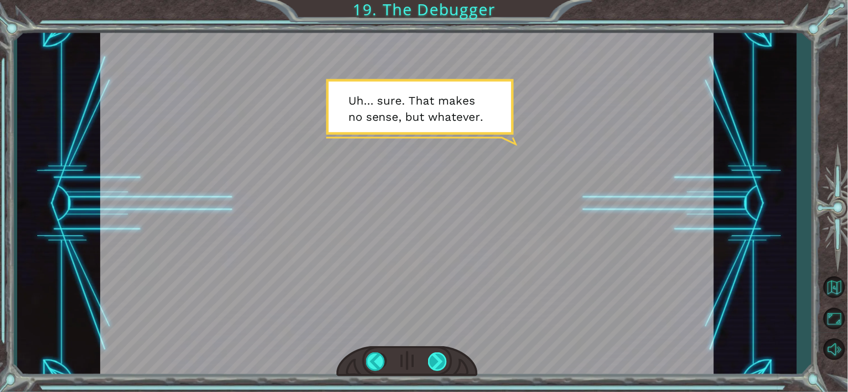
click at [434, 366] on div at bounding box center [438, 361] width 20 height 19
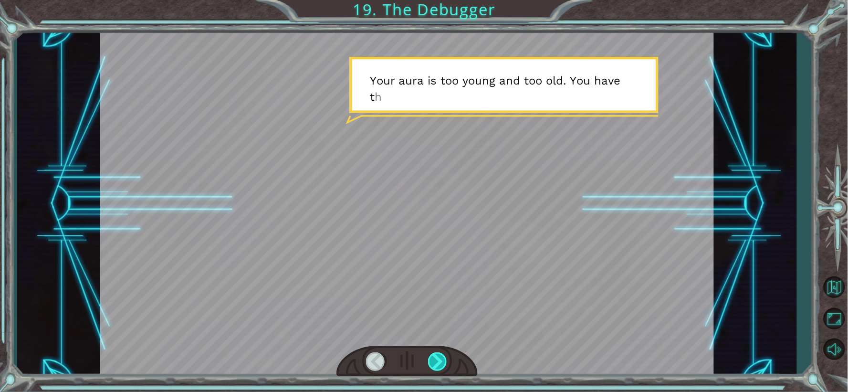
click at [434, 366] on div at bounding box center [438, 361] width 20 height 19
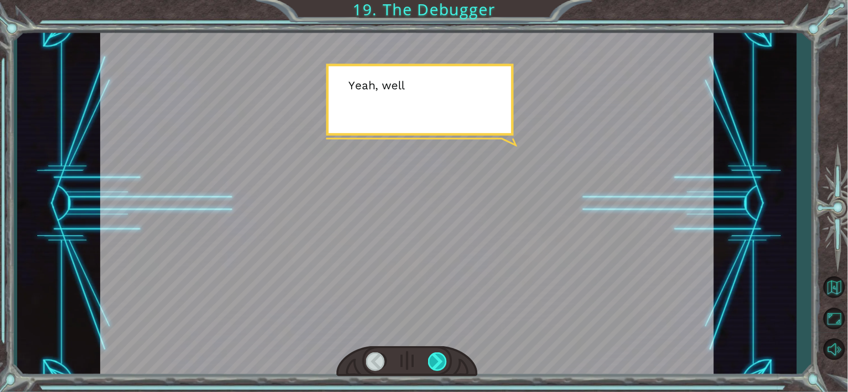
click at [434, 366] on div at bounding box center [438, 361] width 20 height 19
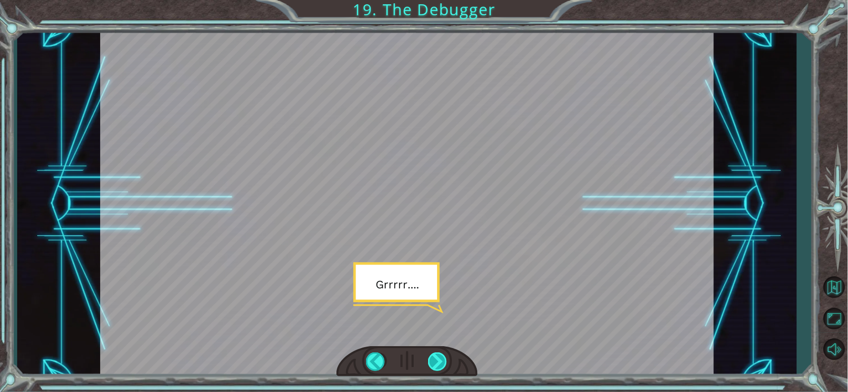
click at [434, 366] on div at bounding box center [438, 361] width 20 height 19
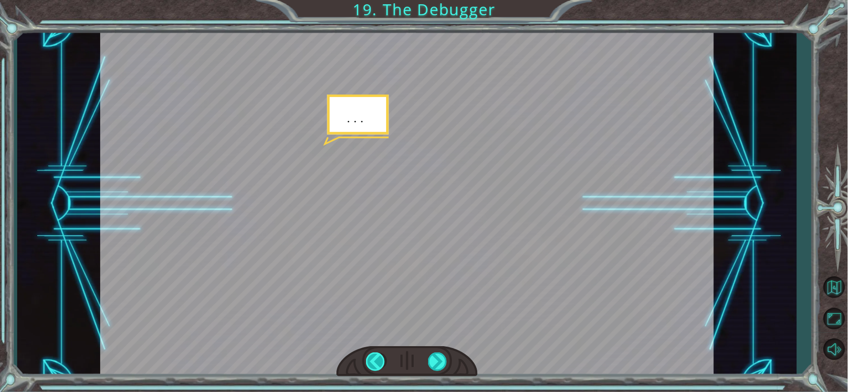
click at [370, 366] on div at bounding box center [376, 361] width 20 height 19
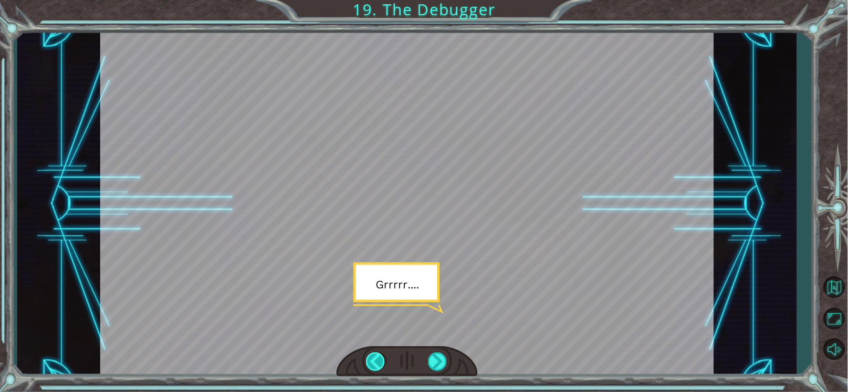
click at [370, 366] on div at bounding box center [376, 361] width 20 height 19
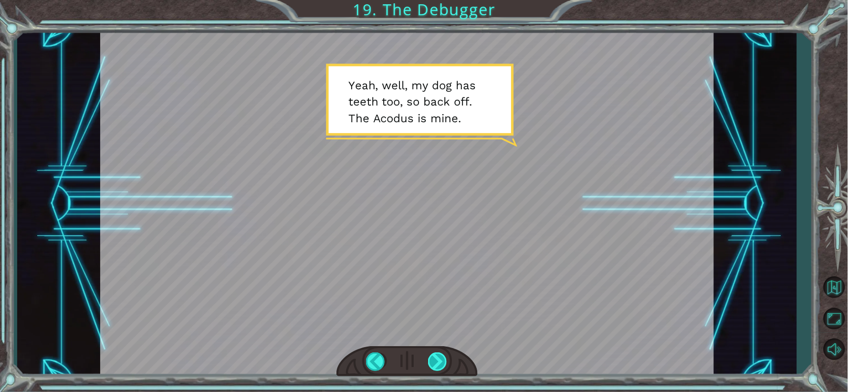
click at [448, 362] on div at bounding box center [438, 361] width 20 height 19
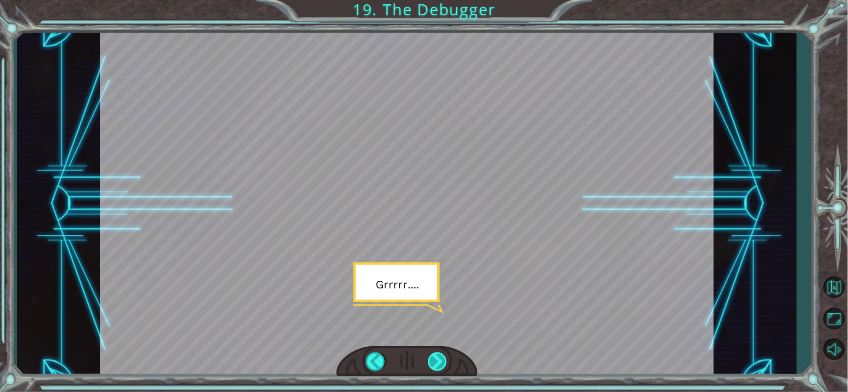
click at [431, 364] on div at bounding box center [438, 361] width 20 height 19
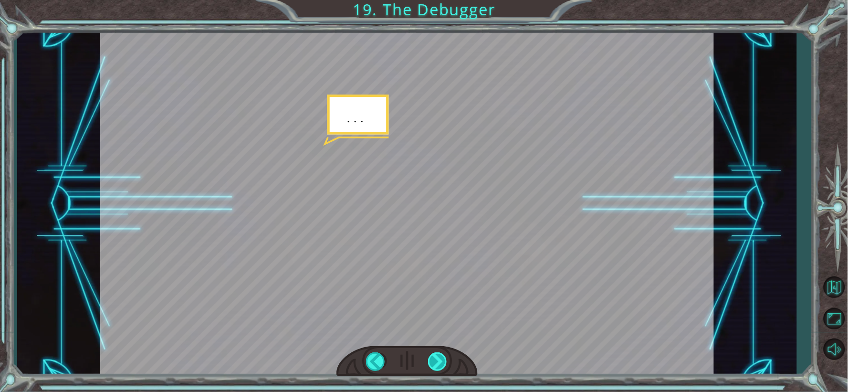
click at [431, 364] on div at bounding box center [438, 361] width 20 height 19
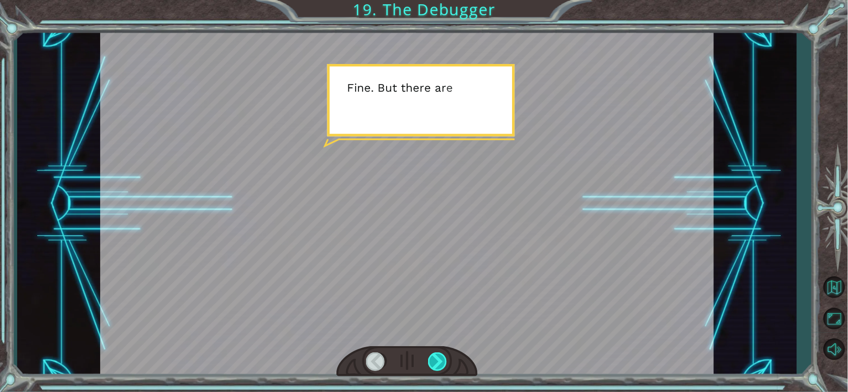
click at [431, 364] on div at bounding box center [438, 361] width 20 height 19
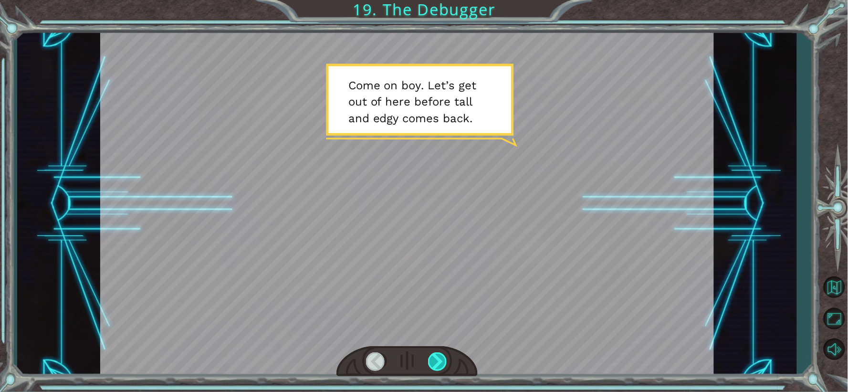
click at [431, 364] on div at bounding box center [438, 361] width 20 height 19
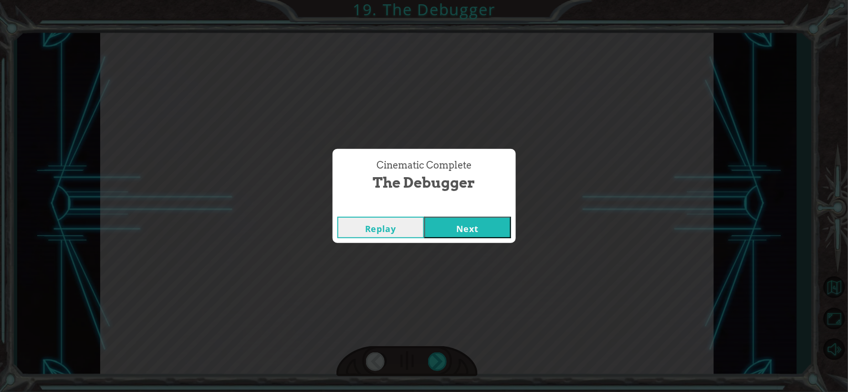
click at [478, 231] on button "Next" at bounding box center [467, 227] width 87 height 21
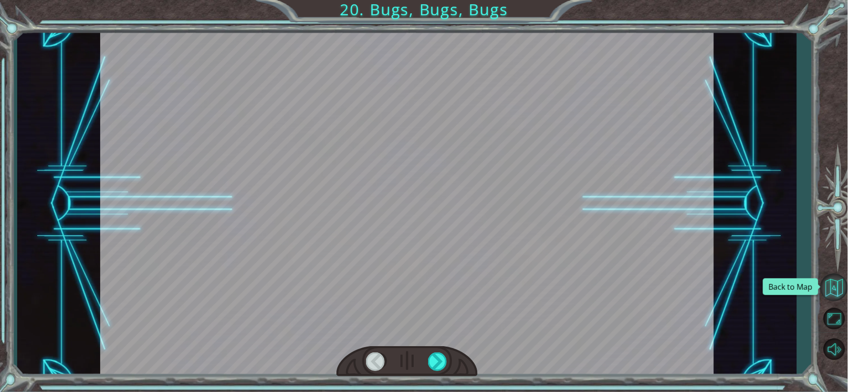
click at [839, 288] on button "Back to Map" at bounding box center [834, 287] width 28 height 28
